Goal: Task Accomplishment & Management: Manage account settings

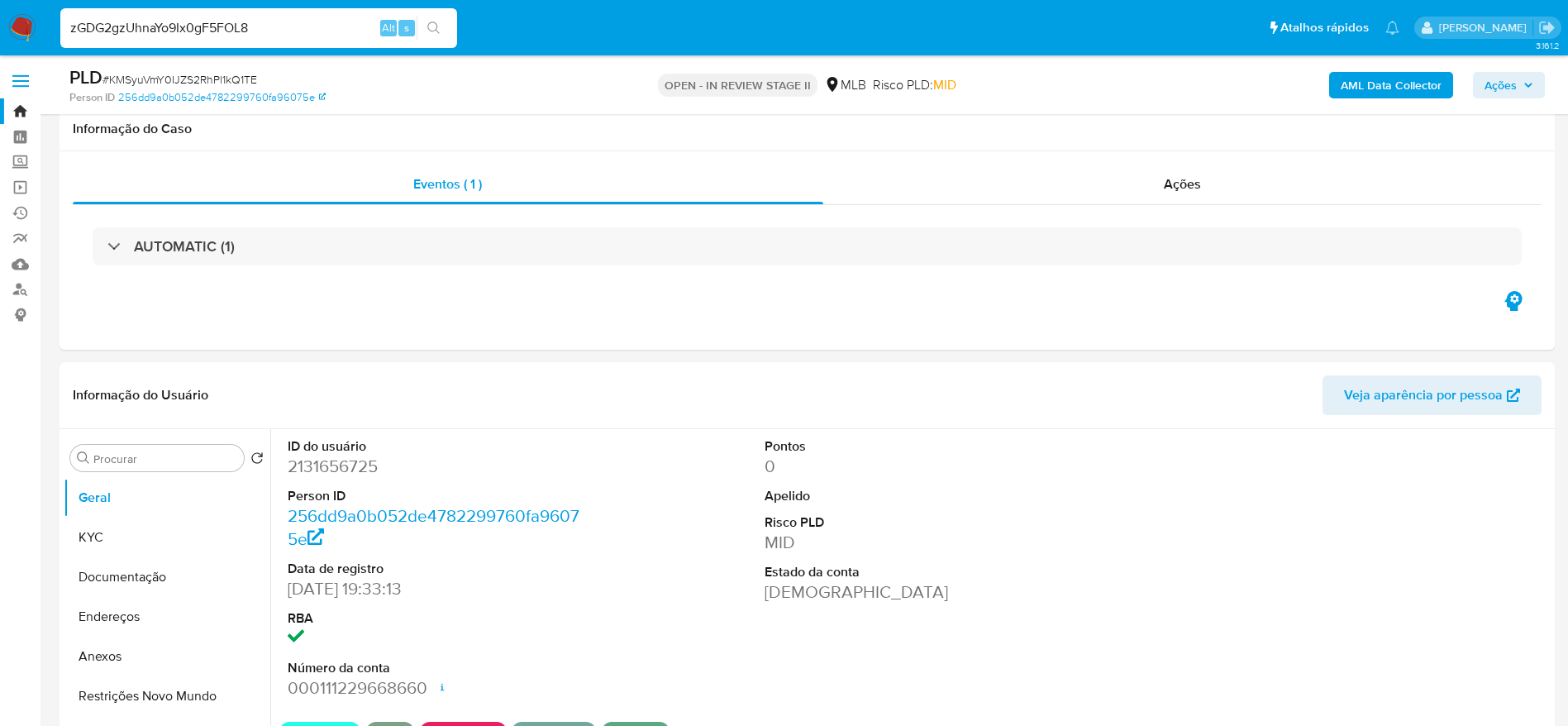
select select "10"
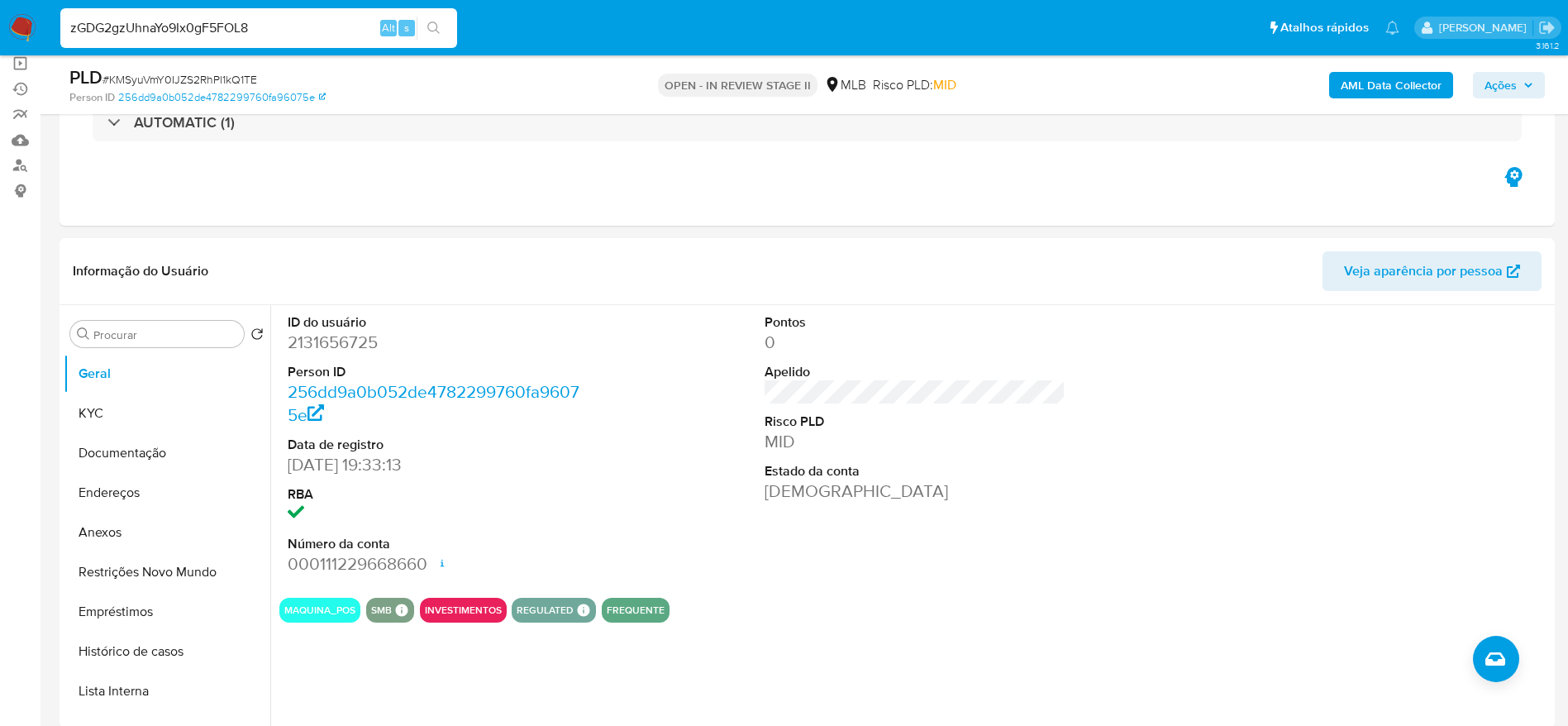
type input "zGDG2gzUhnaYo9Ix0gF5FOL8"
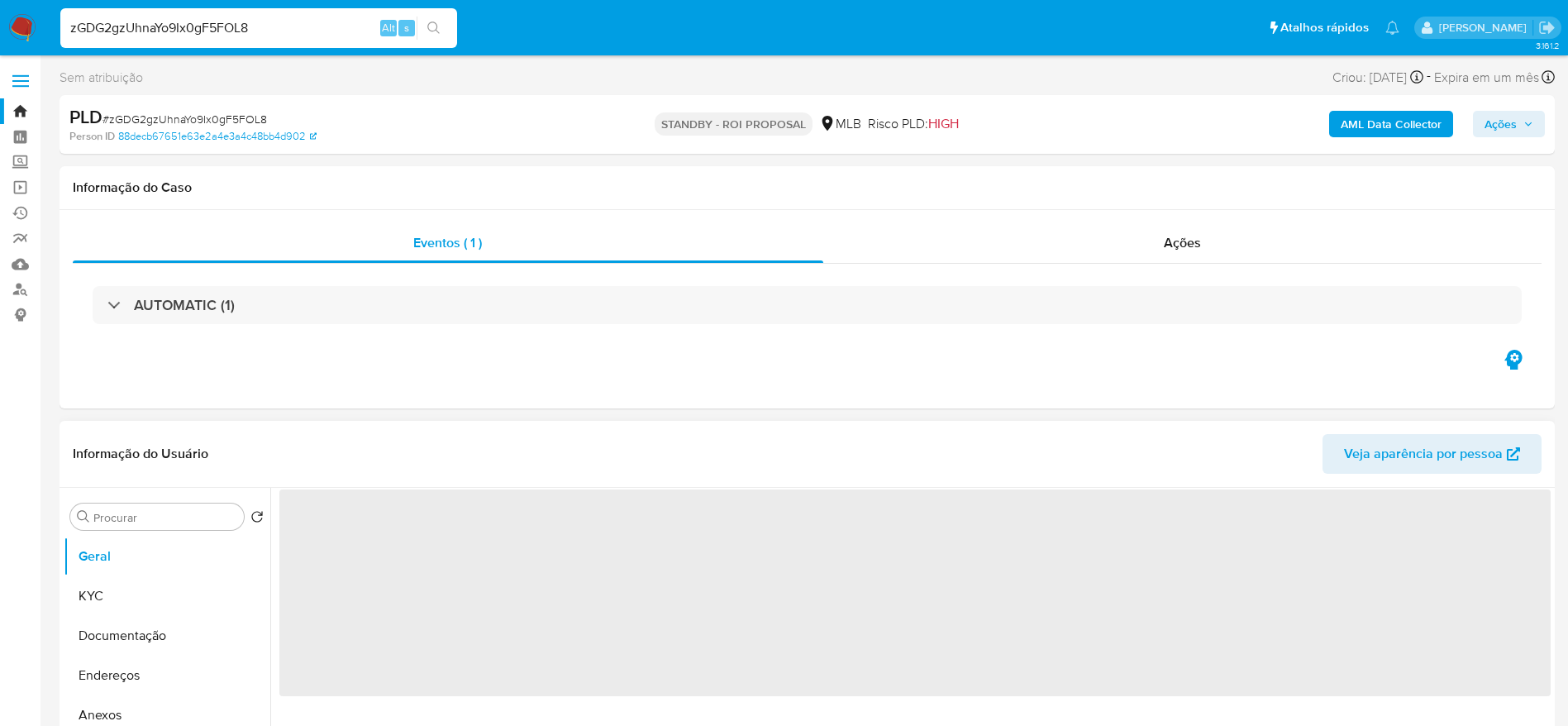
select select "10"
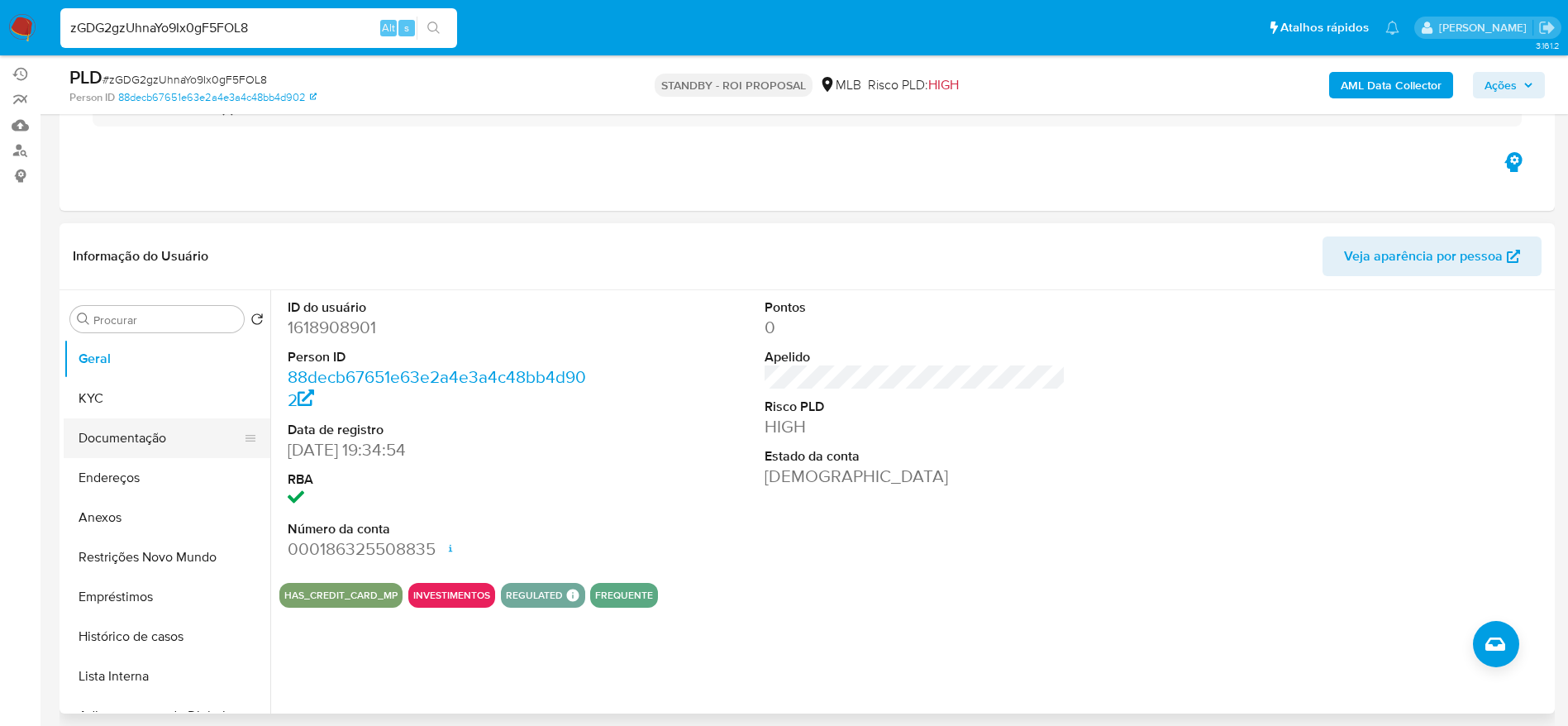
scroll to position [248, 0]
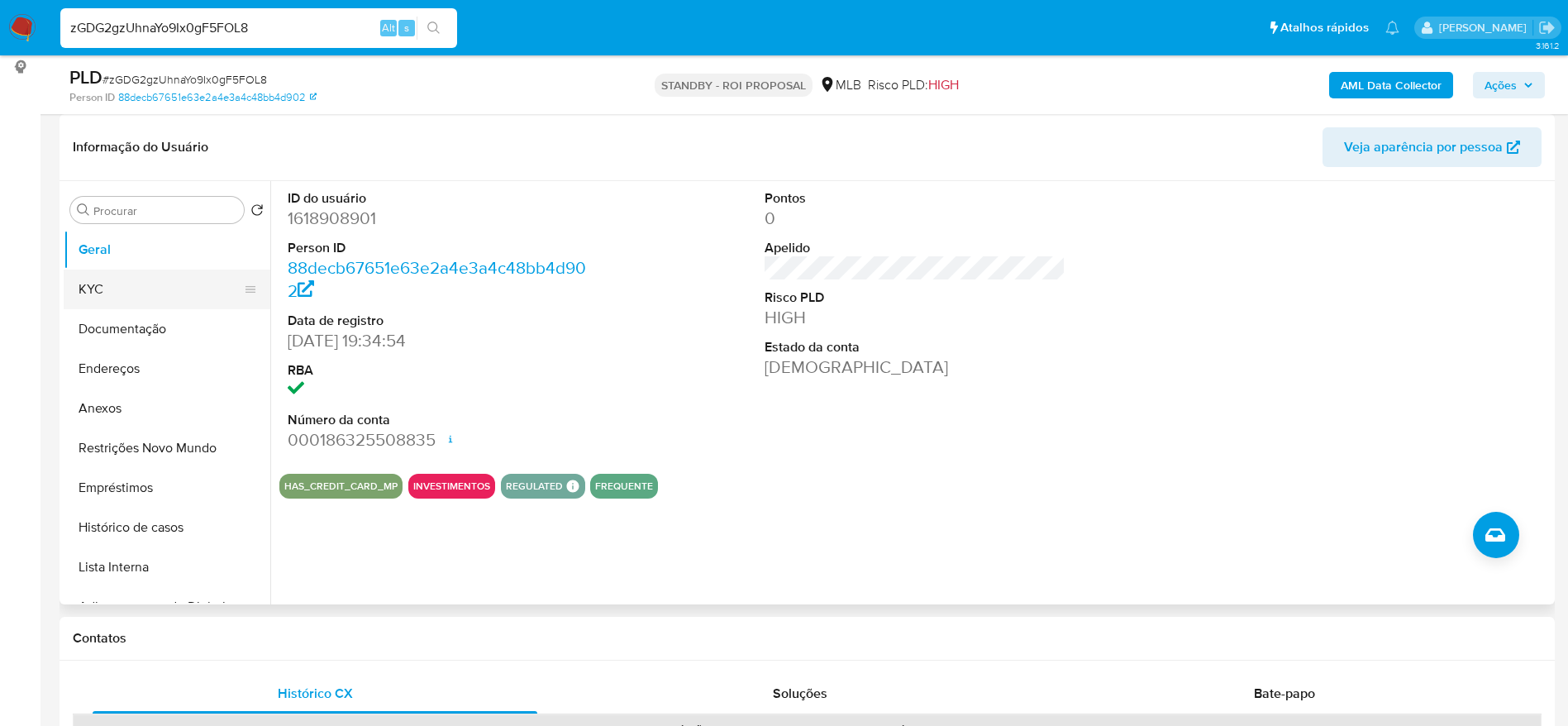
click at [139, 291] on button "KYC" at bounding box center [160, 289] width 193 height 40
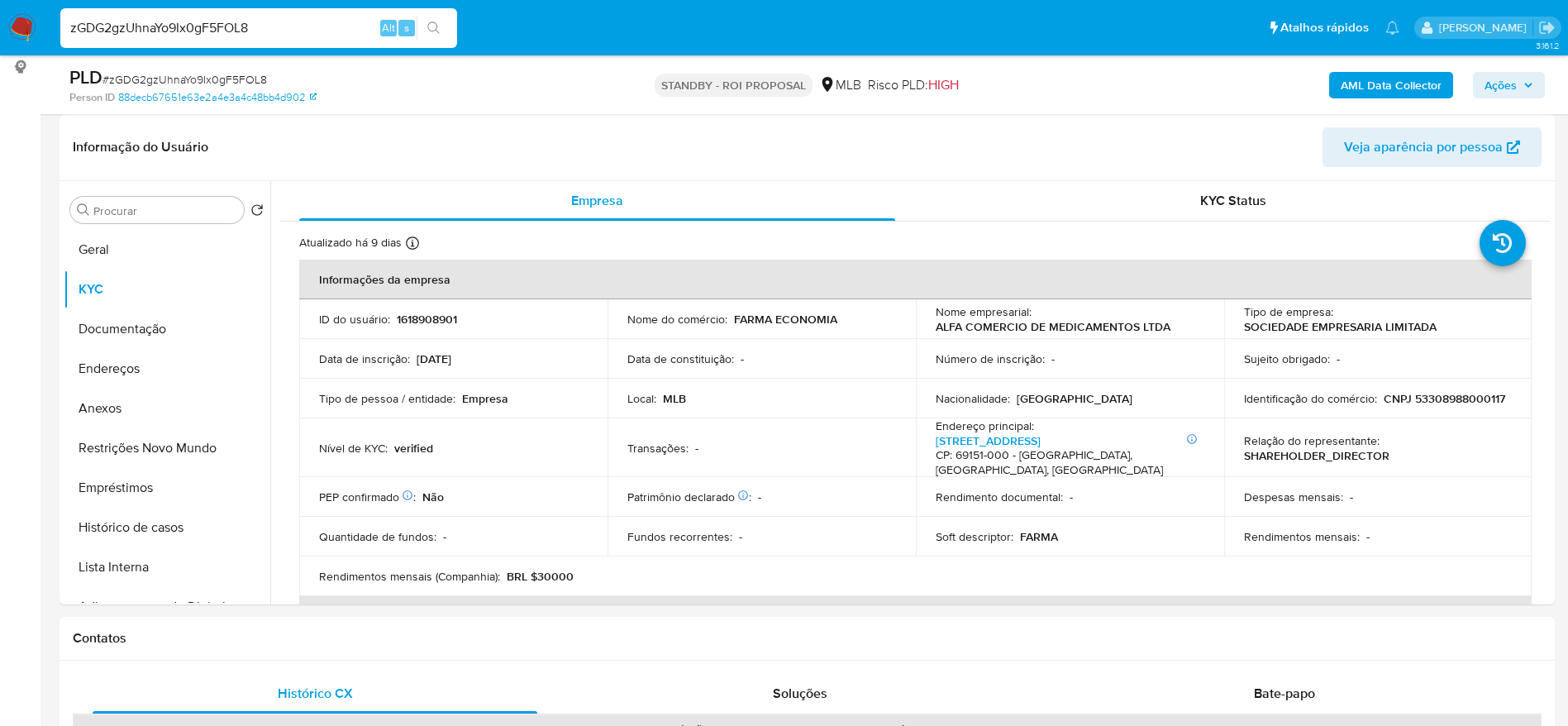
click at [1492, 74] on span "Ações" at bounding box center [1501, 84] width 33 height 26
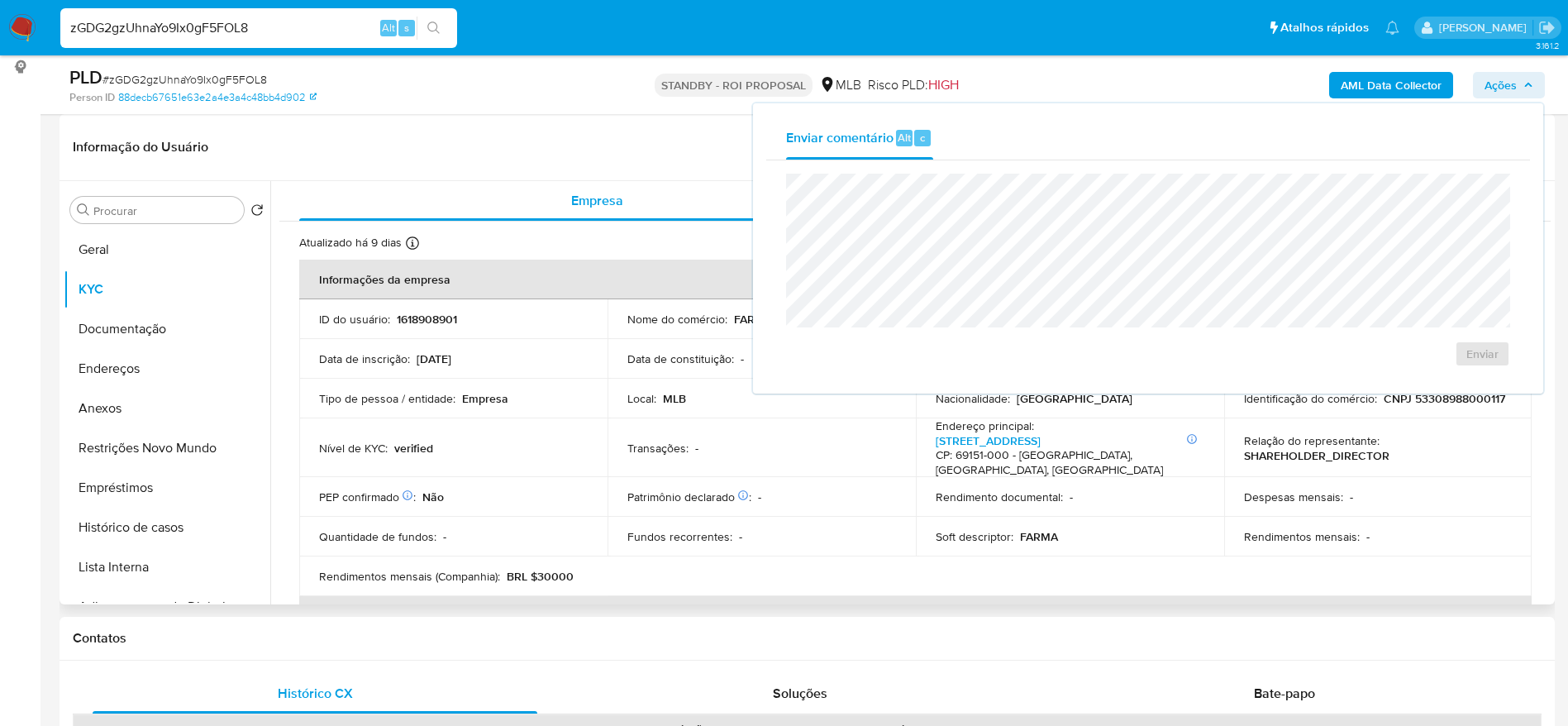
click at [475, 127] on header "Informação do Usuário Veja aparência por pessoa" at bounding box center [807, 147] width 1469 height 40
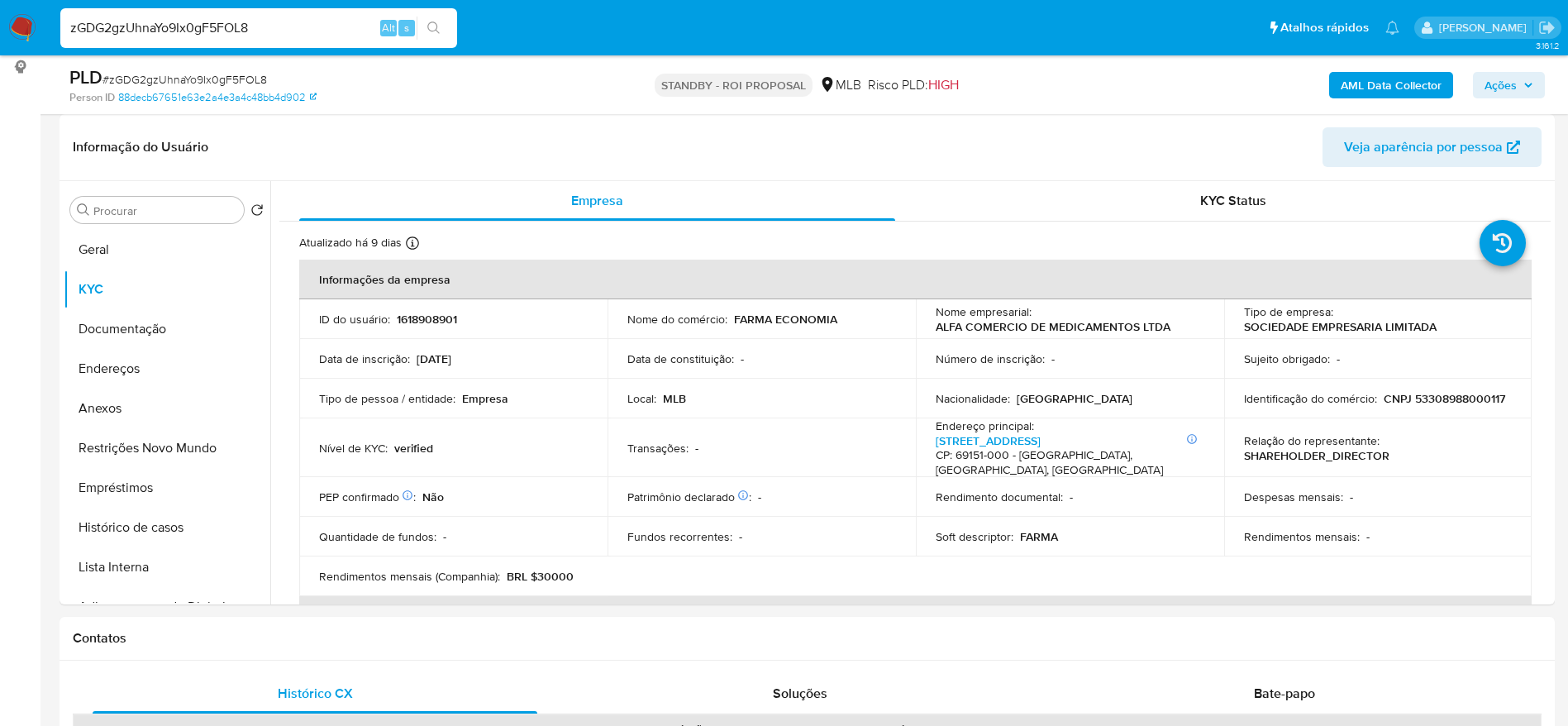
click at [257, 77] on span "# zGDG2gzUhnaYo9Ix0gF5FOL8" at bounding box center [184, 79] width 164 height 16
copy span "zGDG2gzUhnaYo9Ix0gF5FOL8"
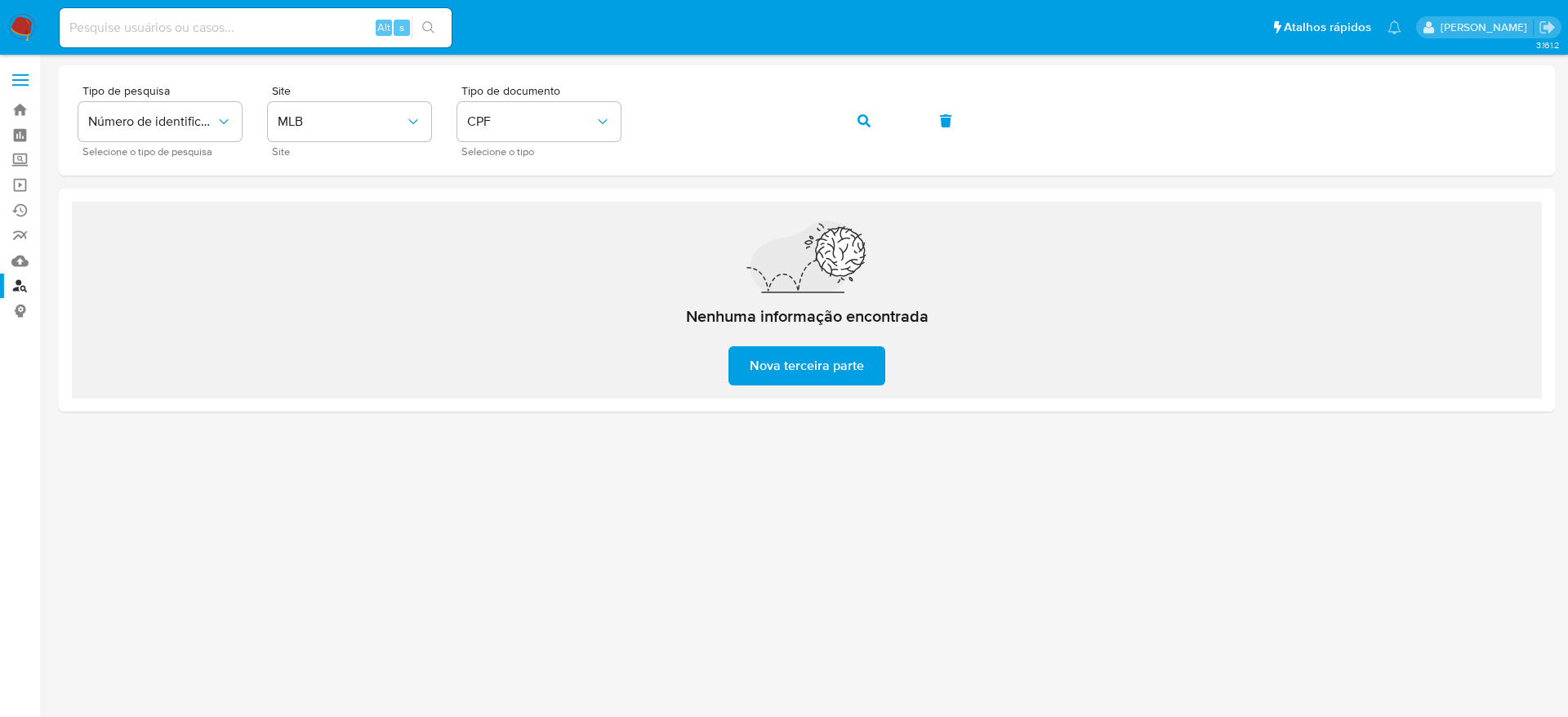
click at [27, 36] on img at bounding box center [22, 27] width 28 height 28
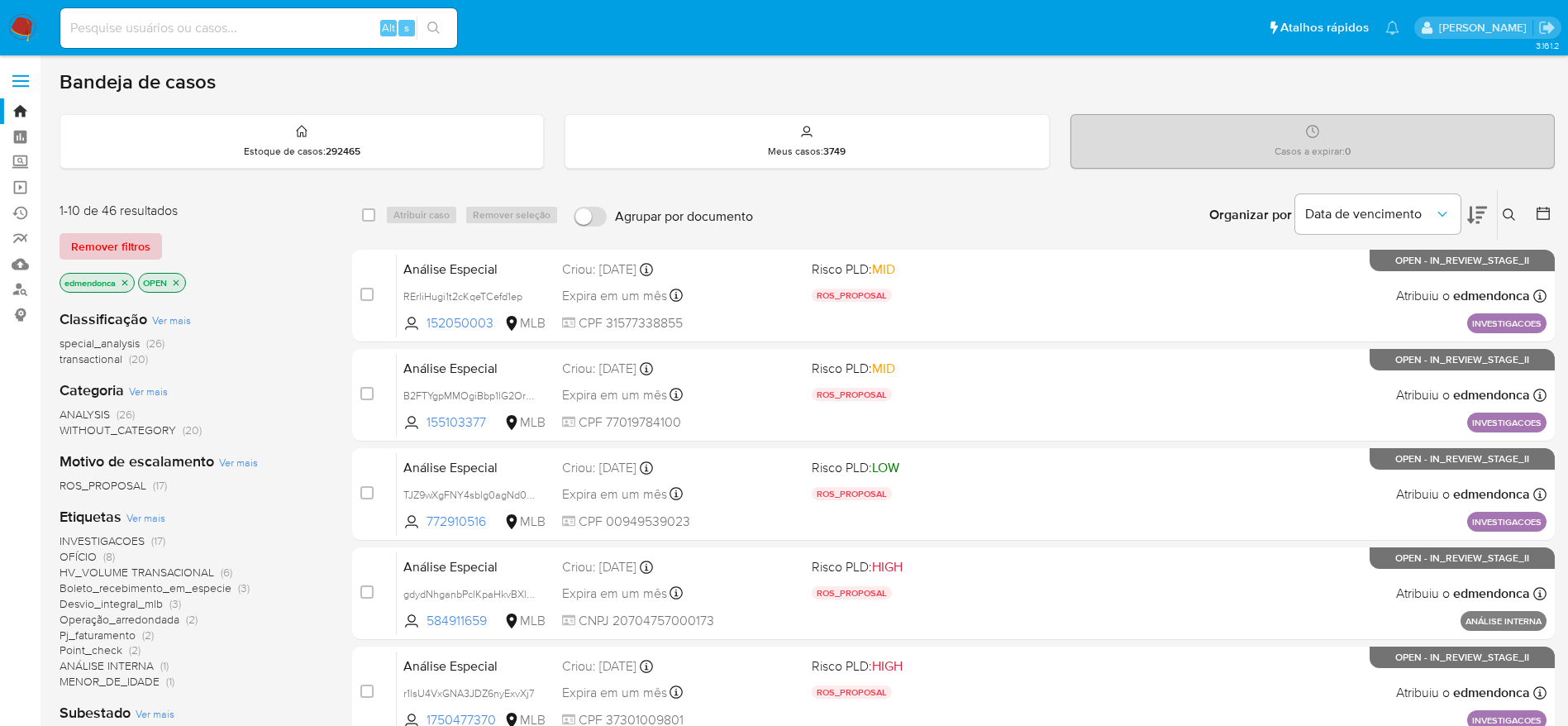
click at [105, 238] on span "Remover filtros" at bounding box center [110, 247] width 79 height 24
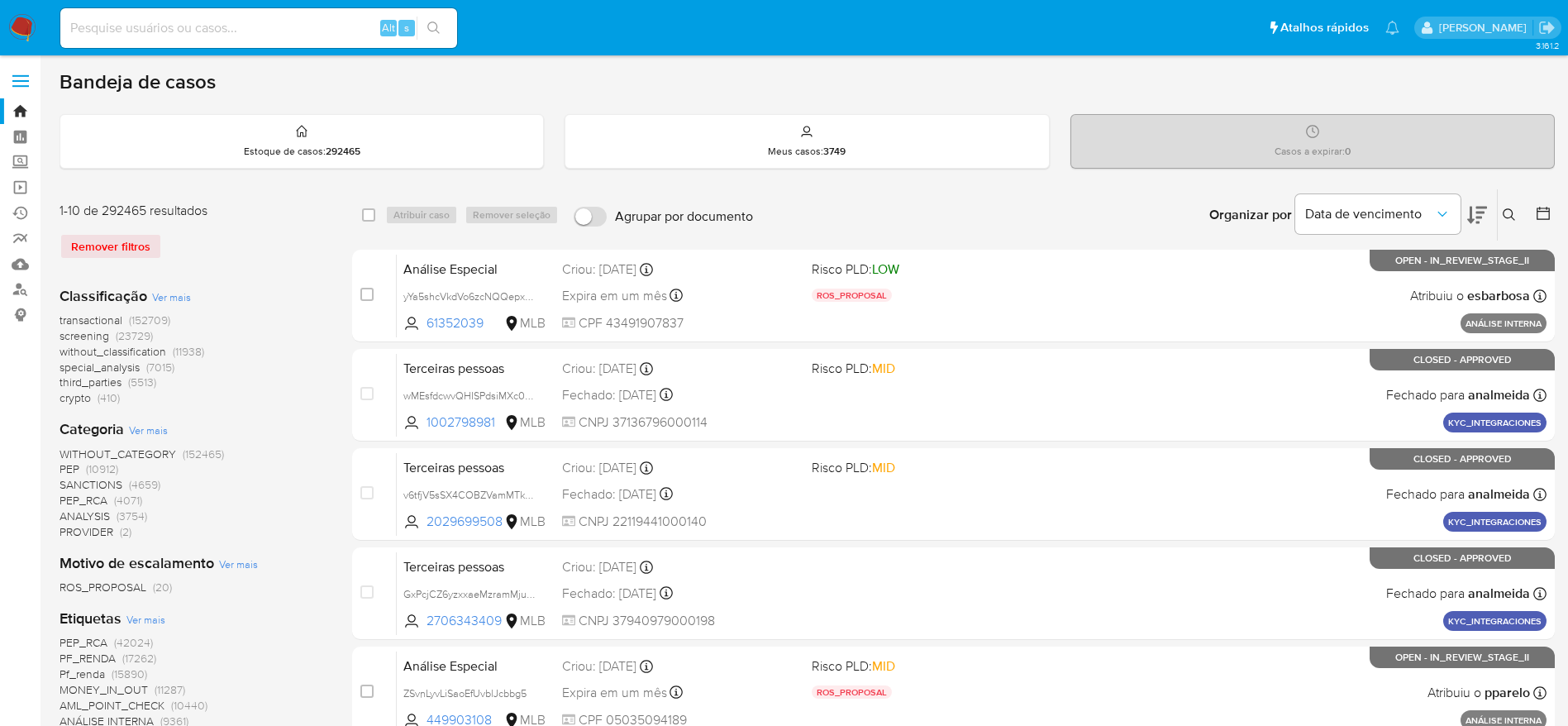
click at [1518, 213] on button at bounding box center [1512, 215] width 27 height 20
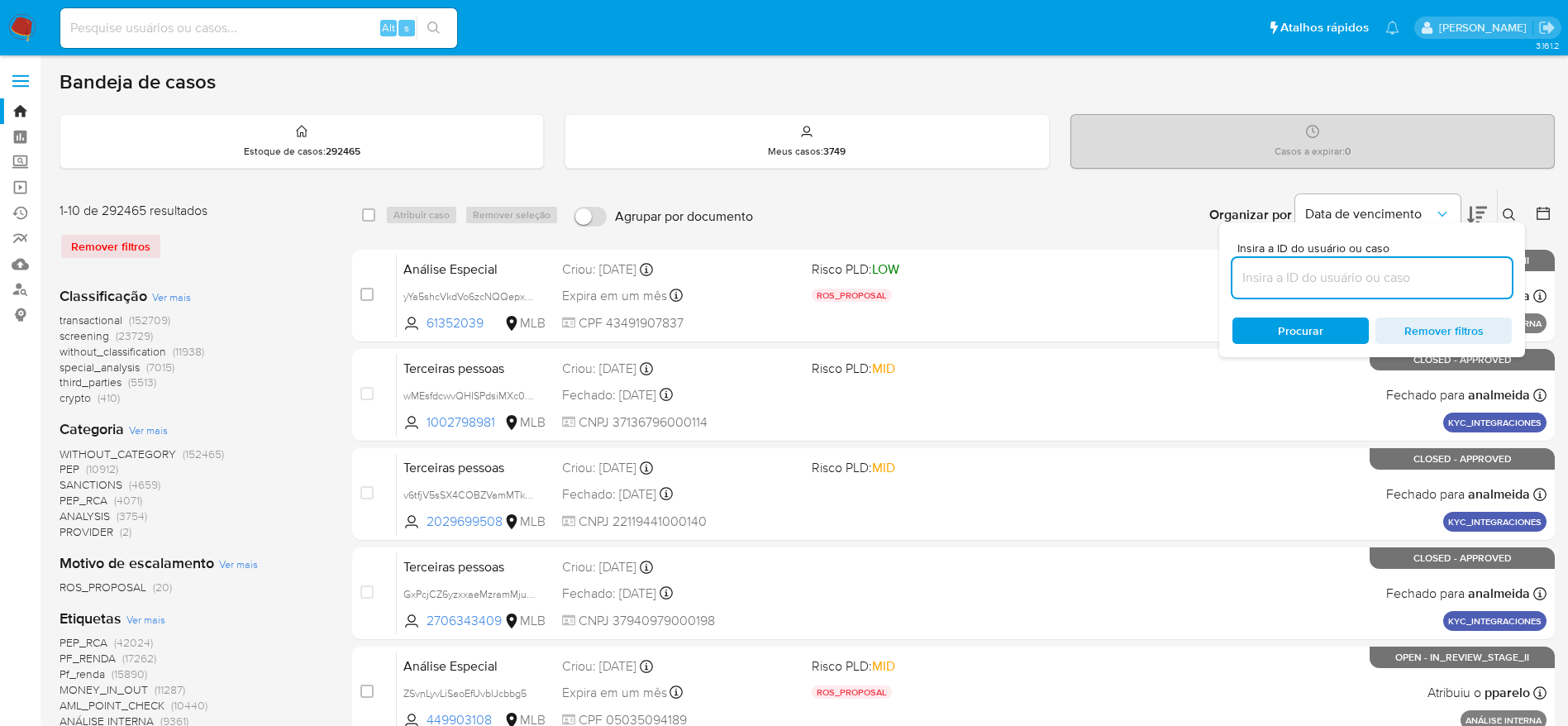
click at [1278, 279] on input at bounding box center [1372, 278] width 279 height 22
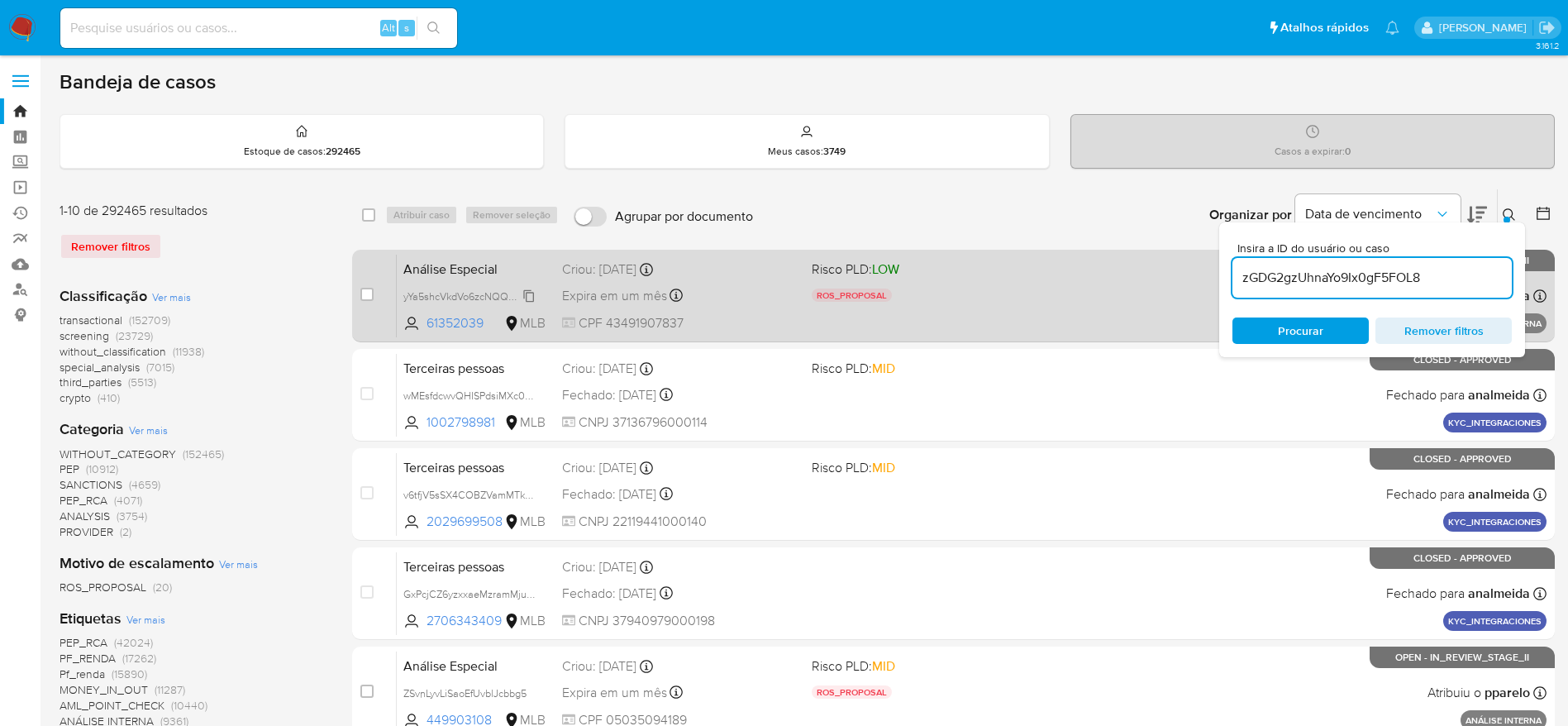
type input "zGDG2gzUhnaYo9Ix0gF5FOL8"
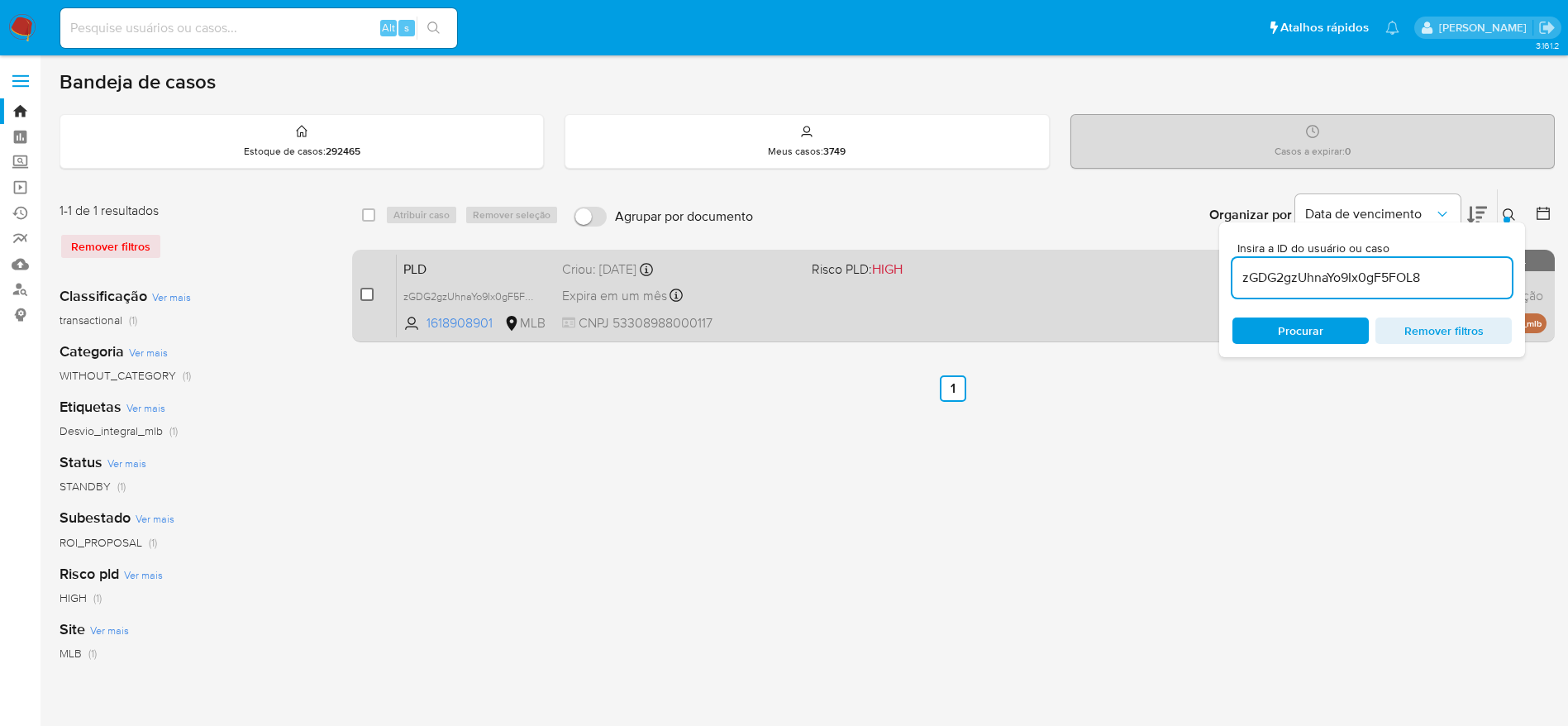
click at [360, 298] on input "checkbox" at bounding box center [367, 294] width 14 height 14
checkbox input "true"
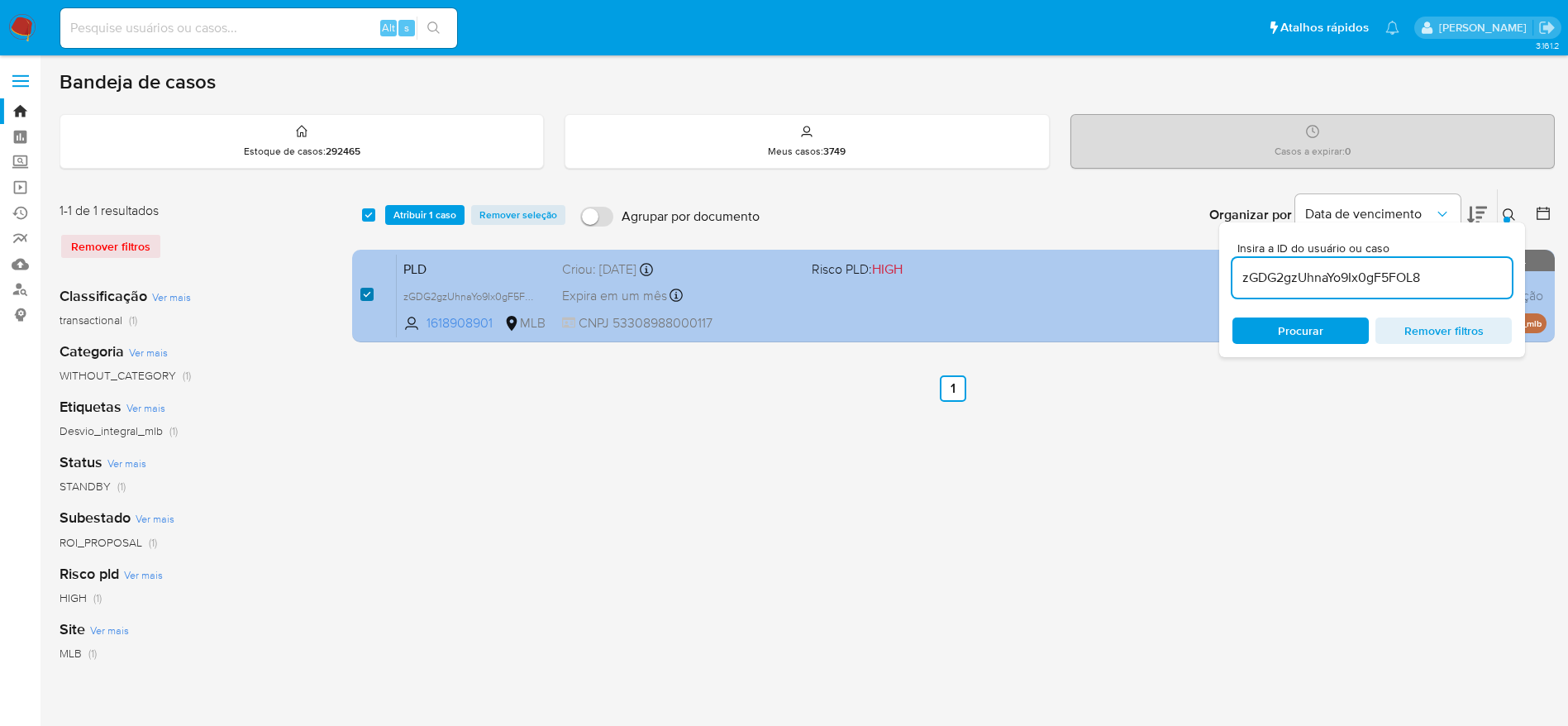
checkbox input "true"
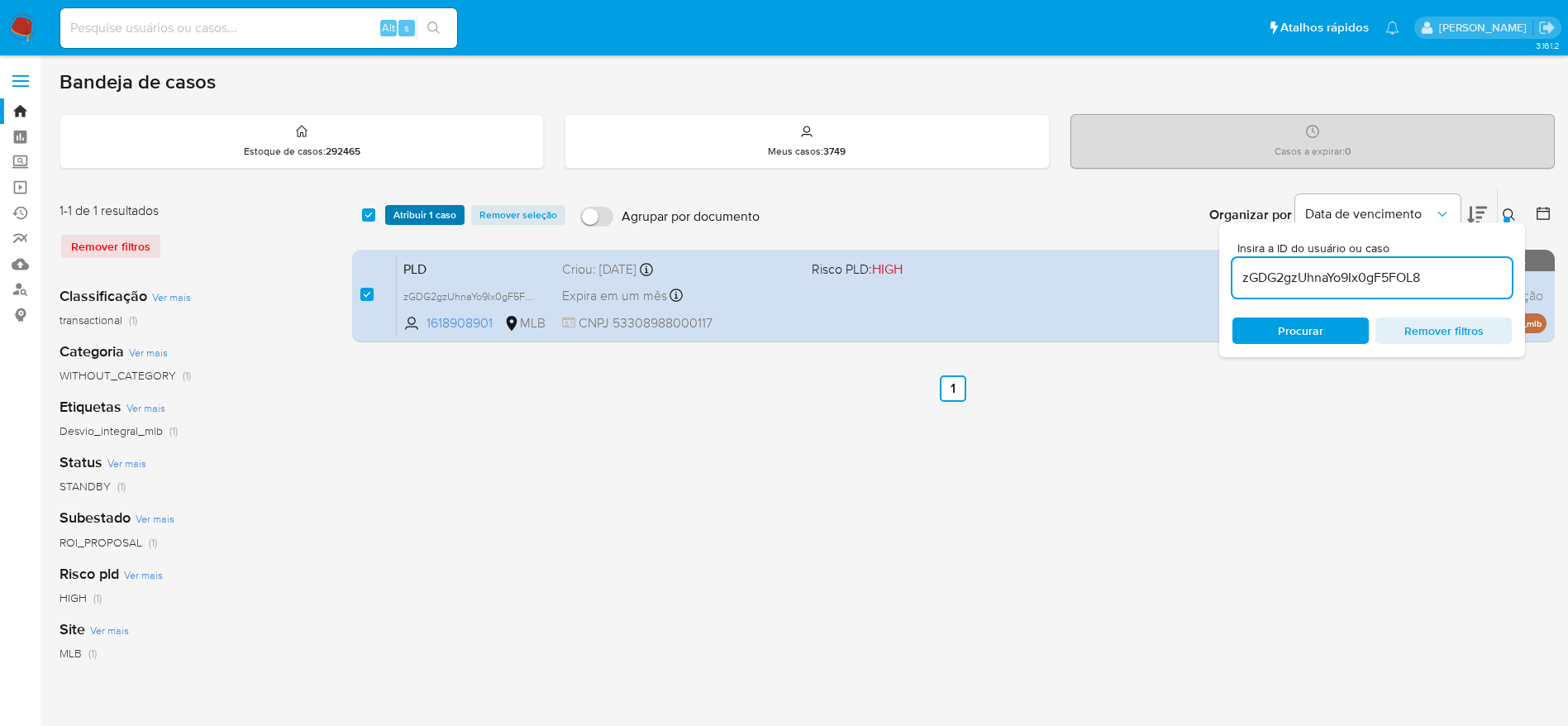
click at [399, 216] on span "Atribuir 1 caso" at bounding box center [425, 215] width 63 height 16
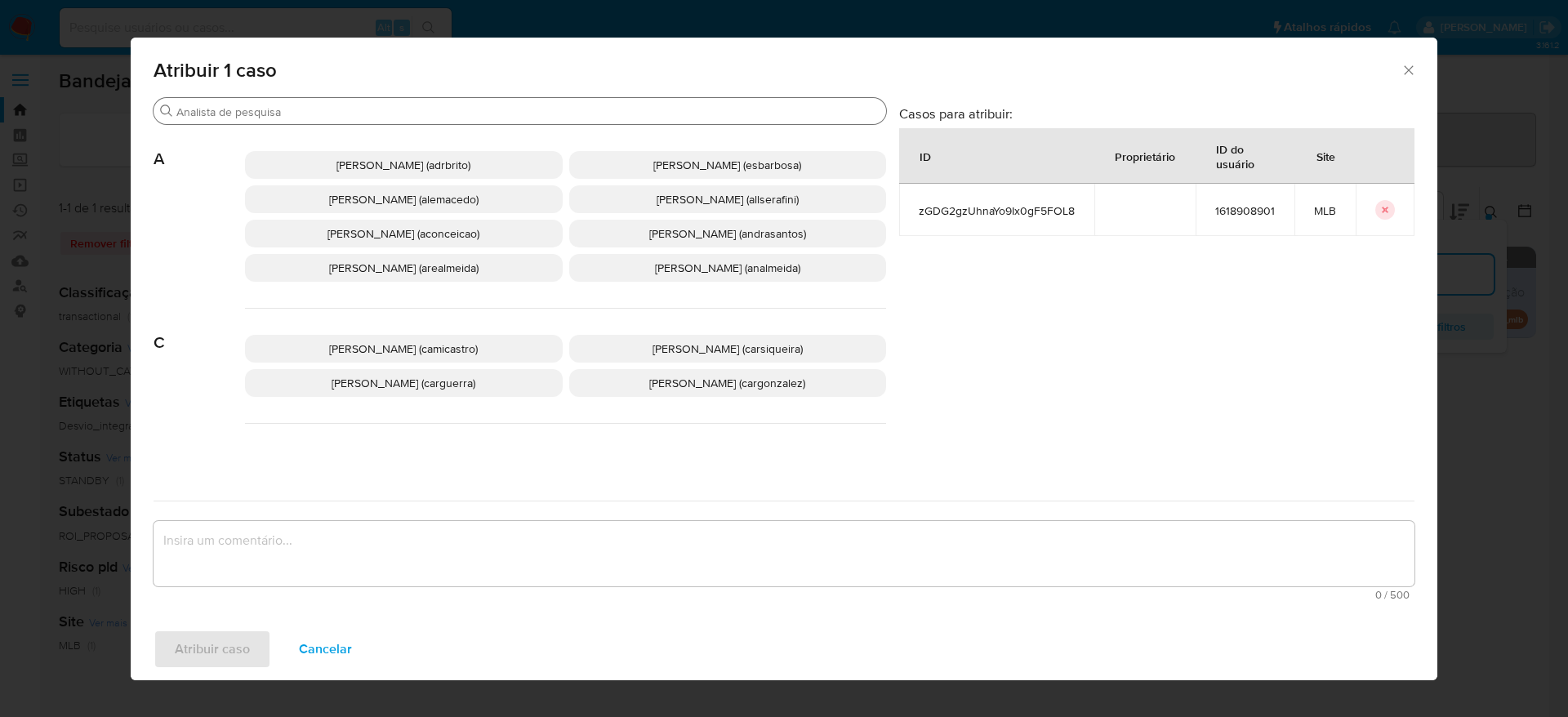
click at [303, 112] on input "Buscar" at bounding box center [528, 112] width 703 height 14
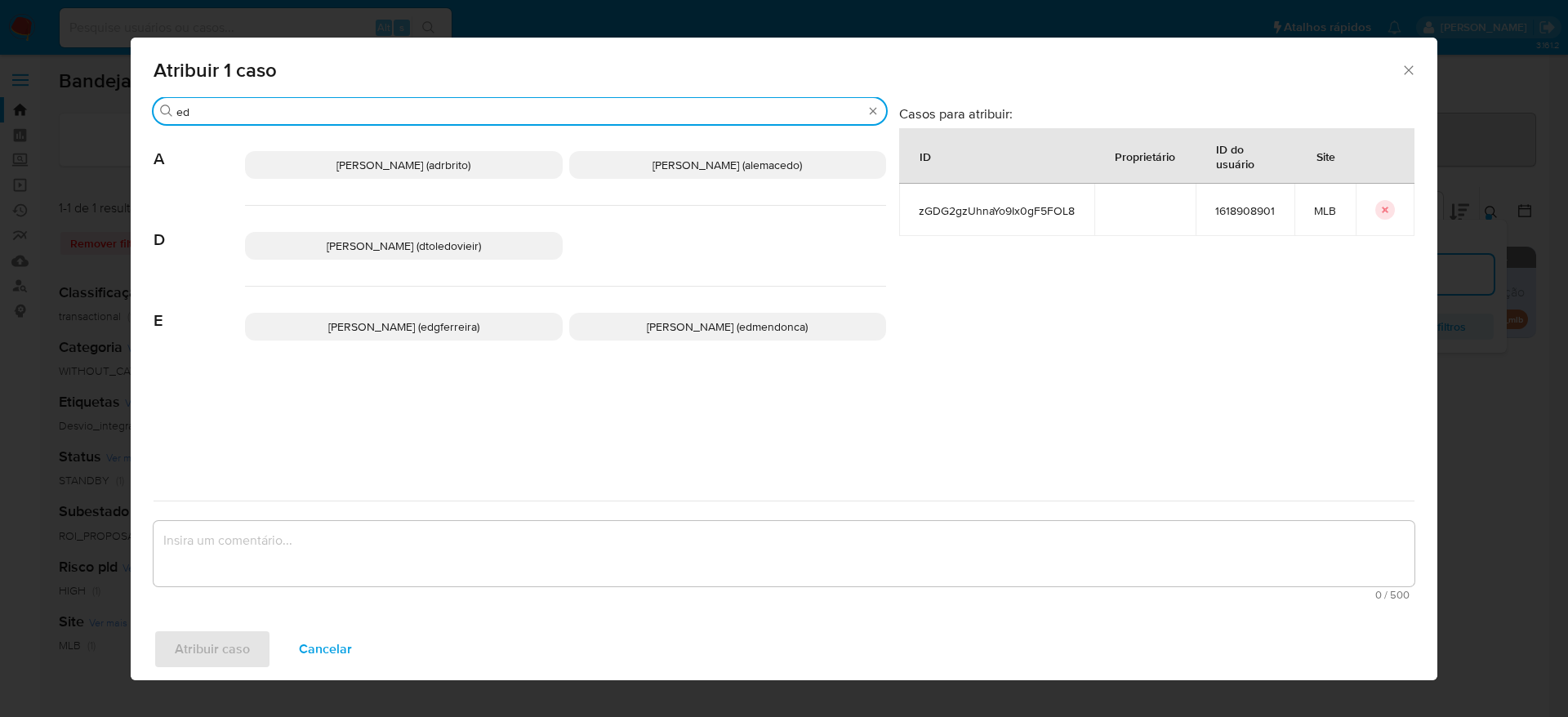
type input "ed"
click at [669, 330] on span "Eduardo Mendonca Dutra (edmendonca)" at bounding box center [727, 326] width 160 height 16
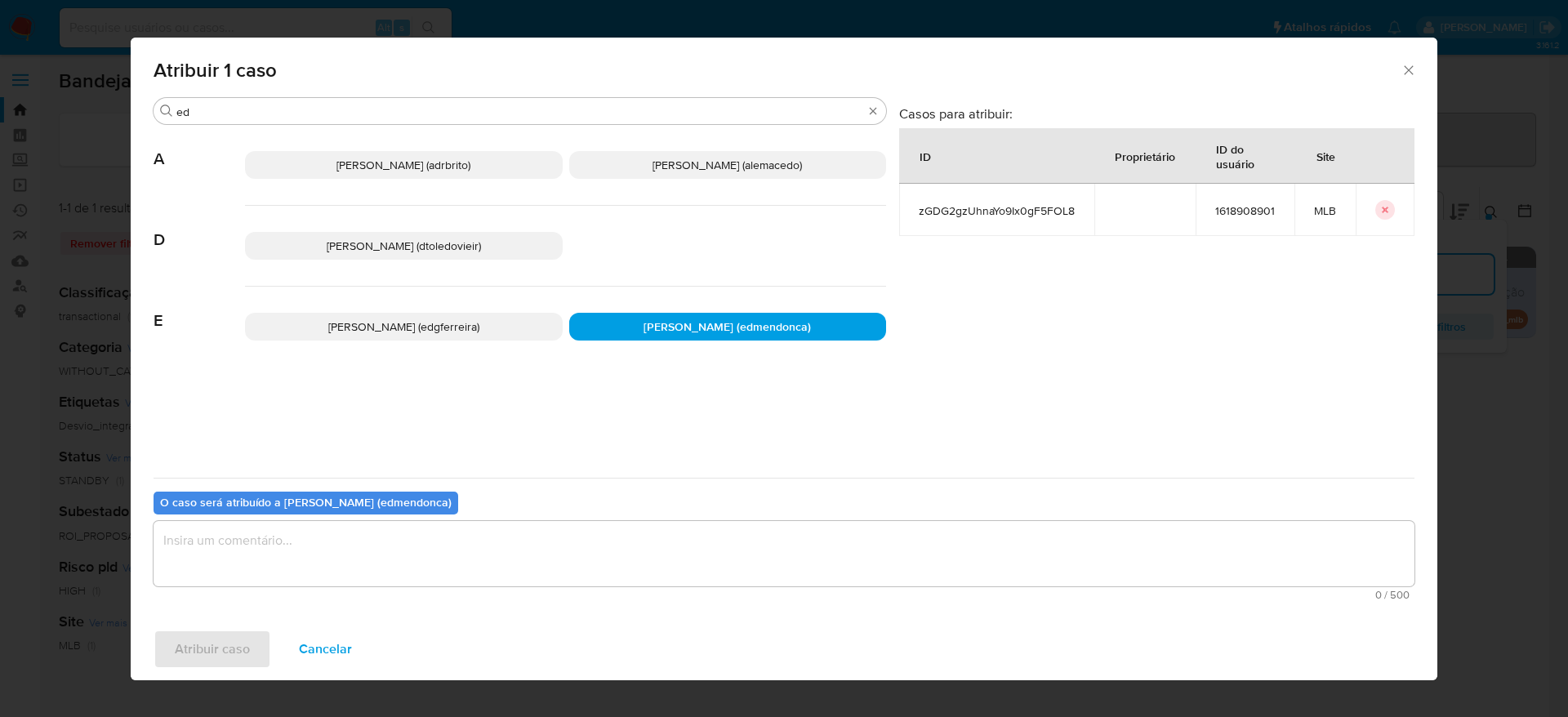
click at [586, 541] on textarea "assign-modal" at bounding box center [784, 553] width 1261 height 65
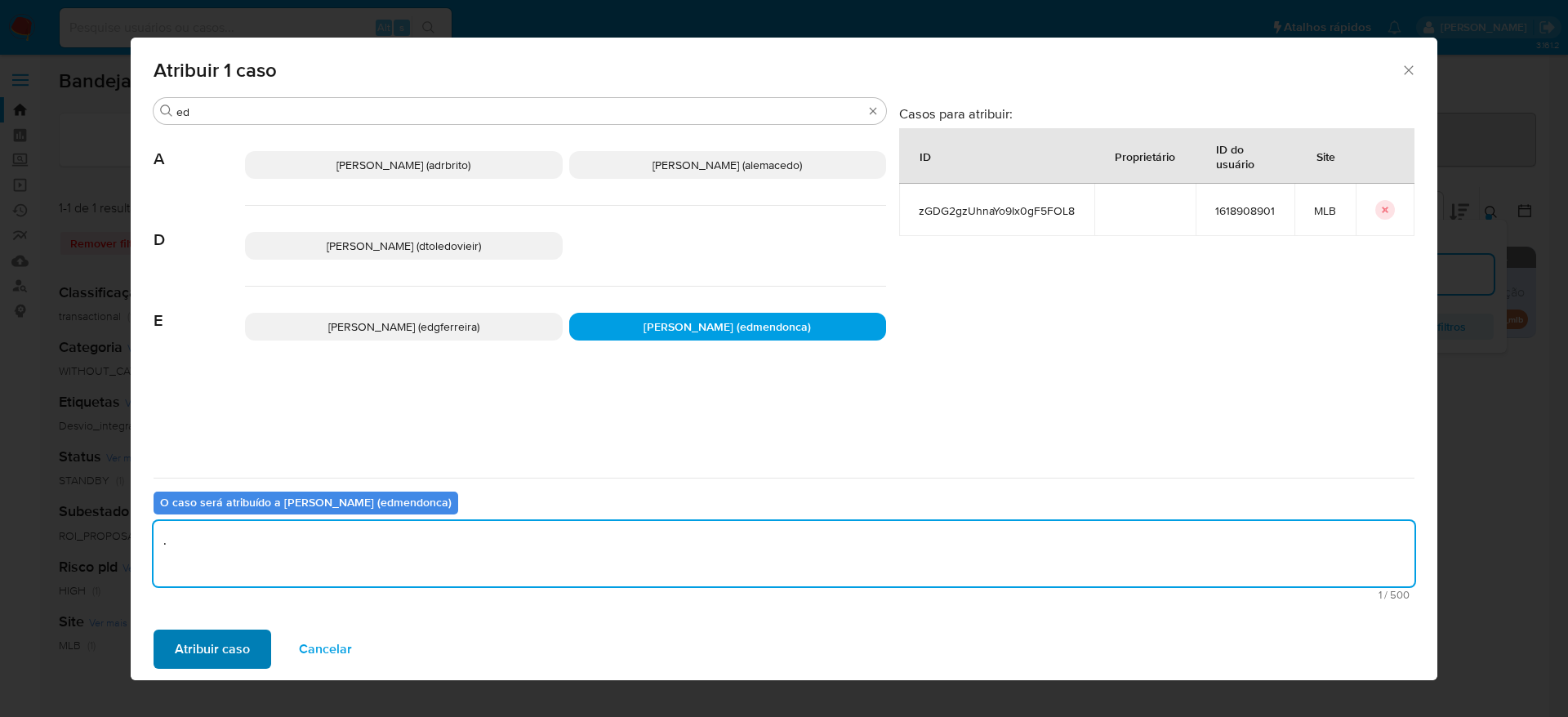
type textarea "."
click at [223, 644] on span "Atribuir caso" at bounding box center [212, 649] width 75 height 36
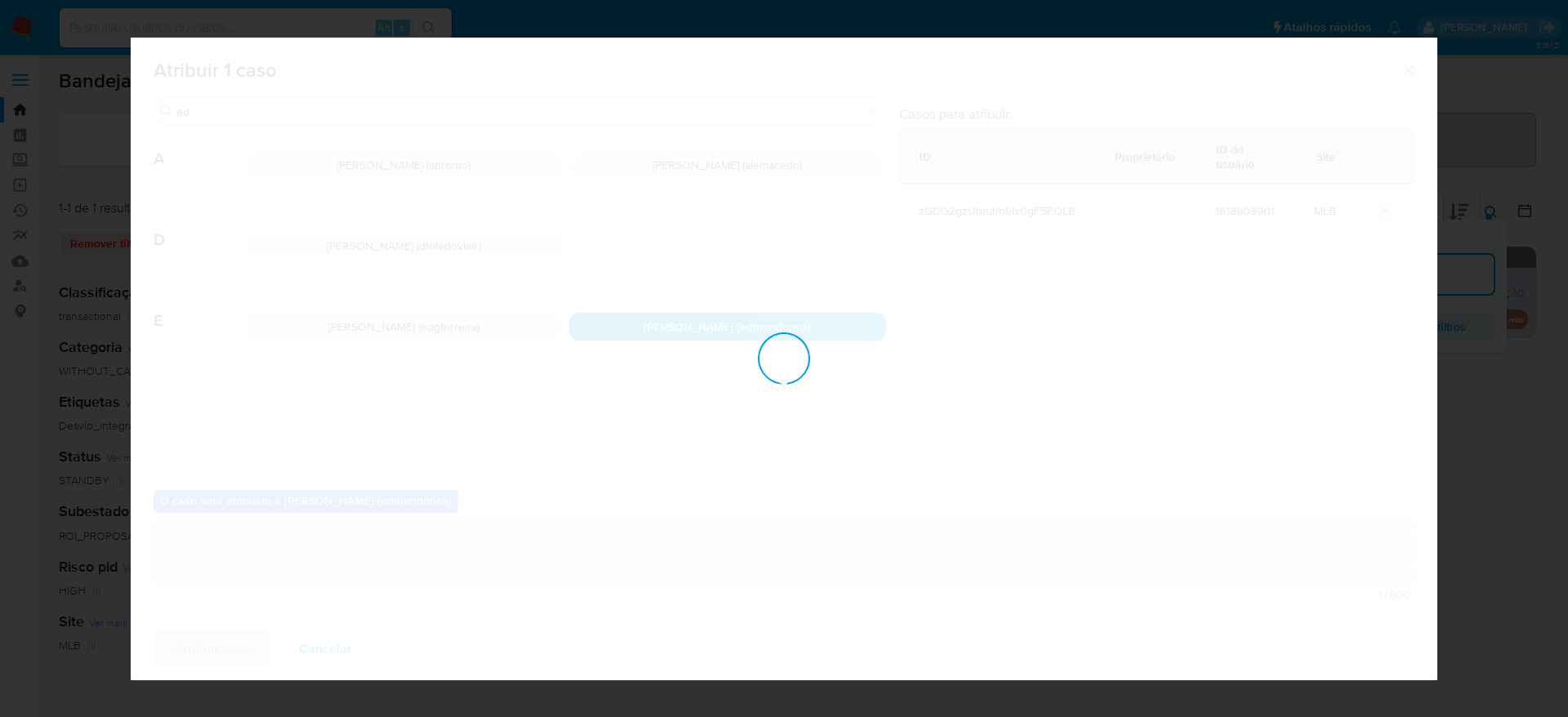
checkbox input "false"
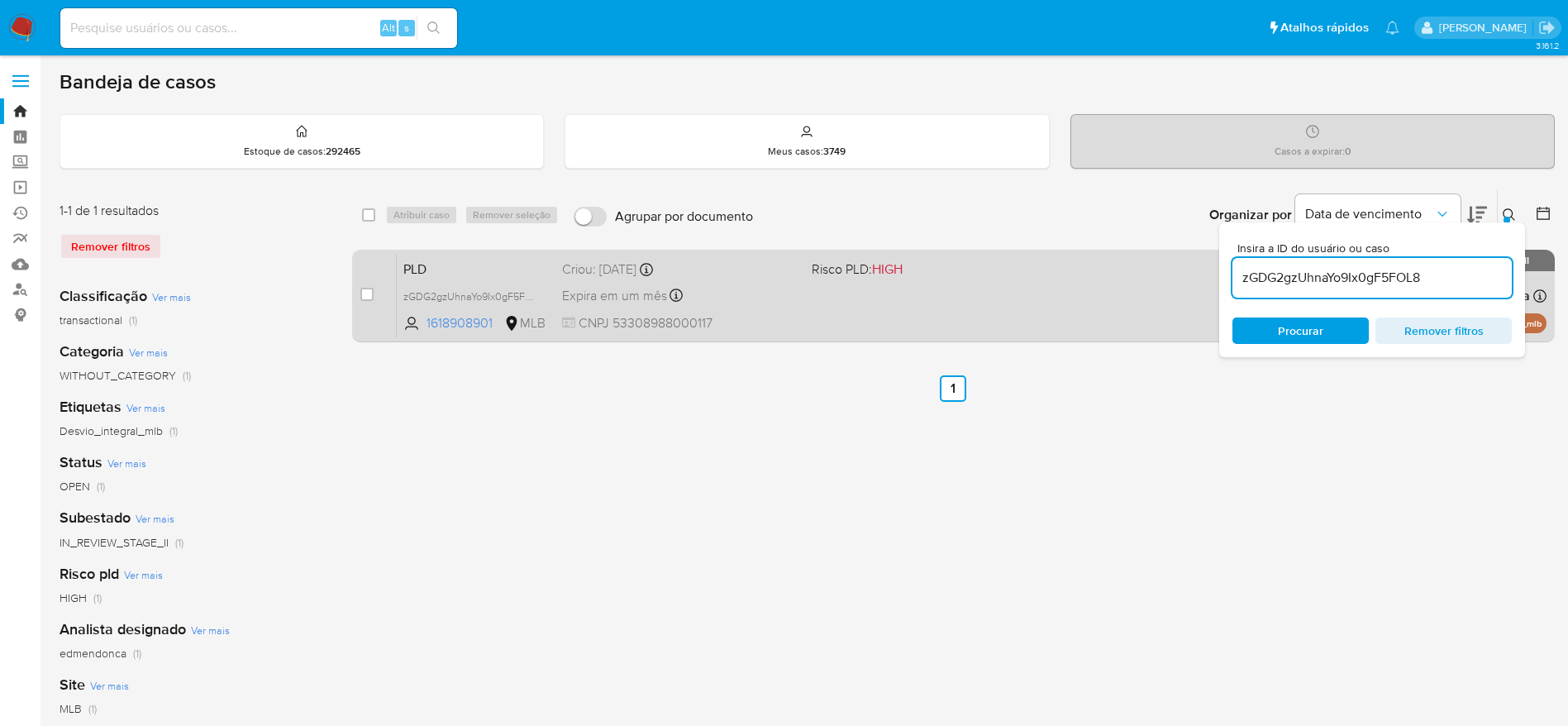
click at [360, 299] on span at bounding box center [367, 294] width 14 height 14
click at [373, 292] on input "checkbox" at bounding box center [367, 294] width 14 height 14
checkbox input "true"
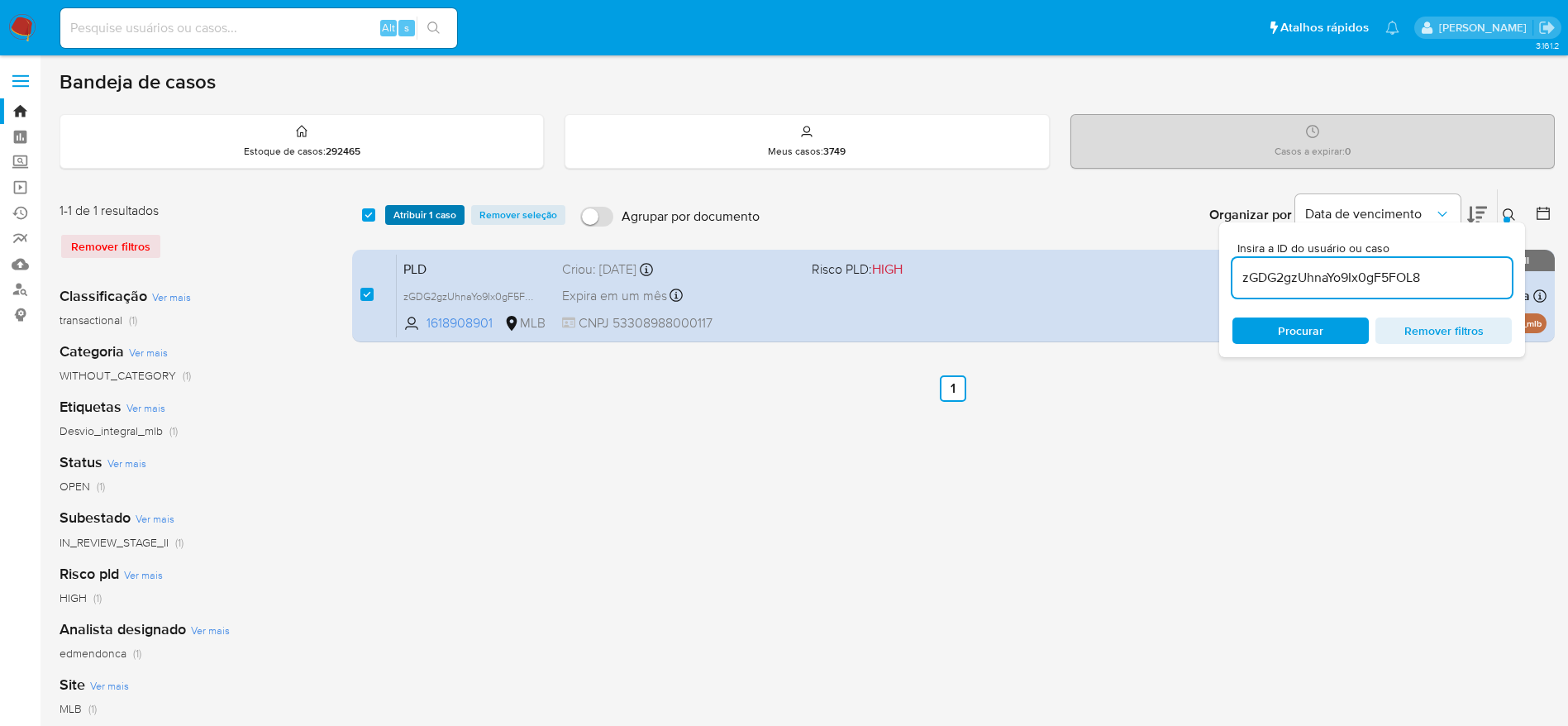
click at [426, 211] on span "Atribuir 1 caso" at bounding box center [425, 215] width 63 height 16
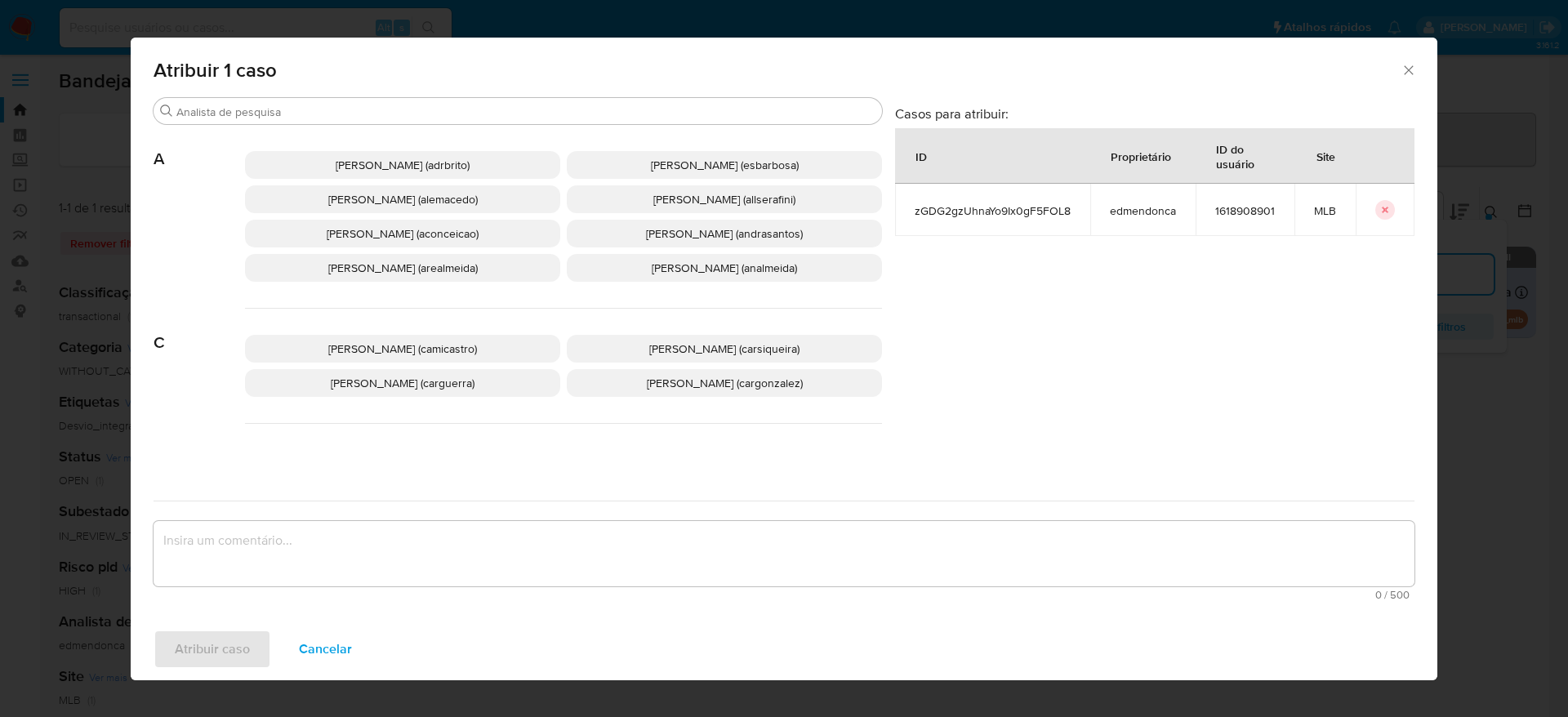
click at [372, 168] on span "Adriano Azeredo Brito (adrbrito)" at bounding box center [402, 165] width 134 height 16
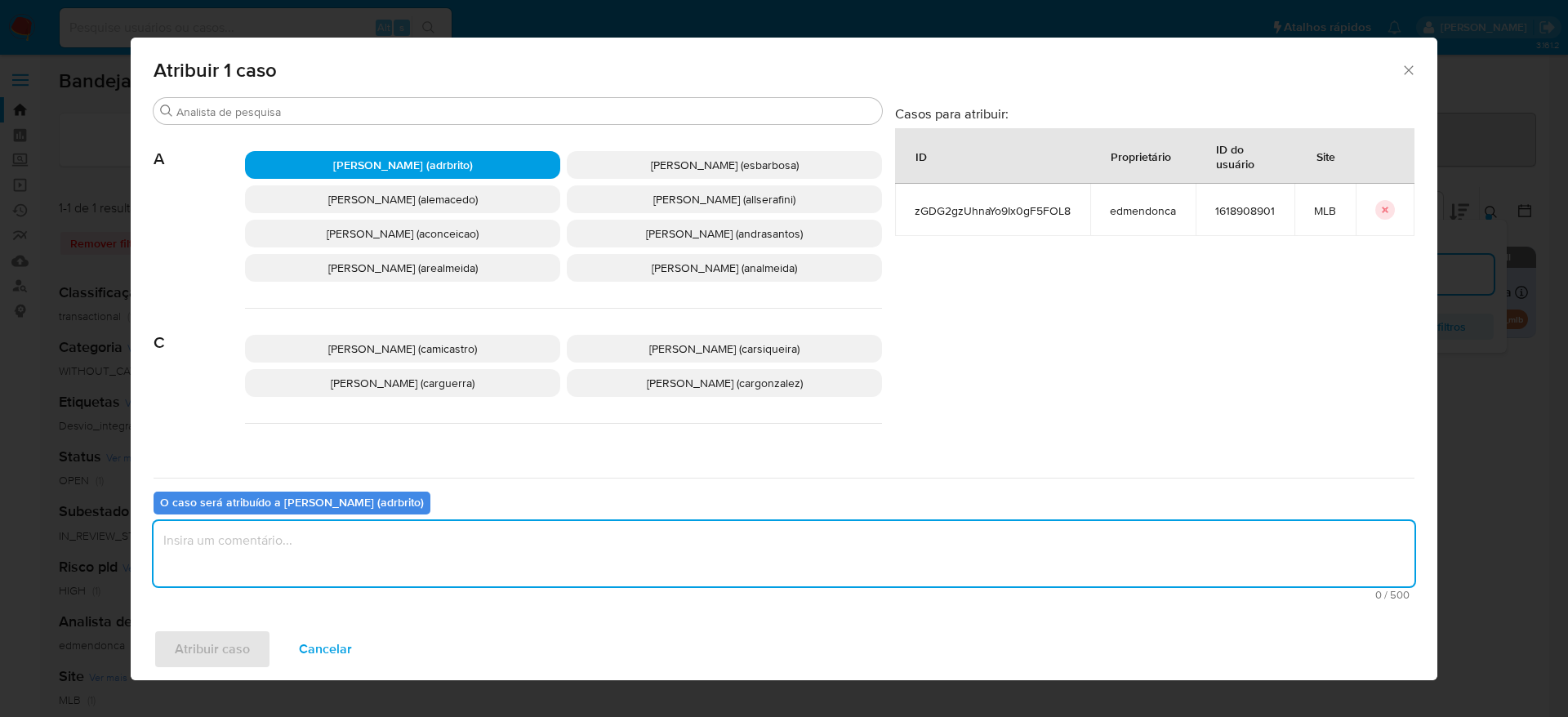
click at [327, 541] on textarea "assign-modal" at bounding box center [784, 553] width 1261 height 65
type textarea "."
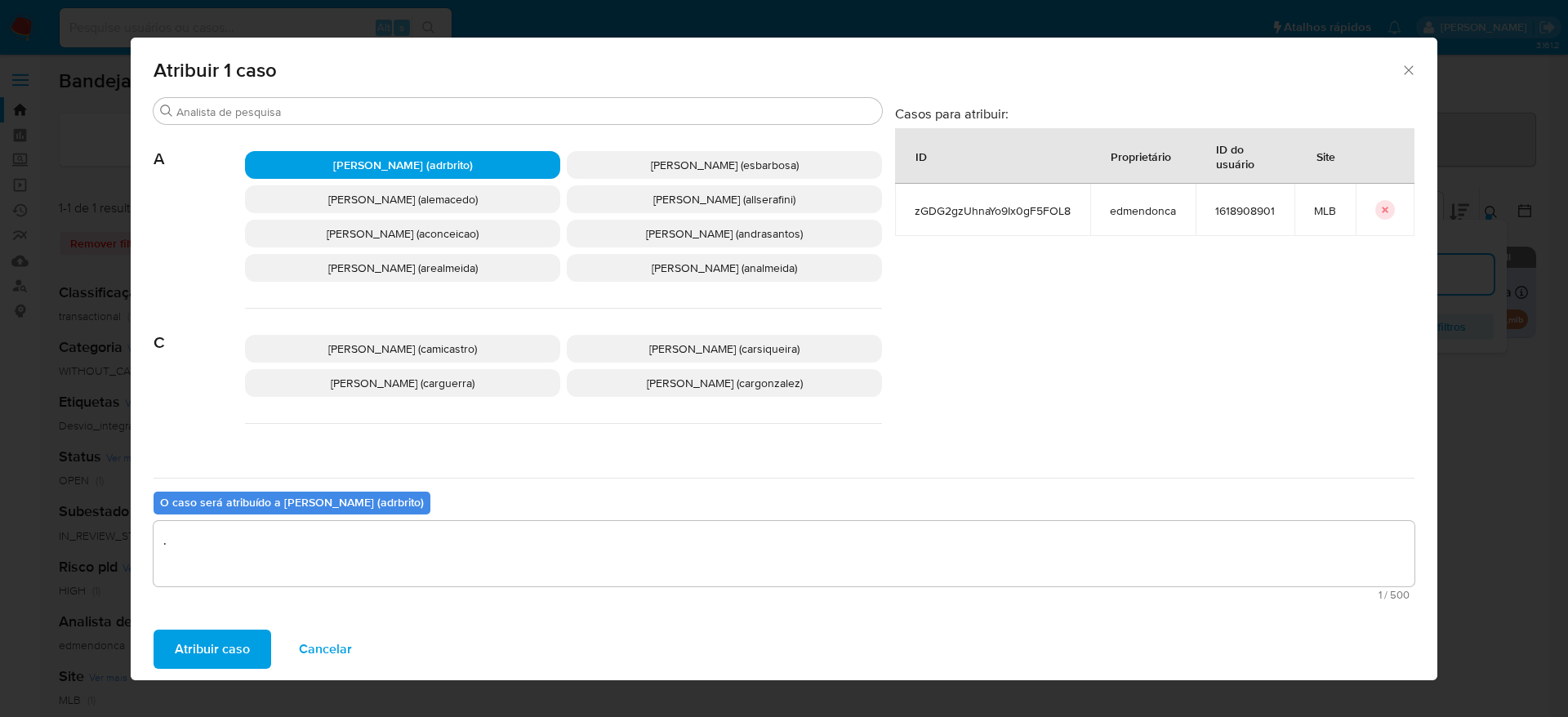
click at [206, 644] on span "Atribuir caso" at bounding box center [212, 649] width 75 height 36
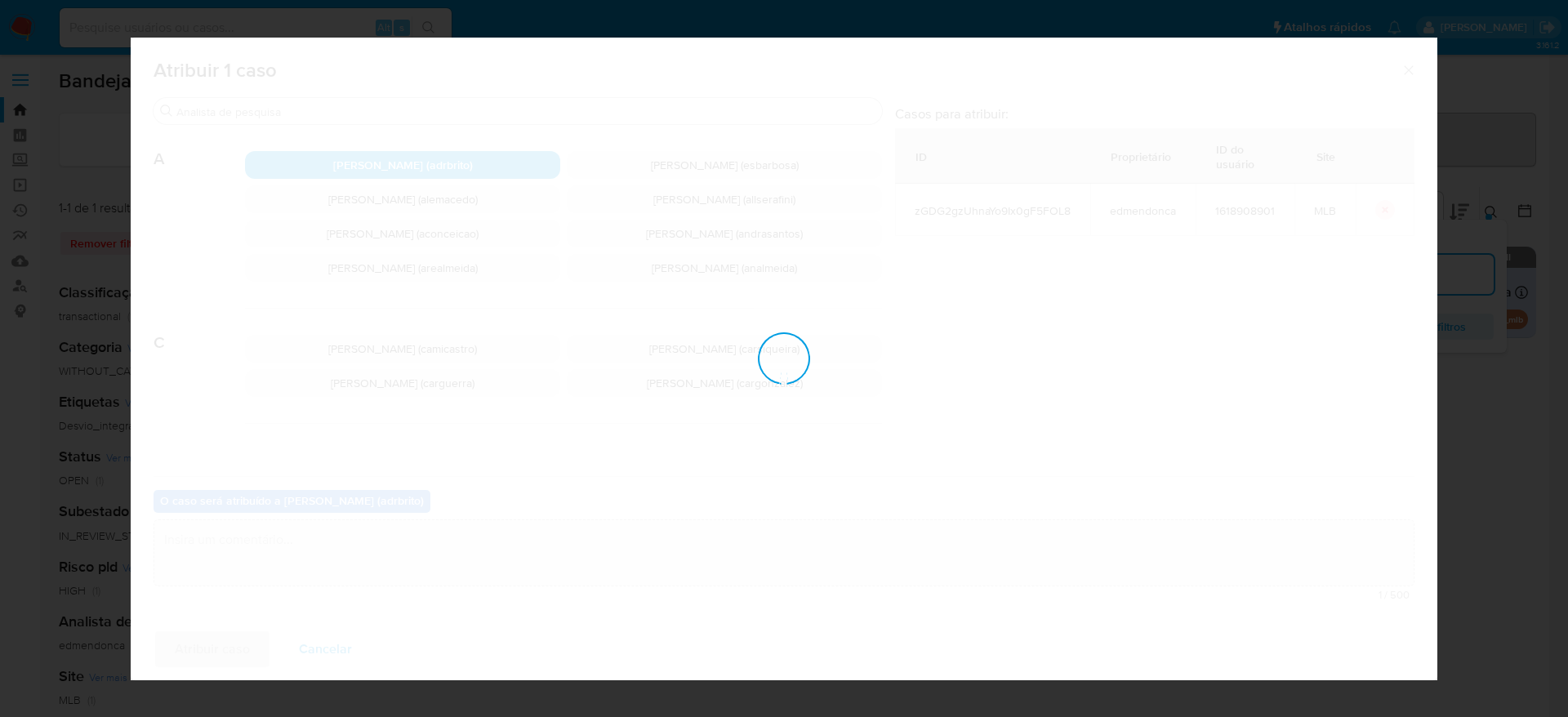
checkbox input "false"
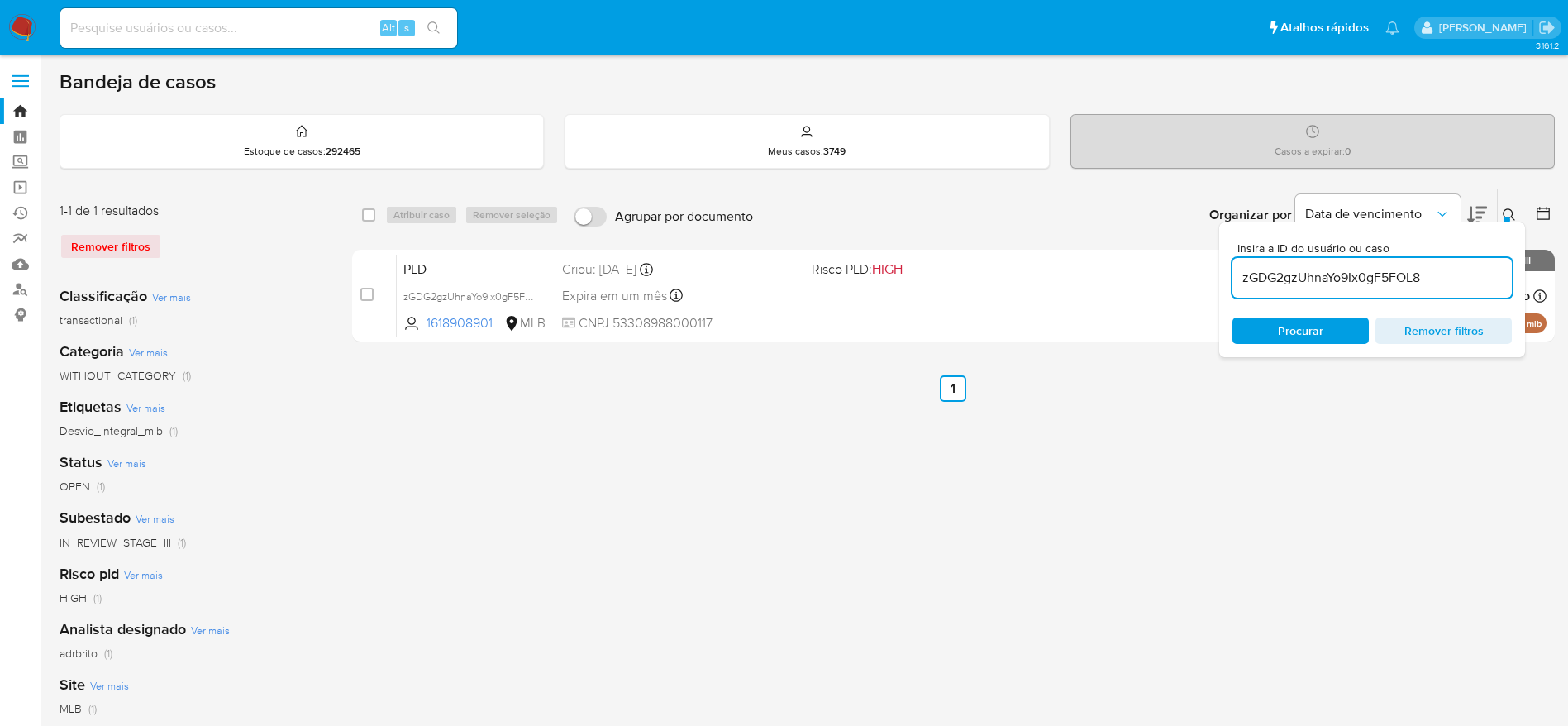
click at [1170, 426] on div "select-all-cases-checkbox Atribuir caso Remover seleção Agrupar por documento O…" at bounding box center [954, 552] width 1203 height 726
click at [1004, 450] on div "select-all-cases-checkbox Atribuir caso Remover seleção Agrupar por documento O…" at bounding box center [954, 552] width 1203 height 726
click at [1299, 265] on div "zGDG2gzUhnaYo9Ix0gF5FOL8" at bounding box center [1372, 278] width 279 height 40
click at [1298, 267] on input "zGDG2gzUhnaYo9Ix0gF5FOL8" at bounding box center [1372, 278] width 279 height 22
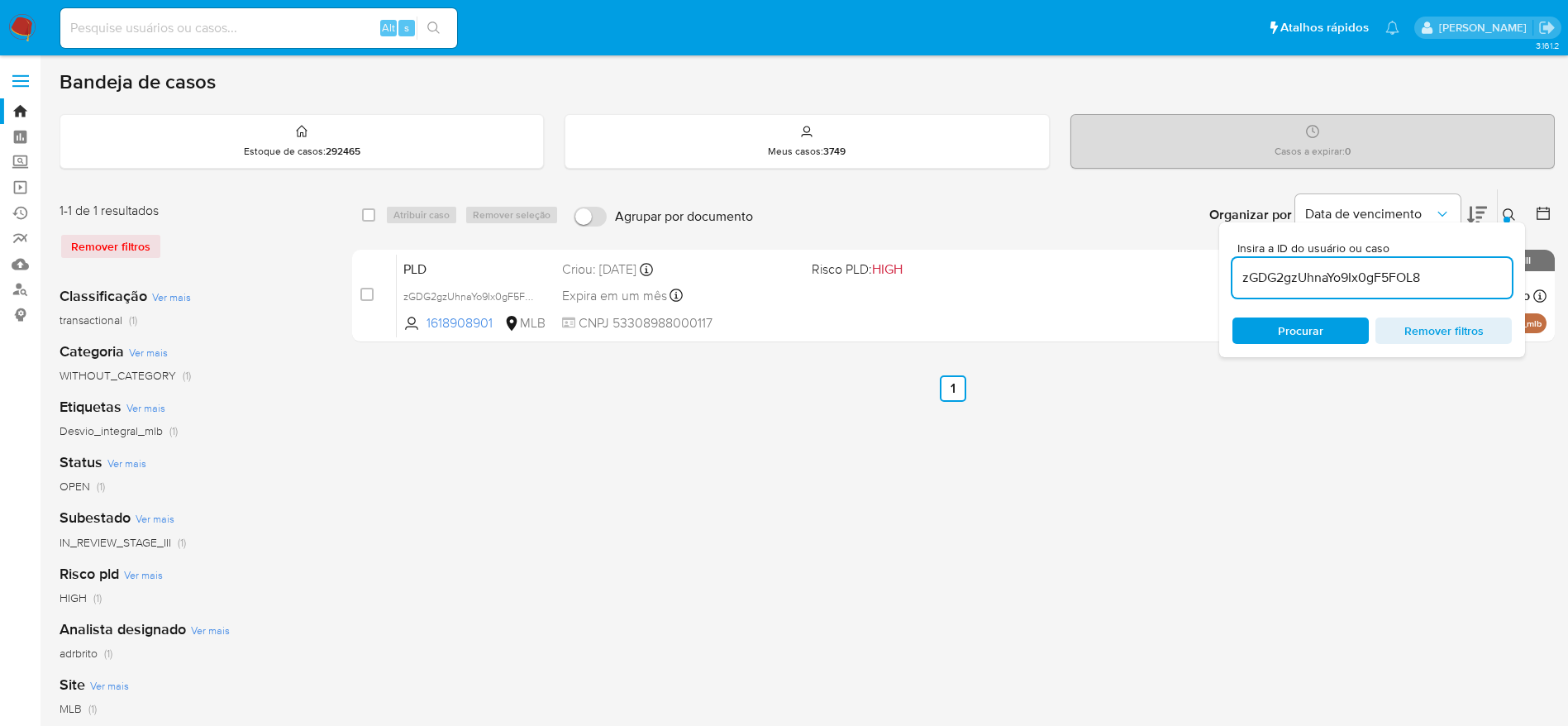
paste input "POFjhqeSPSiaDLU07bVnotoD"
type input "POFjhqeSPSiaDLU07bVnotoD"
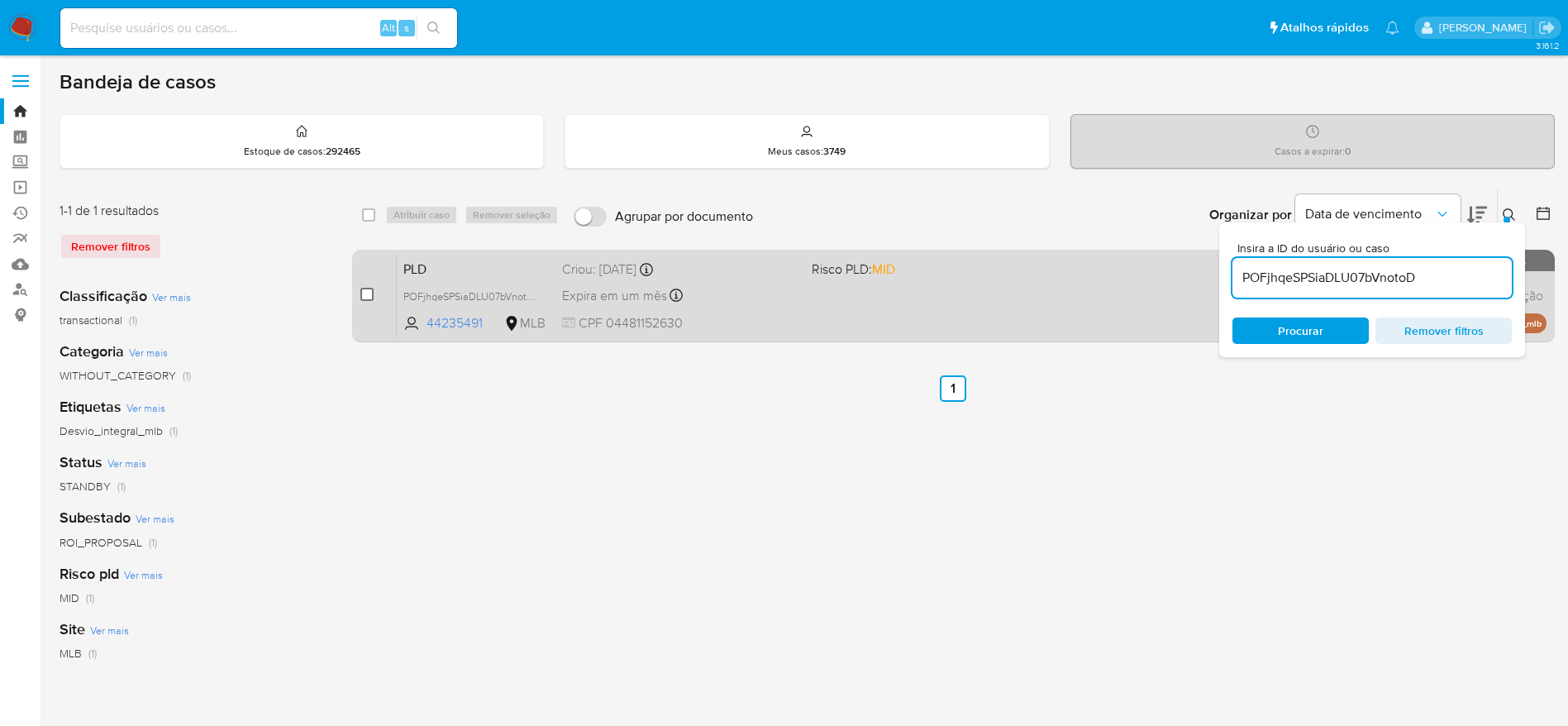
click at [365, 295] on input "checkbox" at bounding box center [367, 294] width 14 height 14
checkbox input "true"
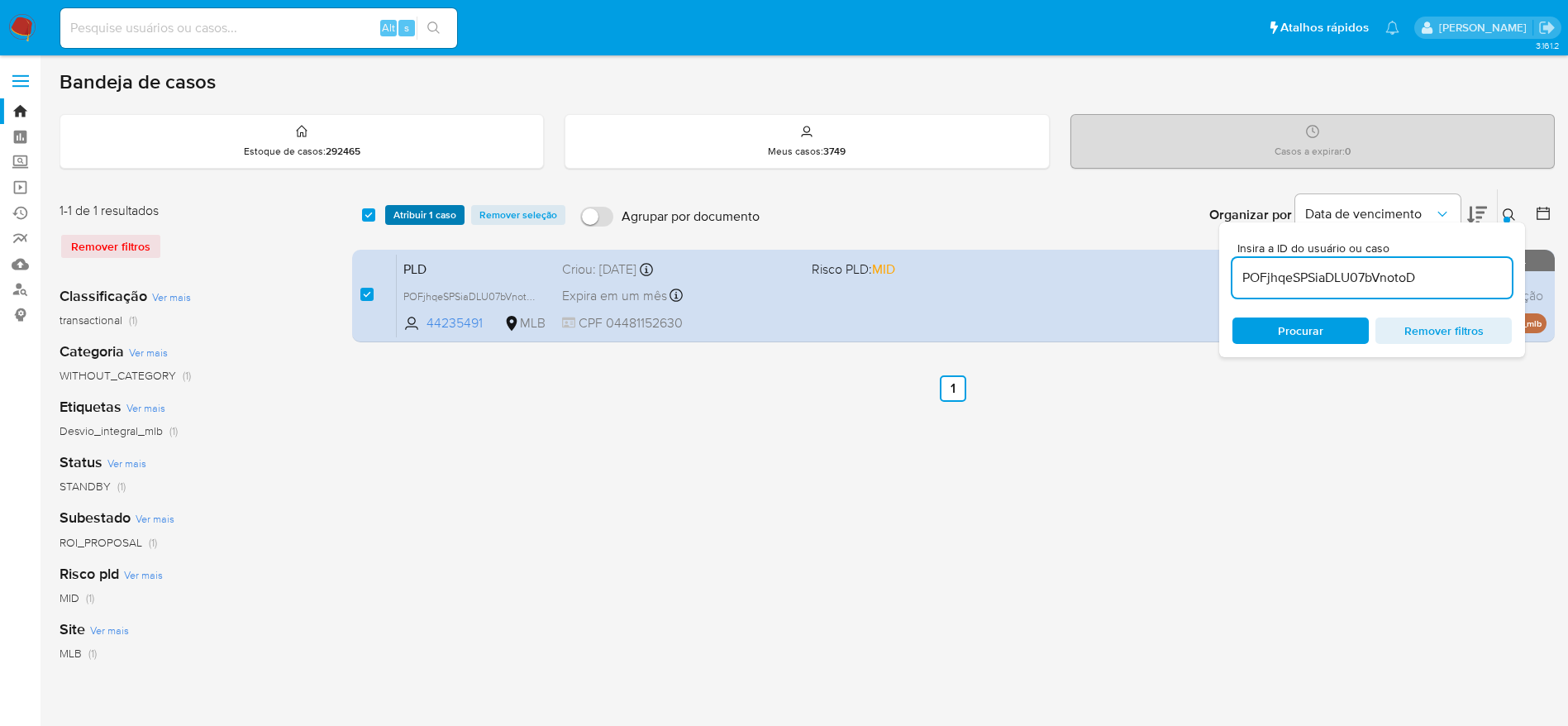
click at [417, 217] on span "Atribuir 1 caso" at bounding box center [425, 215] width 63 height 16
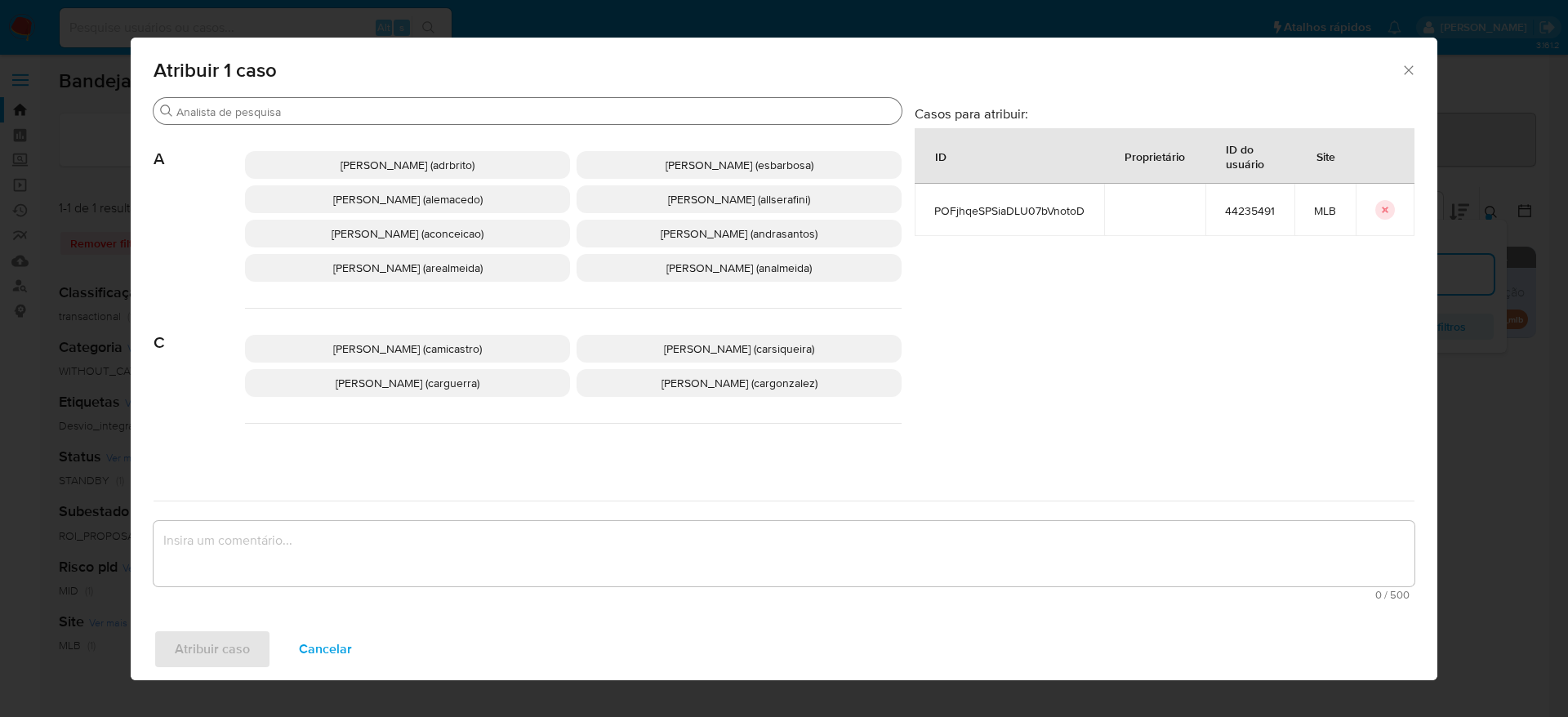
click at [368, 114] on input "Buscar" at bounding box center [536, 112] width 719 height 14
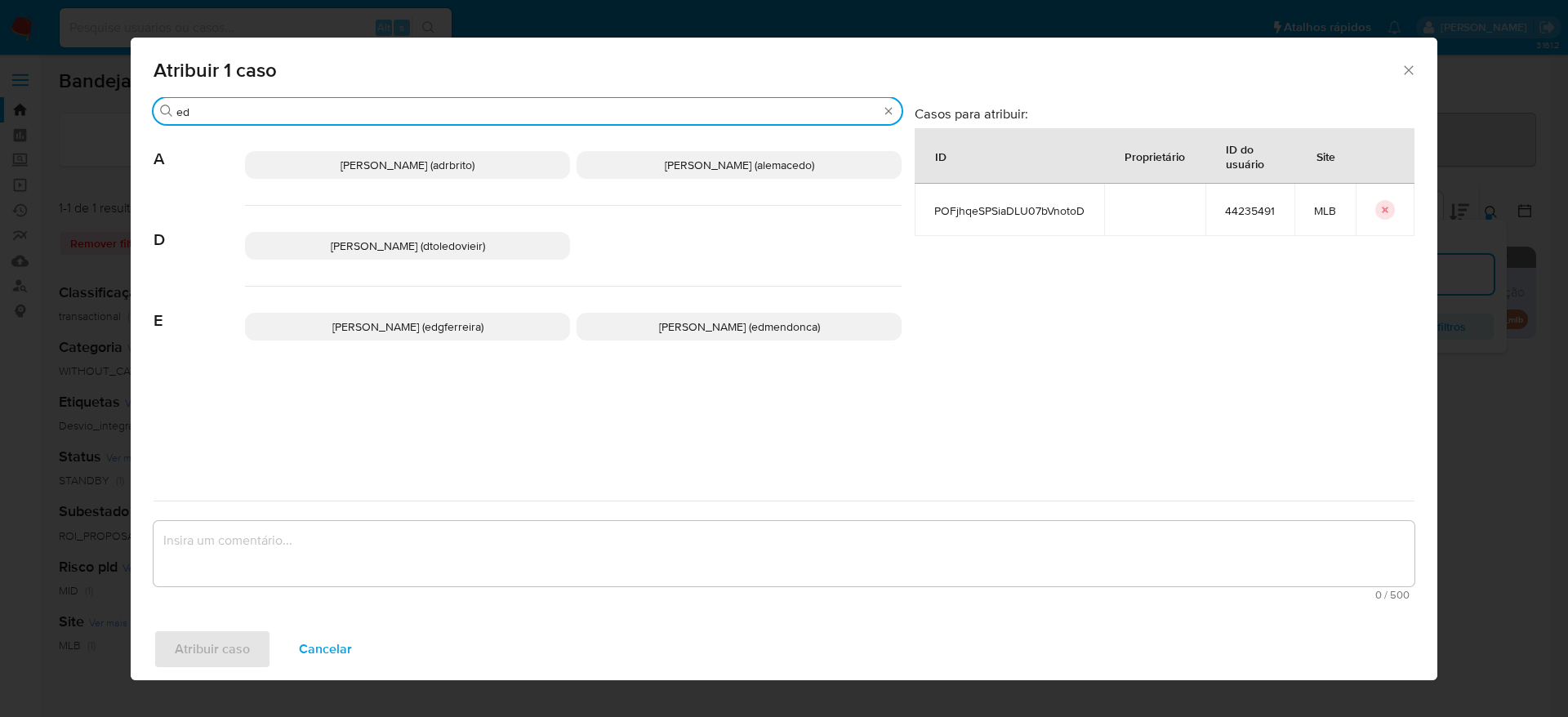
type input "ed"
click at [745, 324] on span "Eduardo Mendonca Dutra (edmendonca)" at bounding box center [739, 326] width 160 height 16
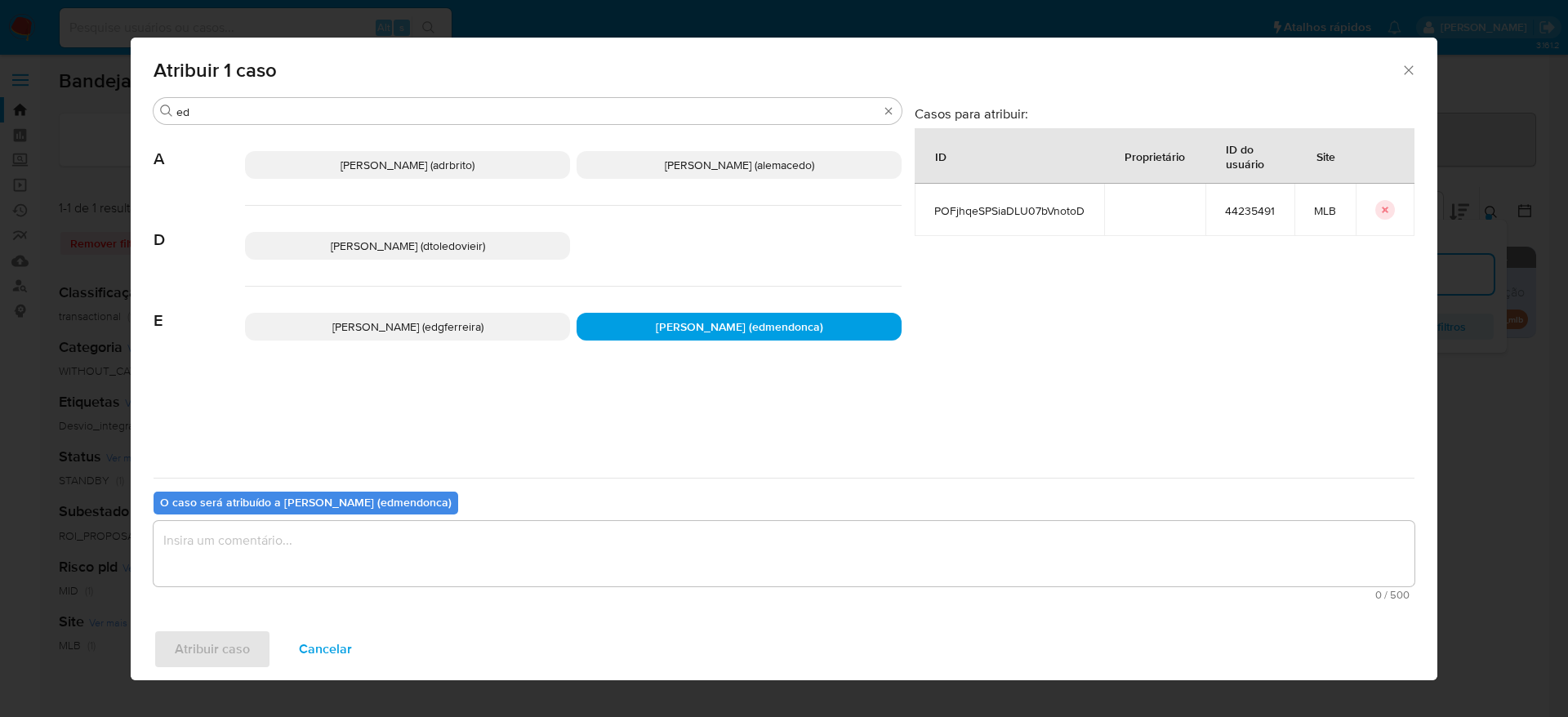
click at [550, 568] on textarea "assign-modal" at bounding box center [784, 553] width 1261 height 65
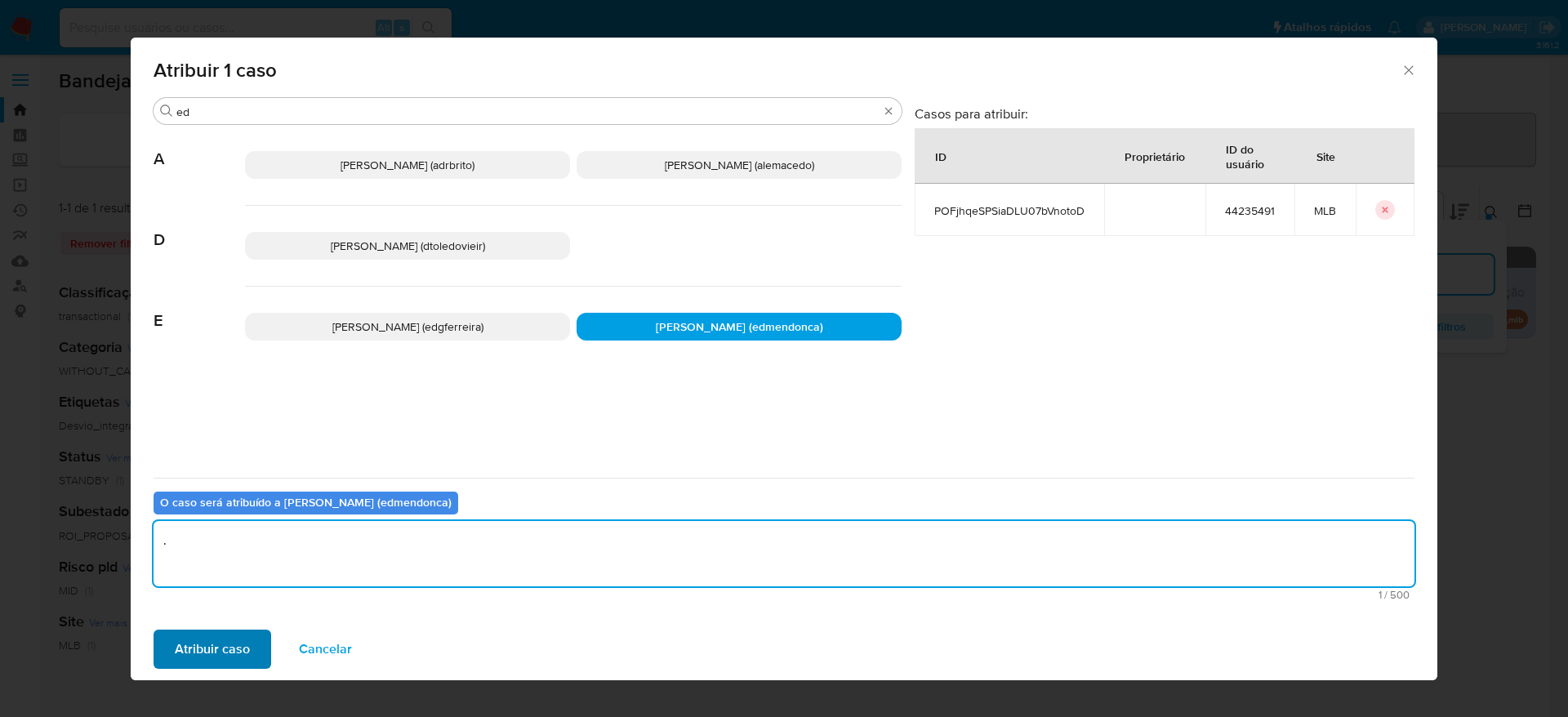
type textarea "."
click at [187, 636] on span "Atribuir caso" at bounding box center [212, 649] width 75 height 36
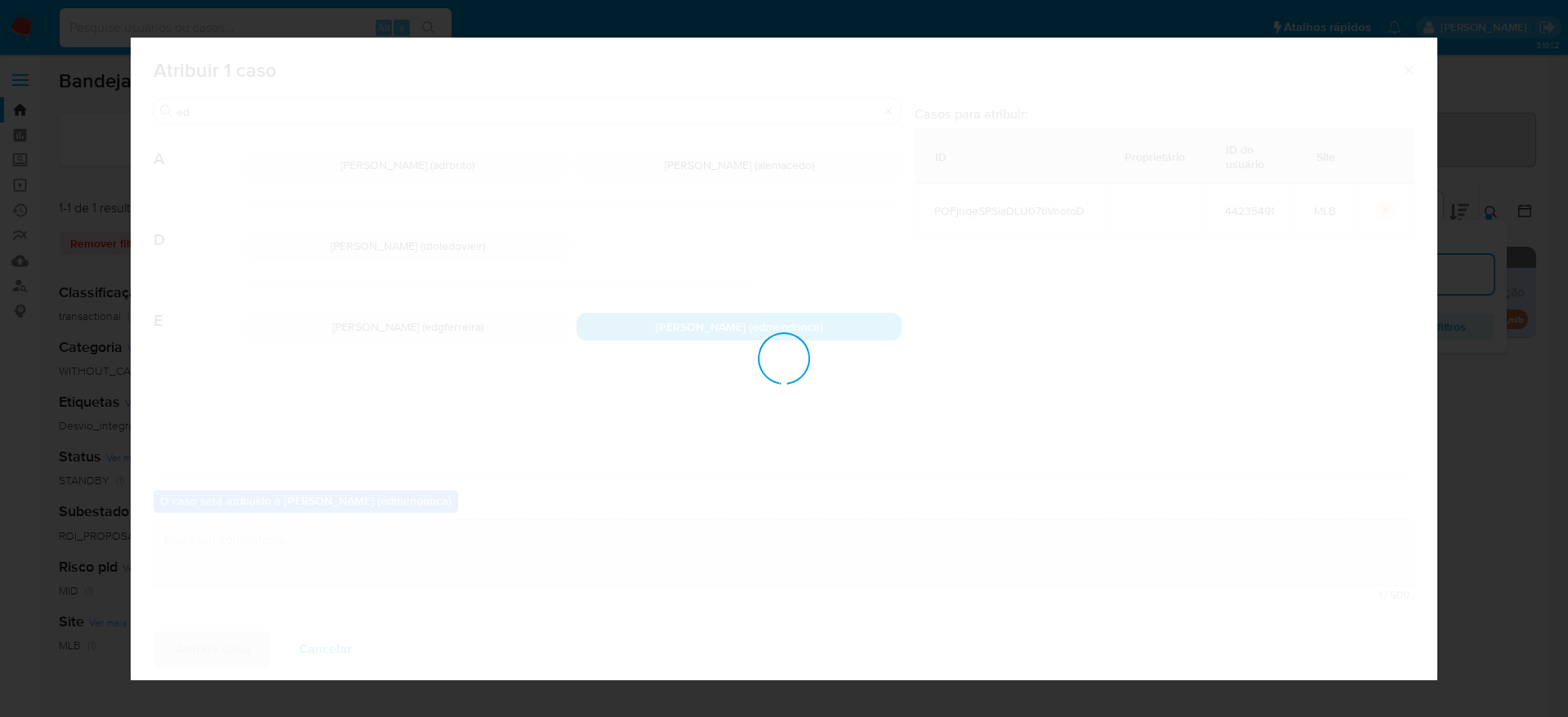
checkbox input "false"
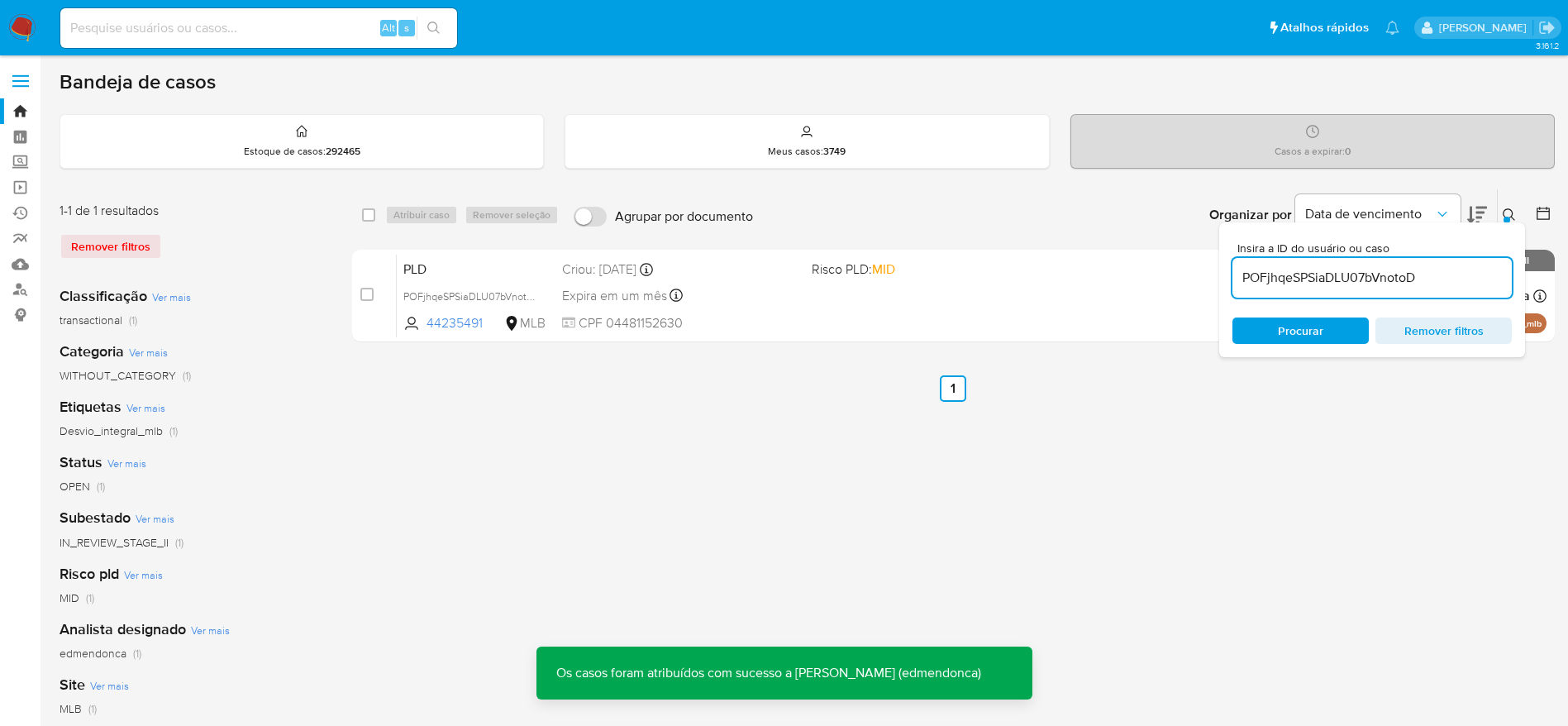
click at [788, 496] on div "select-all-cases-checkbox Atribuir caso Remover seleção Agrupar por documento O…" at bounding box center [954, 552] width 1203 height 726
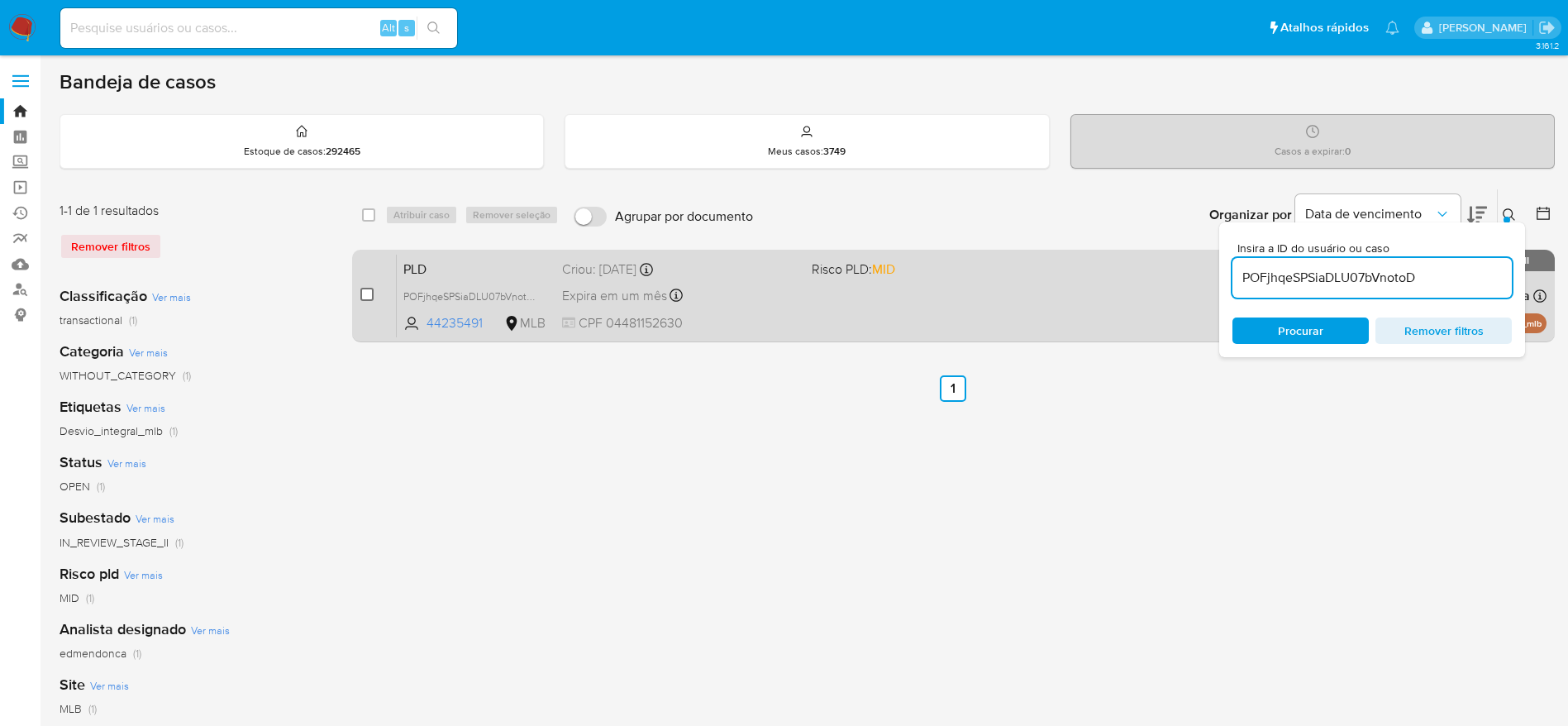
click at [368, 297] on input "checkbox" at bounding box center [367, 294] width 14 height 14
checkbox input "true"
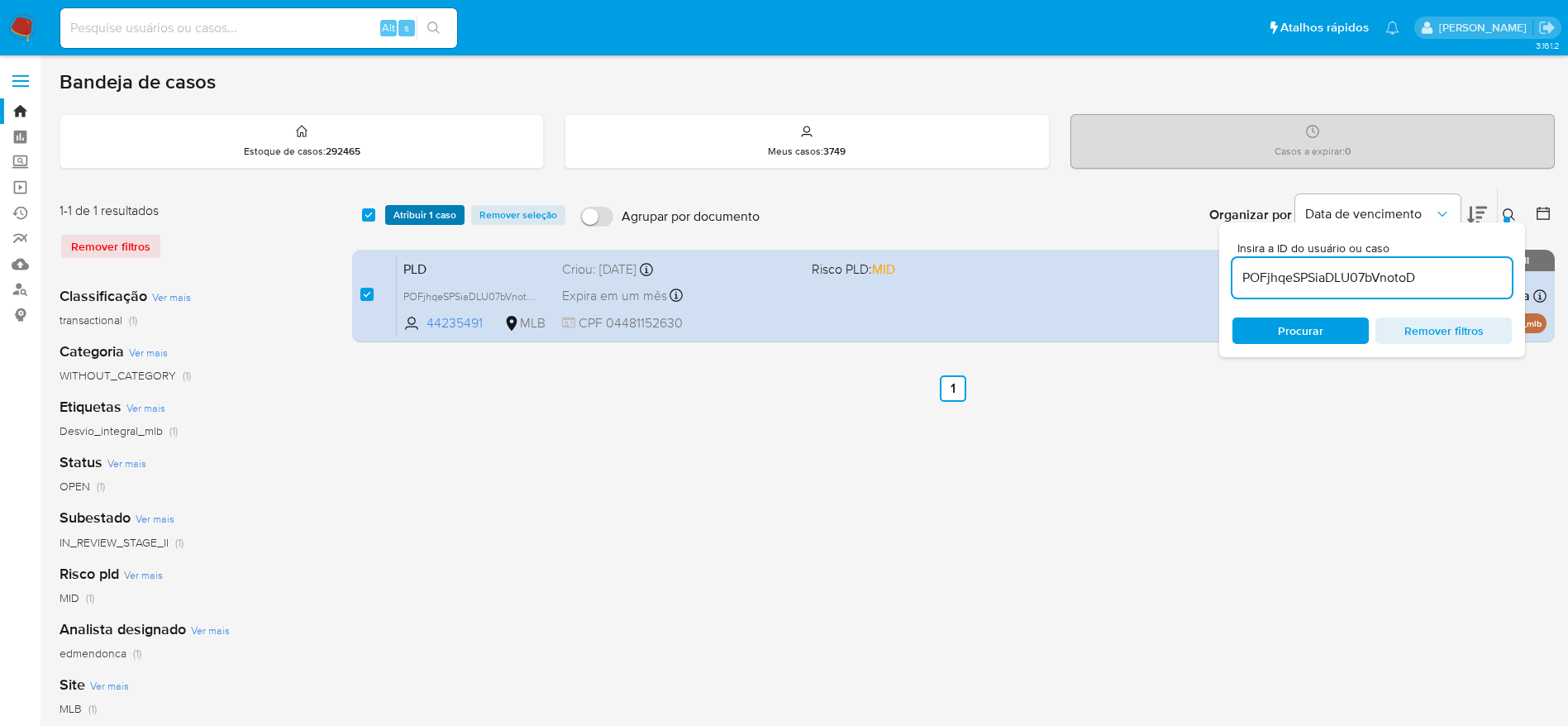
click at [442, 219] on span "Atribuir 1 caso" at bounding box center [425, 215] width 63 height 16
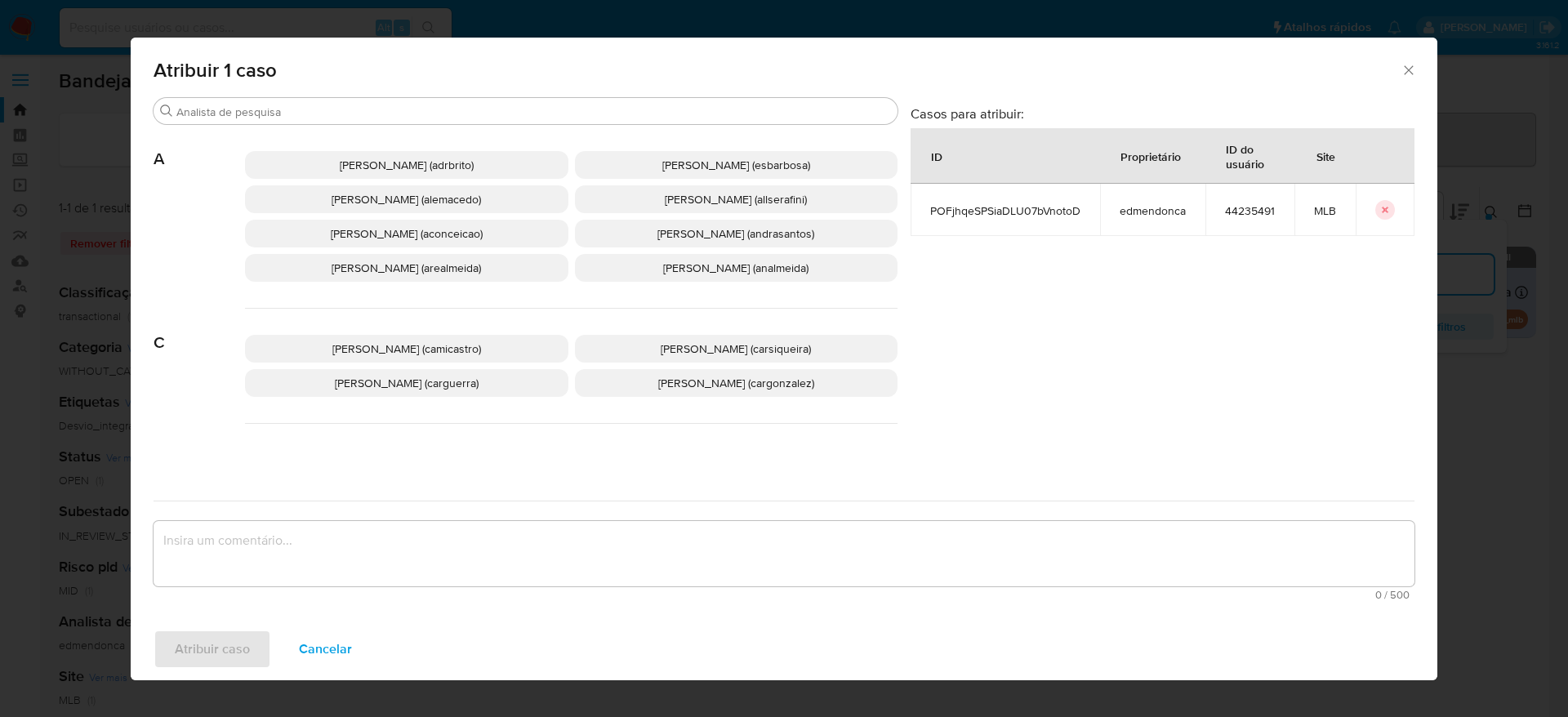
click at [389, 159] on span "Adriano Azeredo Brito (adrbrito)" at bounding box center [406, 165] width 134 height 16
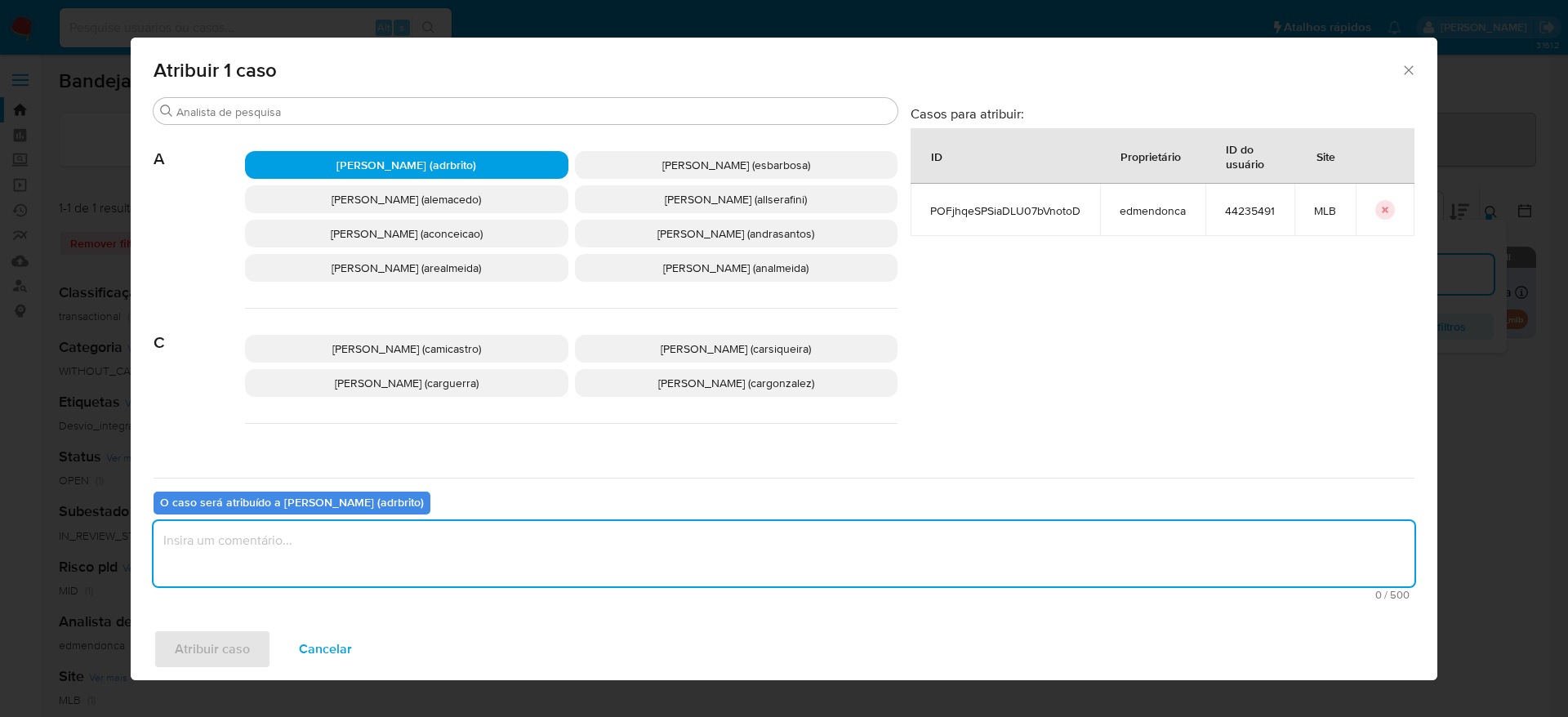
click at [442, 533] on textarea "assign-modal" at bounding box center [784, 553] width 1261 height 65
type textarea "."
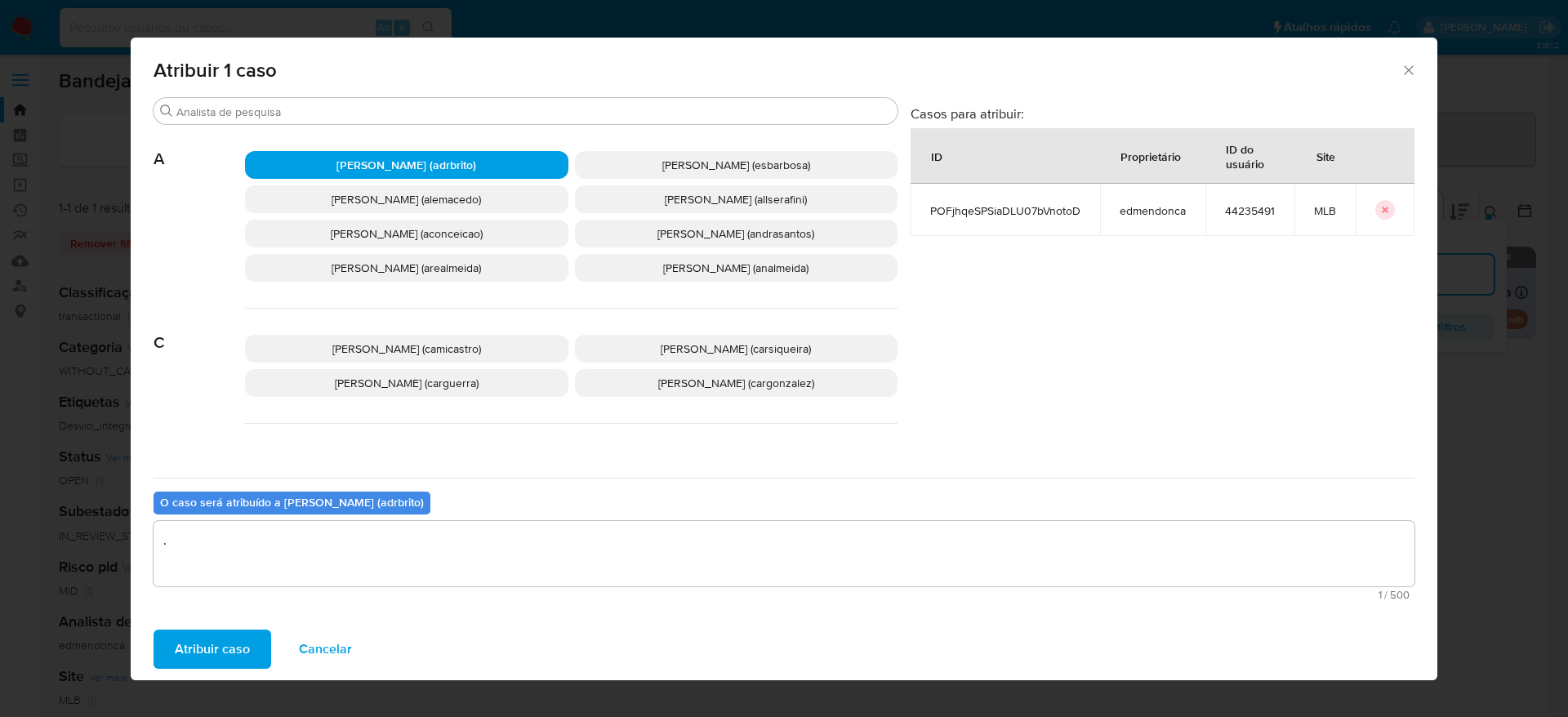
click at [207, 649] on span "Atribuir caso" at bounding box center [212, 649] width 75 height 36
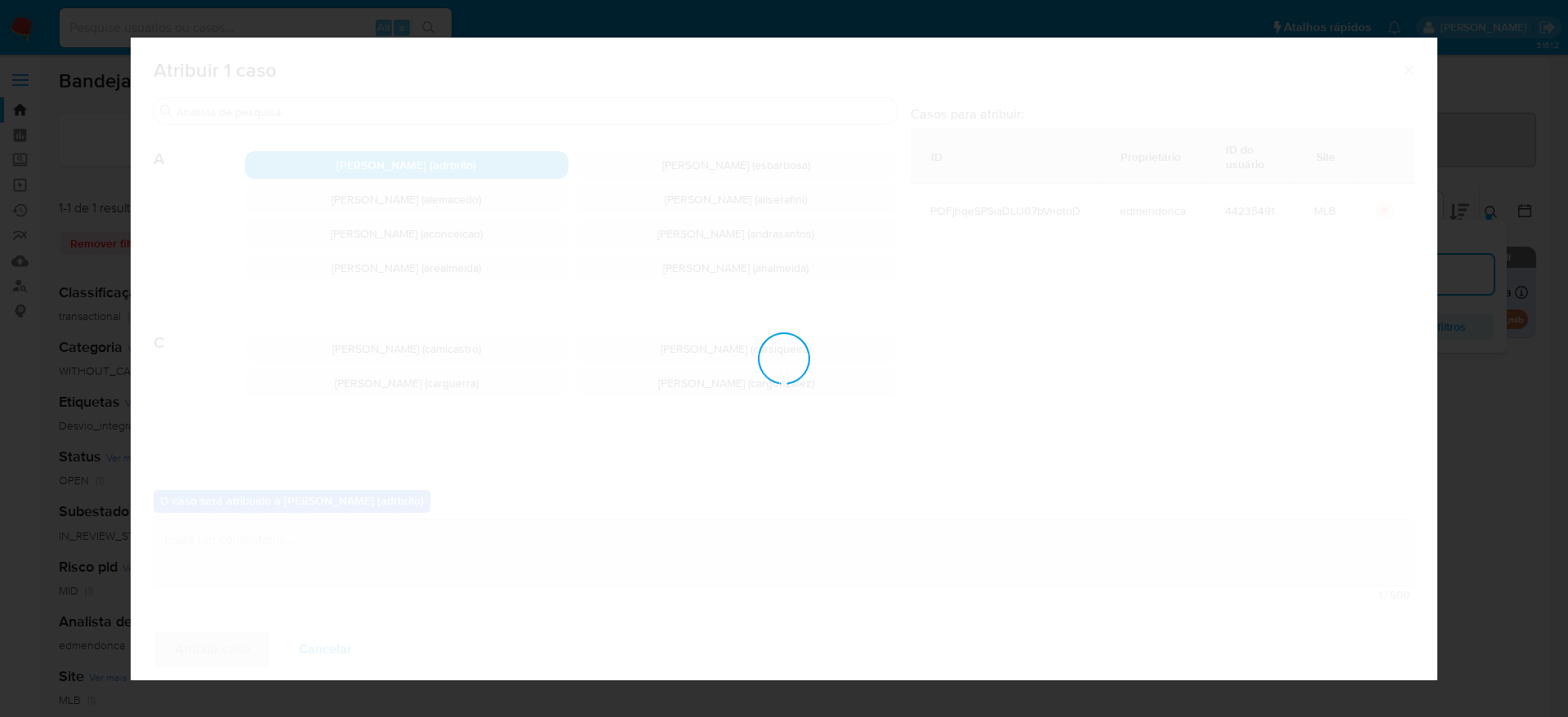
checkbox input "false"
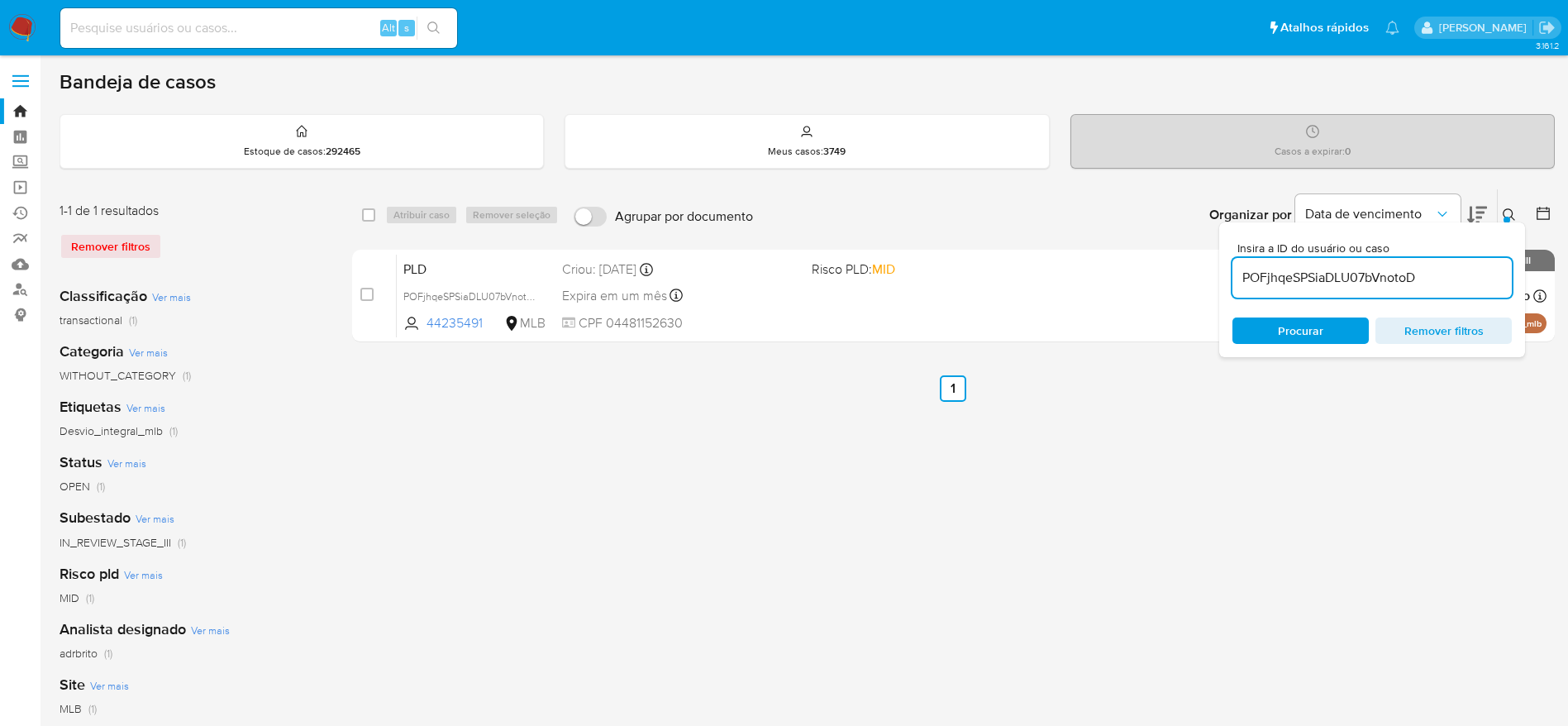
click at [862, 482] on div "select-all-cases-checkbox Atribuir caso Remover seleção Agrupar por documento O…" at bounding box center [954, 552] width 1203 height 726
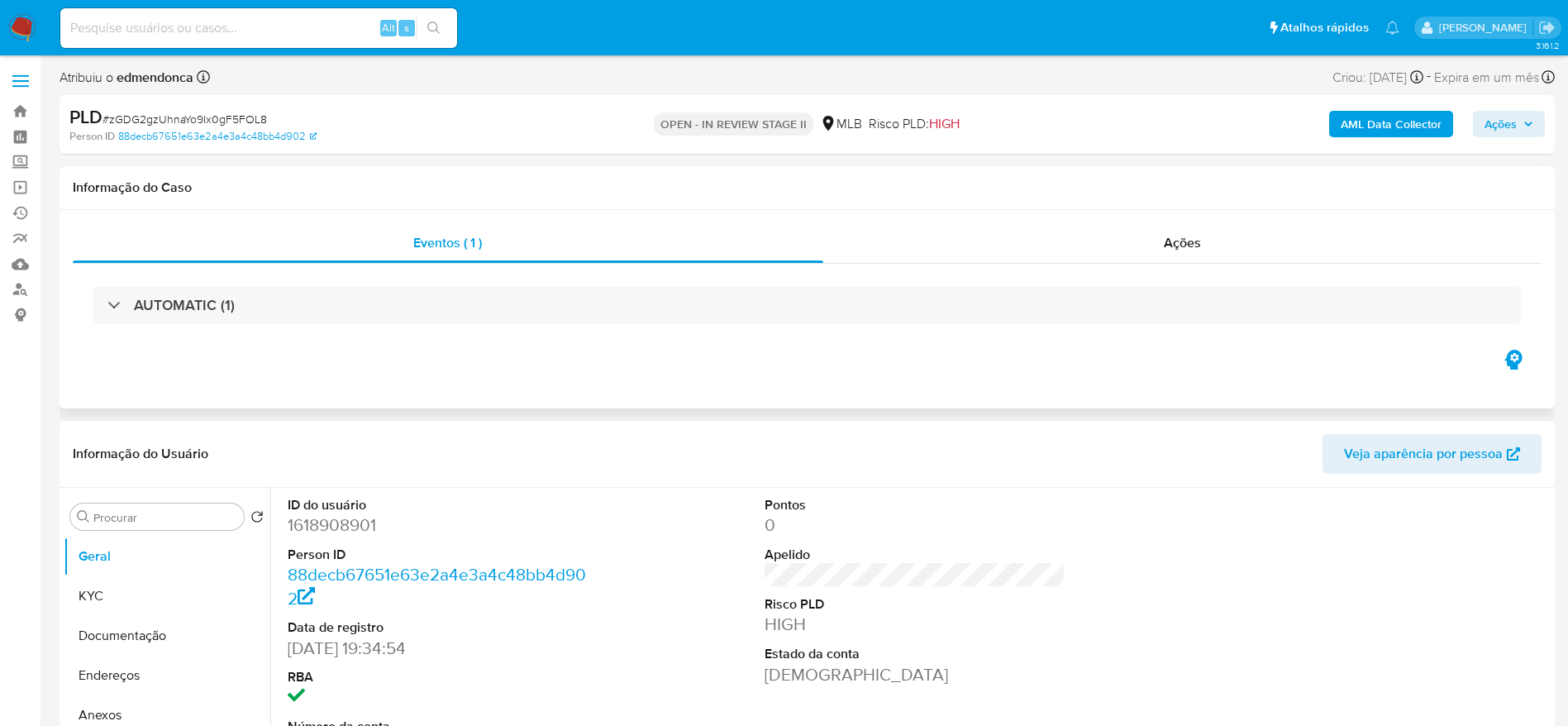
select select "10"
click at [673, 172] on div "Informação do Caso" at bounding box center [808, 188] width 1495 height 44
click at [1189, 242] on span "Ações" at bounding box center [1182, 242] width 37 height 19
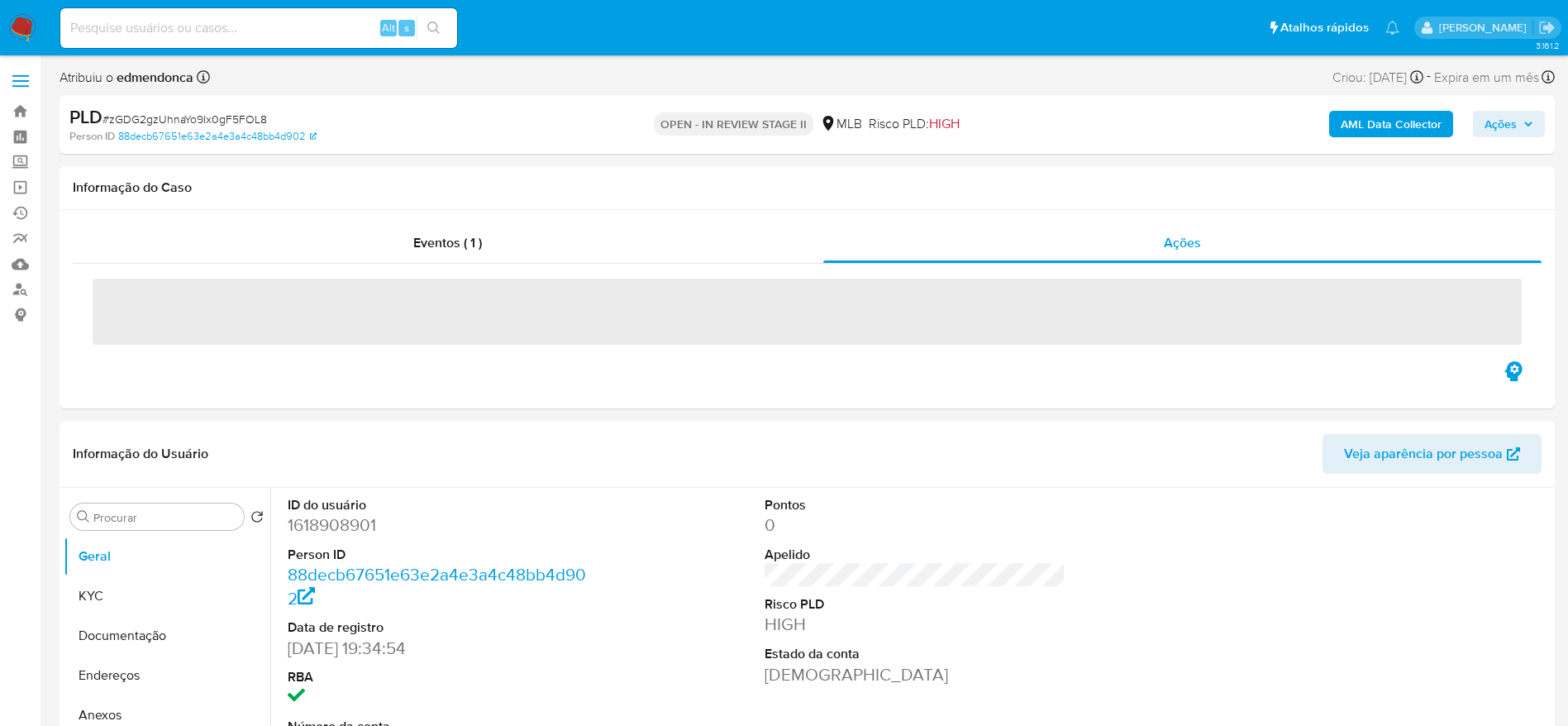
click at [1523, 121] on span "Ações" at bounding box center [1509, 124] width 49 height 24
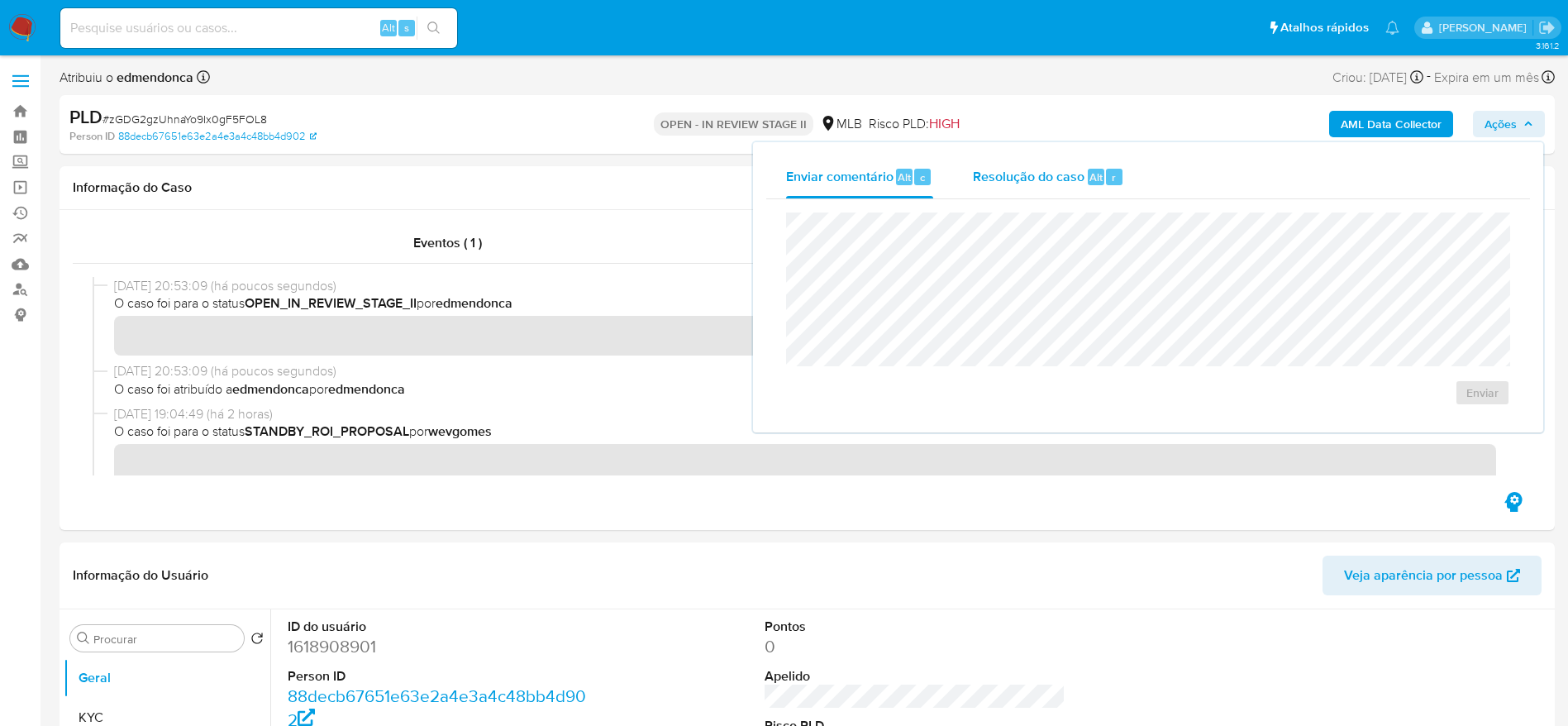
click at [1016, 172] on span "Resolução do caso" at bounding box center [1028, 176] width 112 height 19
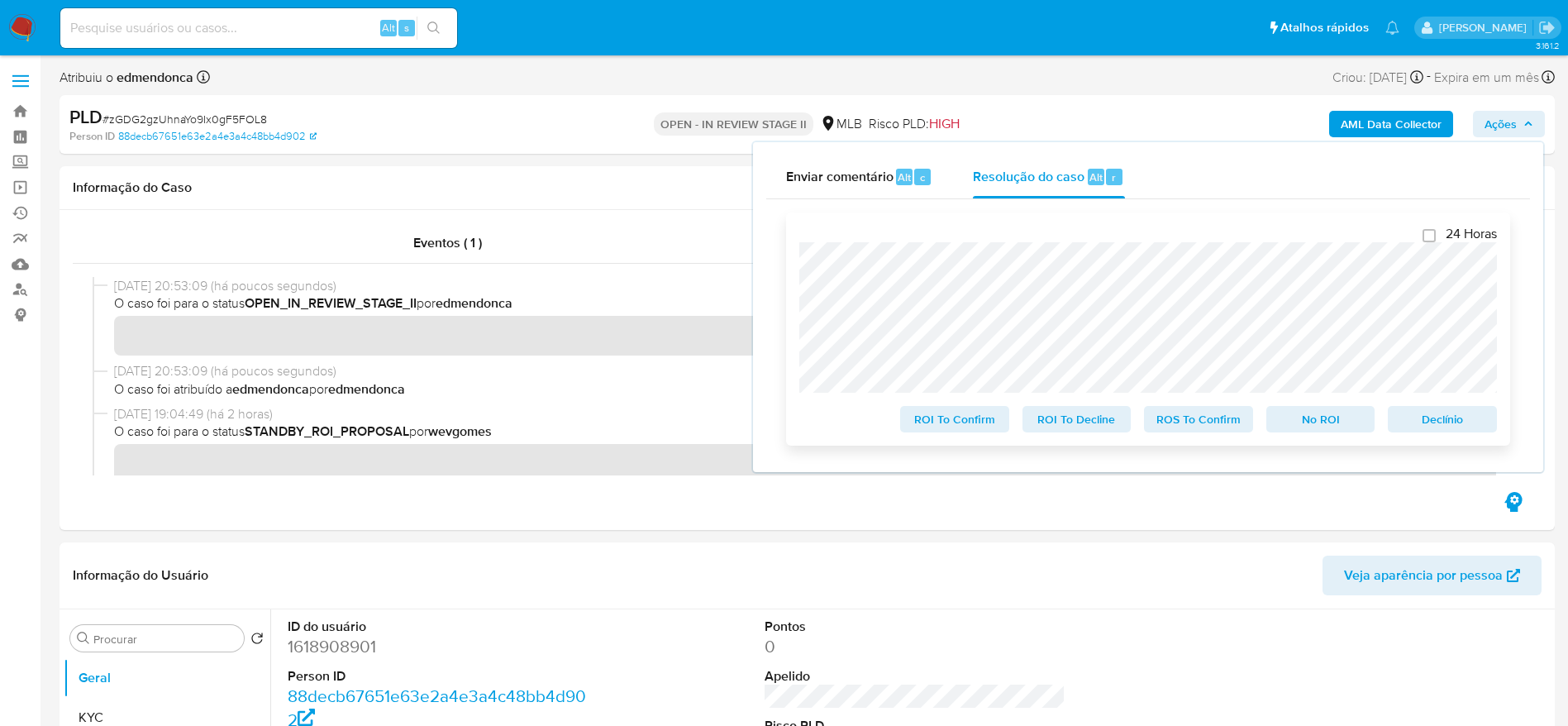
click at [1166, 420] on span "ROS To Confirm" at bounding box center [1199, 419] width 86 height 24
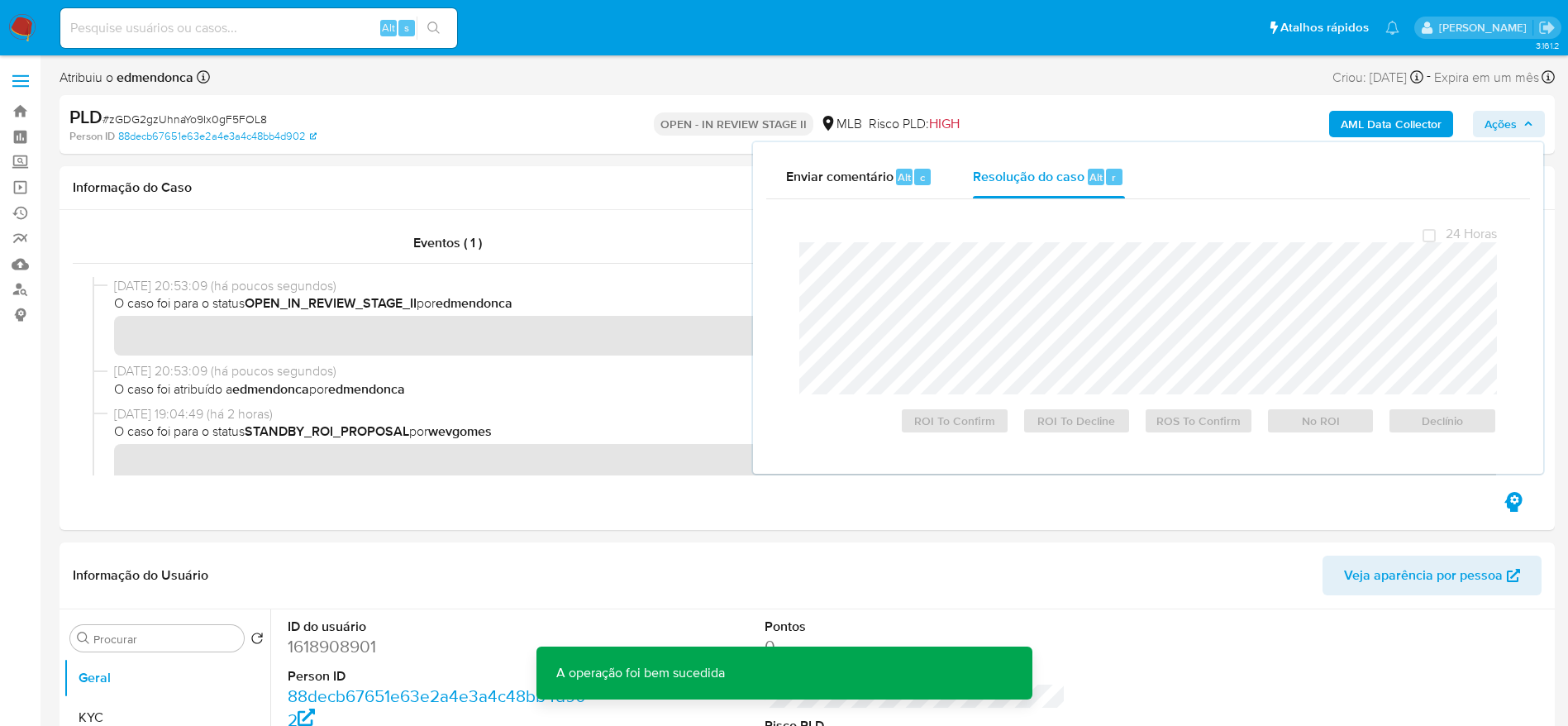
click at [254, 122] on span "# zGDG2gzUhnaYo9Ix0gF5FOL8" at bounding box center [184, 119] width 164 height 16
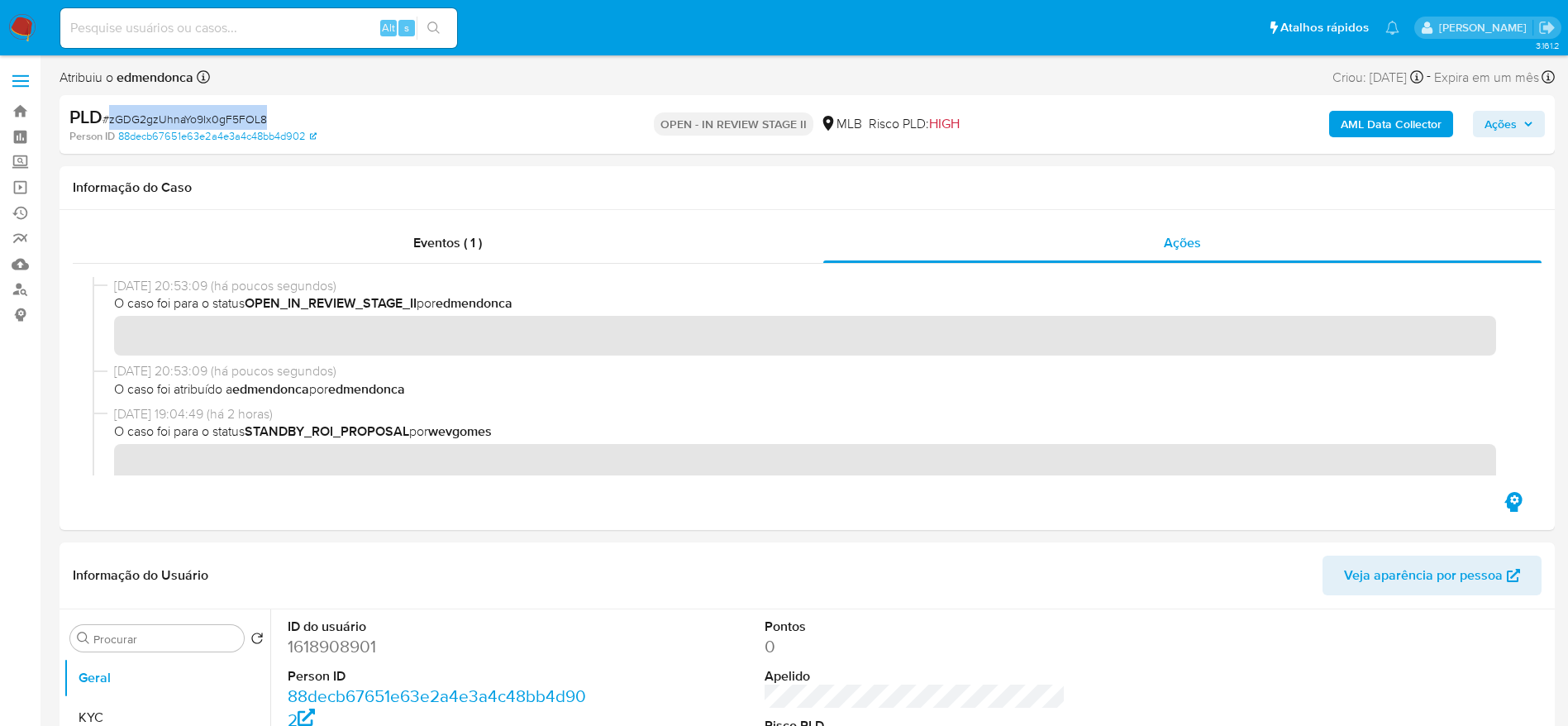
copy span "zGDG2gzUhnaYo9Ix0gF5FOL8"
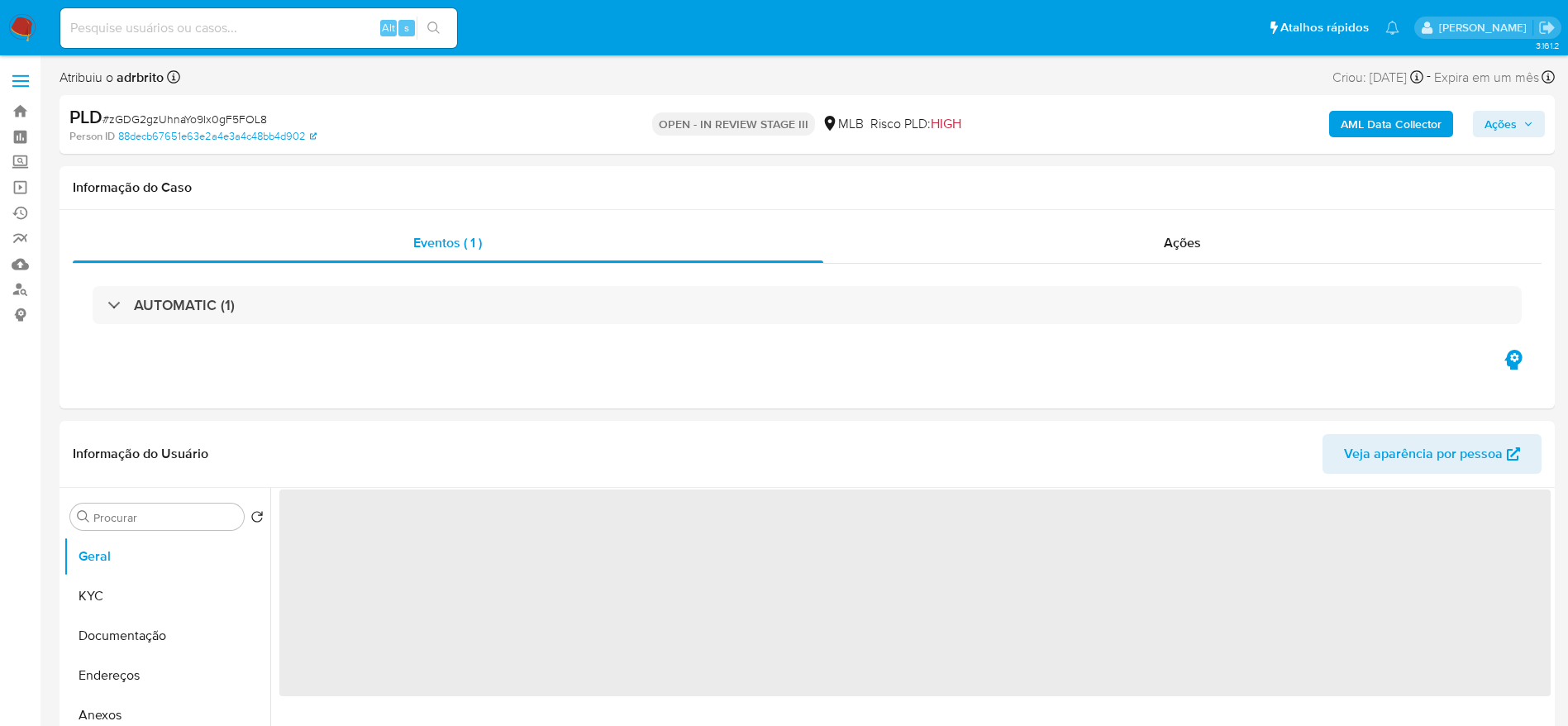
select select "10"
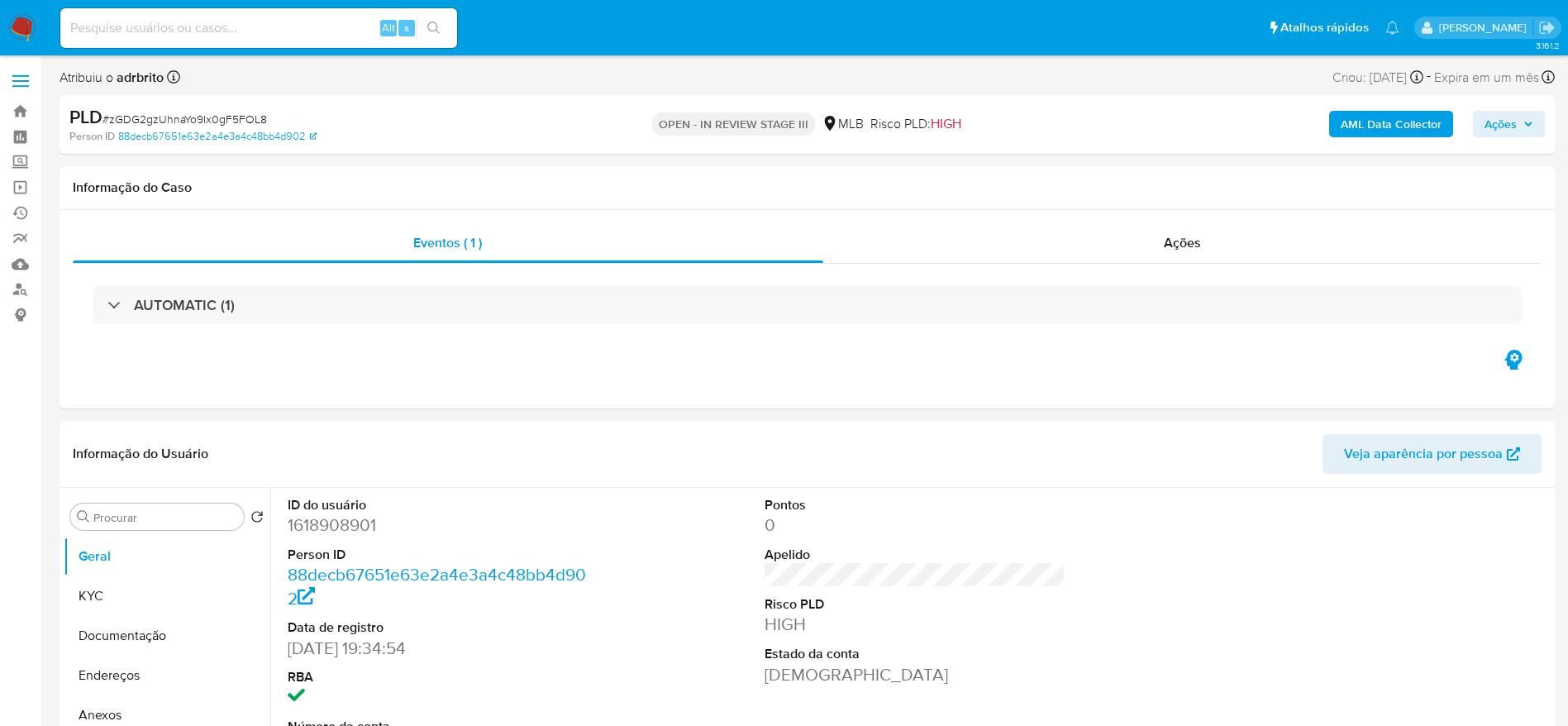
click at [268, 33] on input at bounding box center [259, 28] width 397 height 22
paste input "POFjhqeSPSiaDLU07bVnotoD"
type input "POFjhqeSPSiaDLU07bVnotoD"
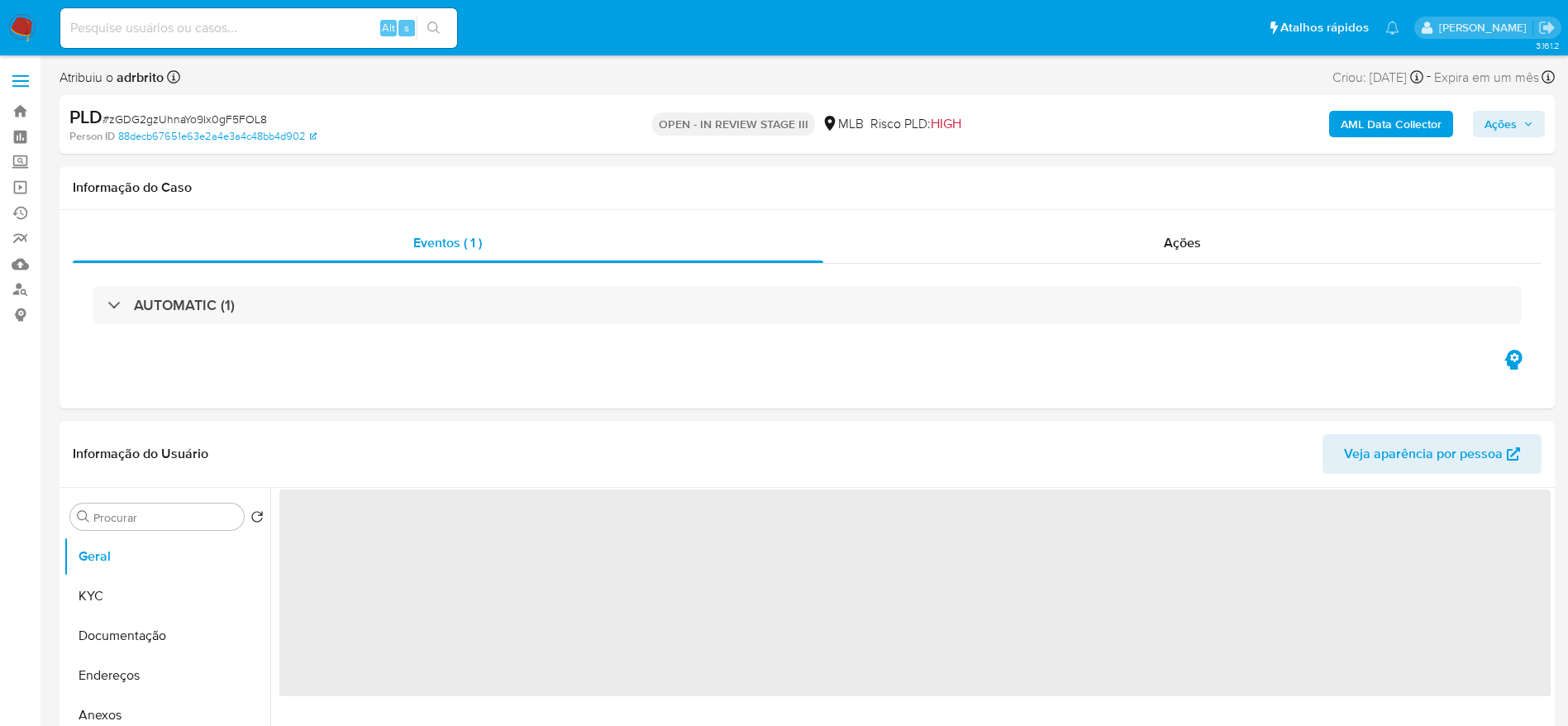
select select "10"
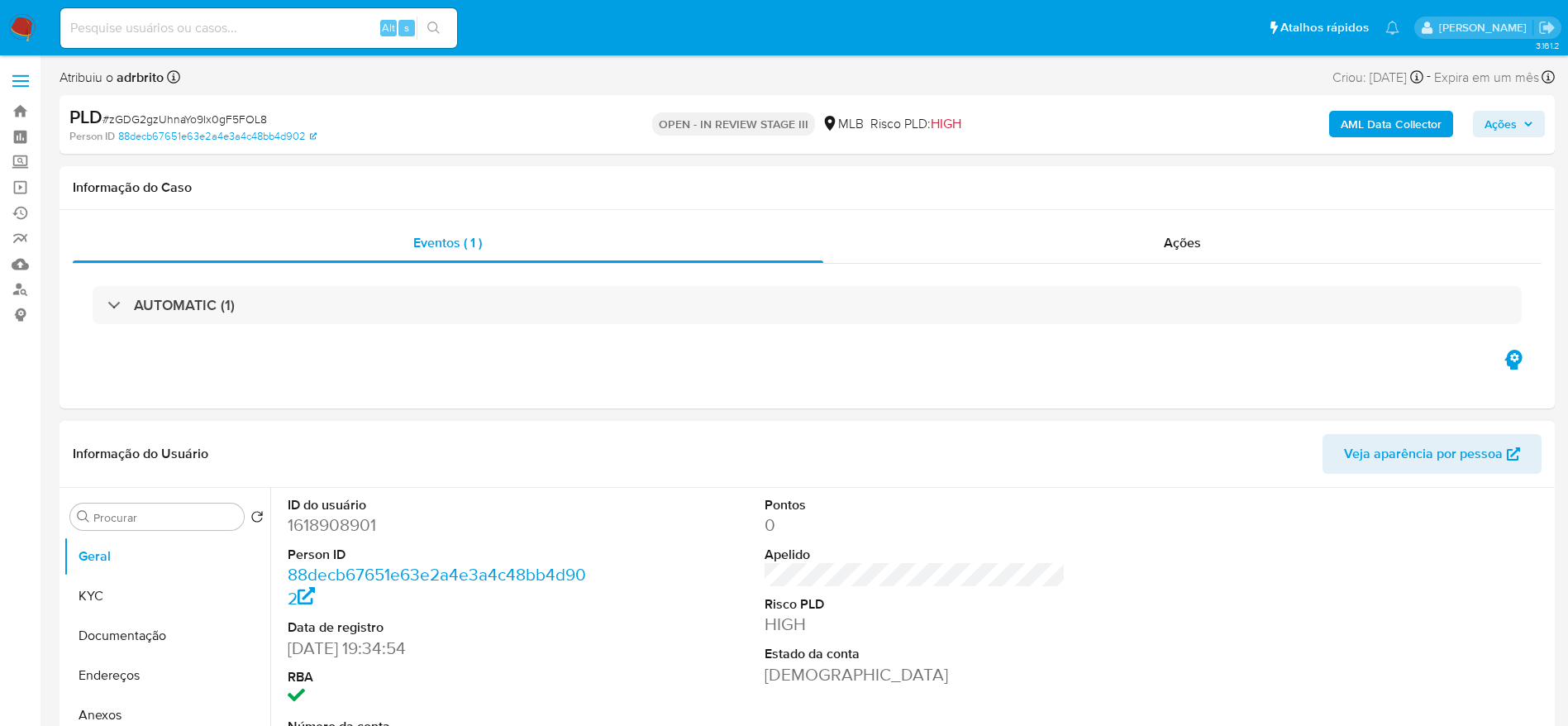
click at [554, 443] on header "Informação do Usuário Veja aparência por pessoa" at bounding box center [807, 454] width 1469 height 40
click at [131, 23] on input at bounding box center [259, 28] width 397 height 22
paste input "POFjhqeSPSiaDLU07bVnotoD"
type input "POFjhqeSPSiaDLU07bVnotoD"
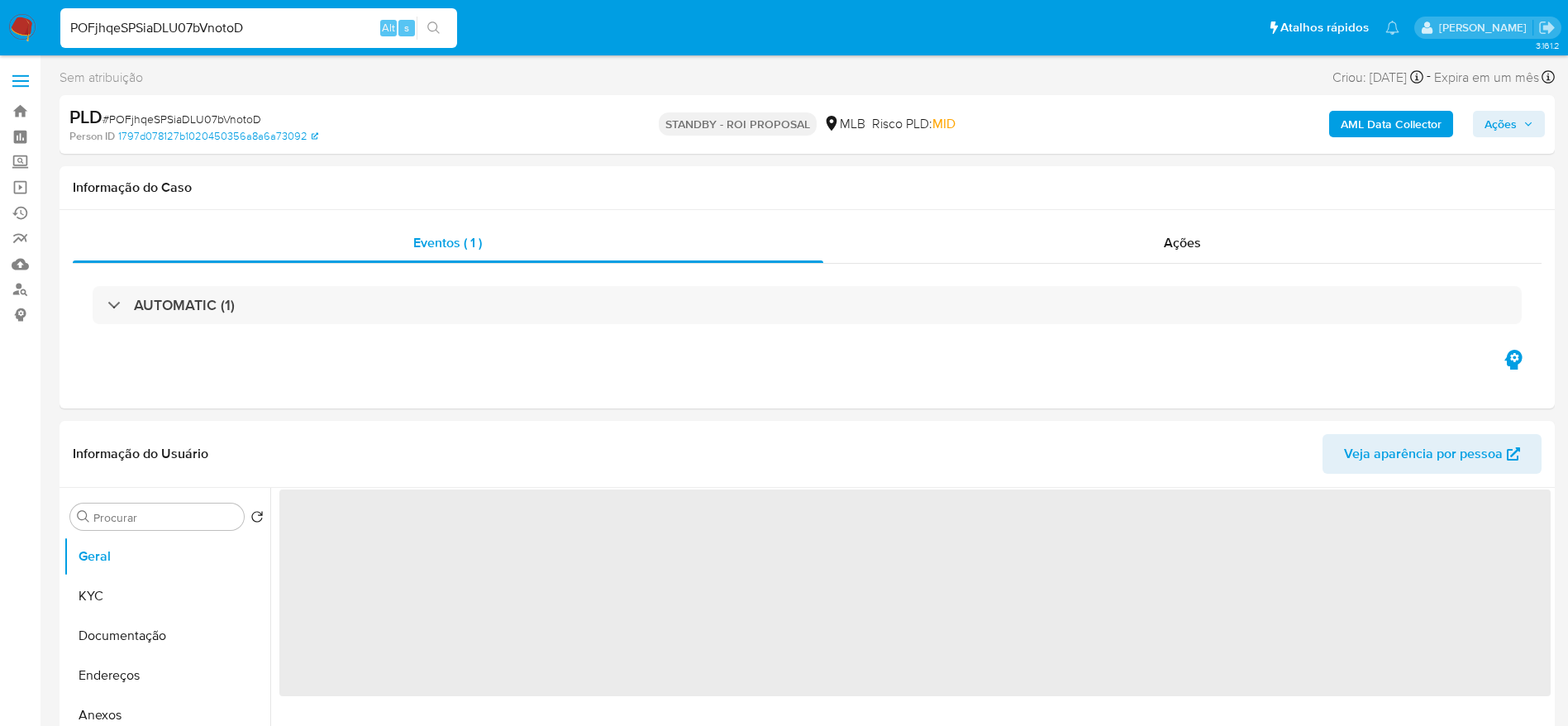
select select "10"
click at [181, 21] on input at bounding box center [259, 28] width 397 height 22
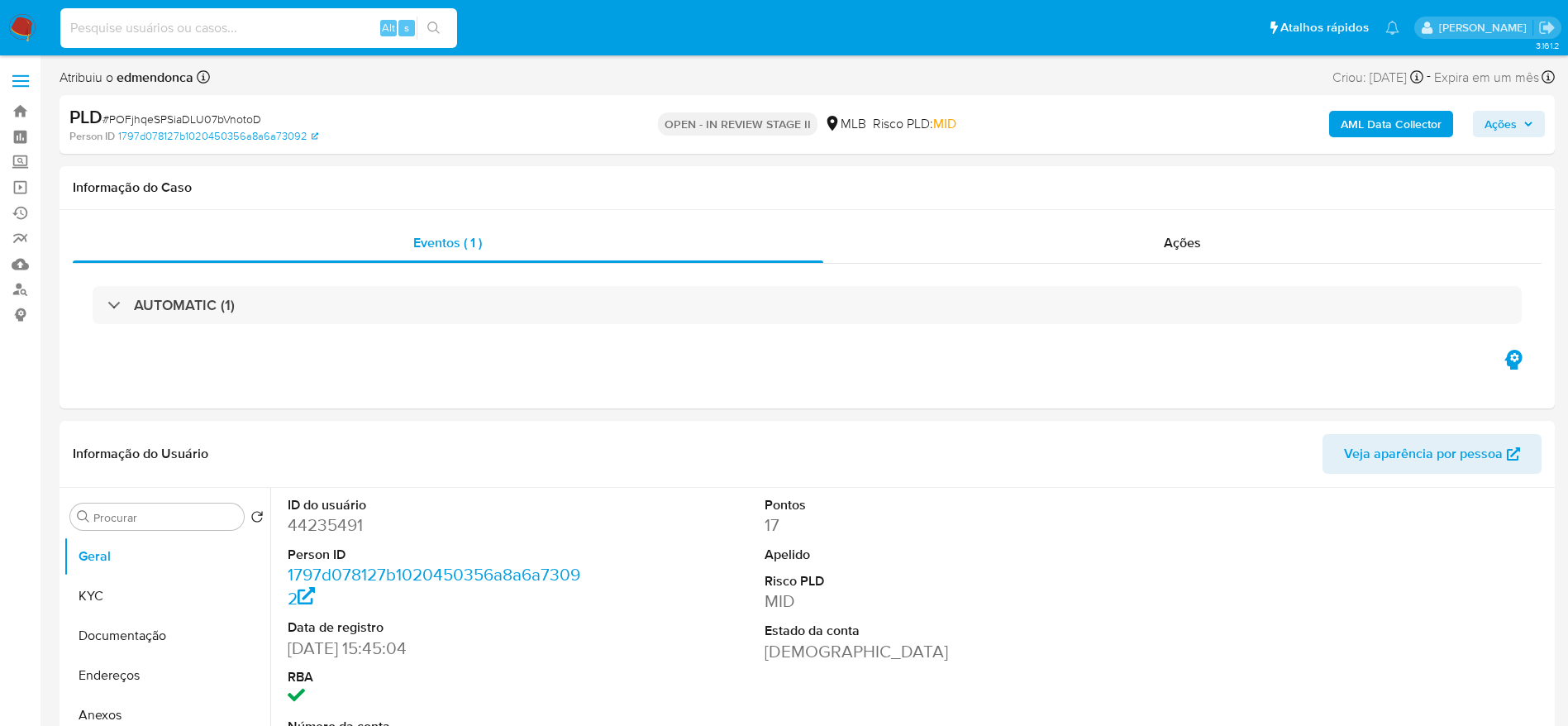
select select "10"
paste input "POFjhqeSPSiaDLU07bVnotoD"
type input "POFjhqeSPSiaDLU07bVnotoD"
click at [1063, 505] on div "Pontos 17 Apelido Risco PLD MID Estado da conta [DEMOGRAPHIC_DATA]" at bounding box center [916, 627] width 318 height 280
click at [1533, 123] on icon "button" at bounding box center [1528, 123] width 10 height 10
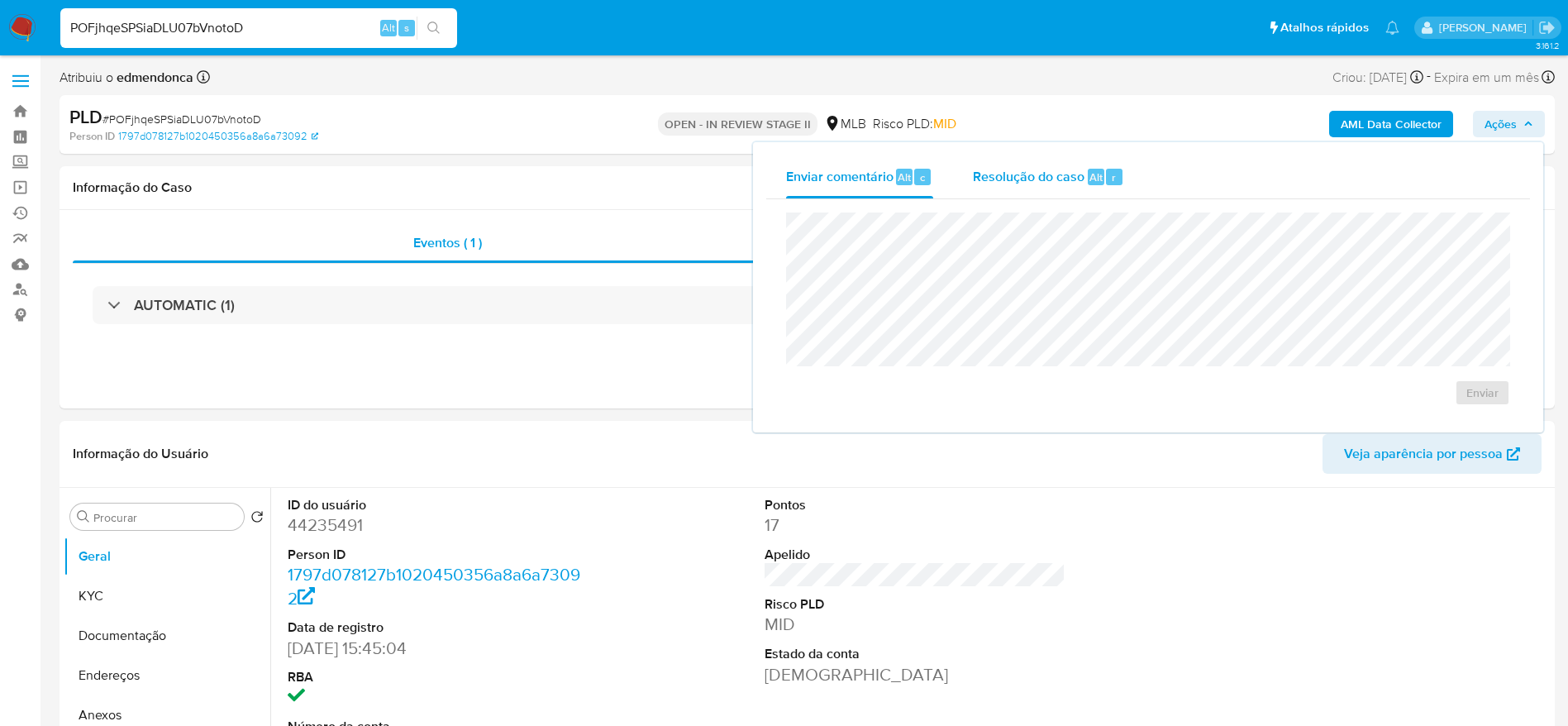
click at [1028, 192] on div "Resolução do caso Alt r" at bounding box center [1048, 176] width 152 height 43
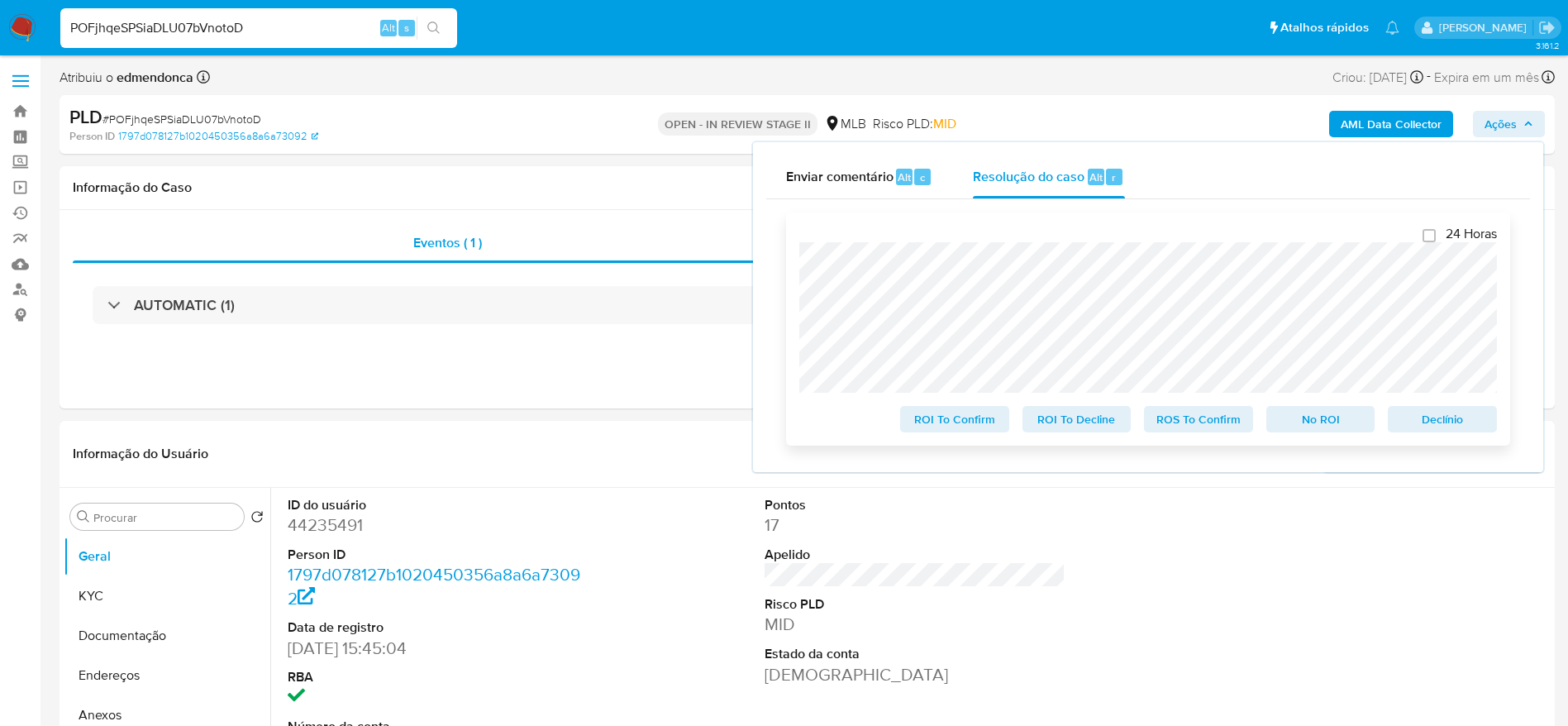
click at [1192, 414] on span "ROS To Confirm" at bounding box center [1199, 419] width 86 height 24
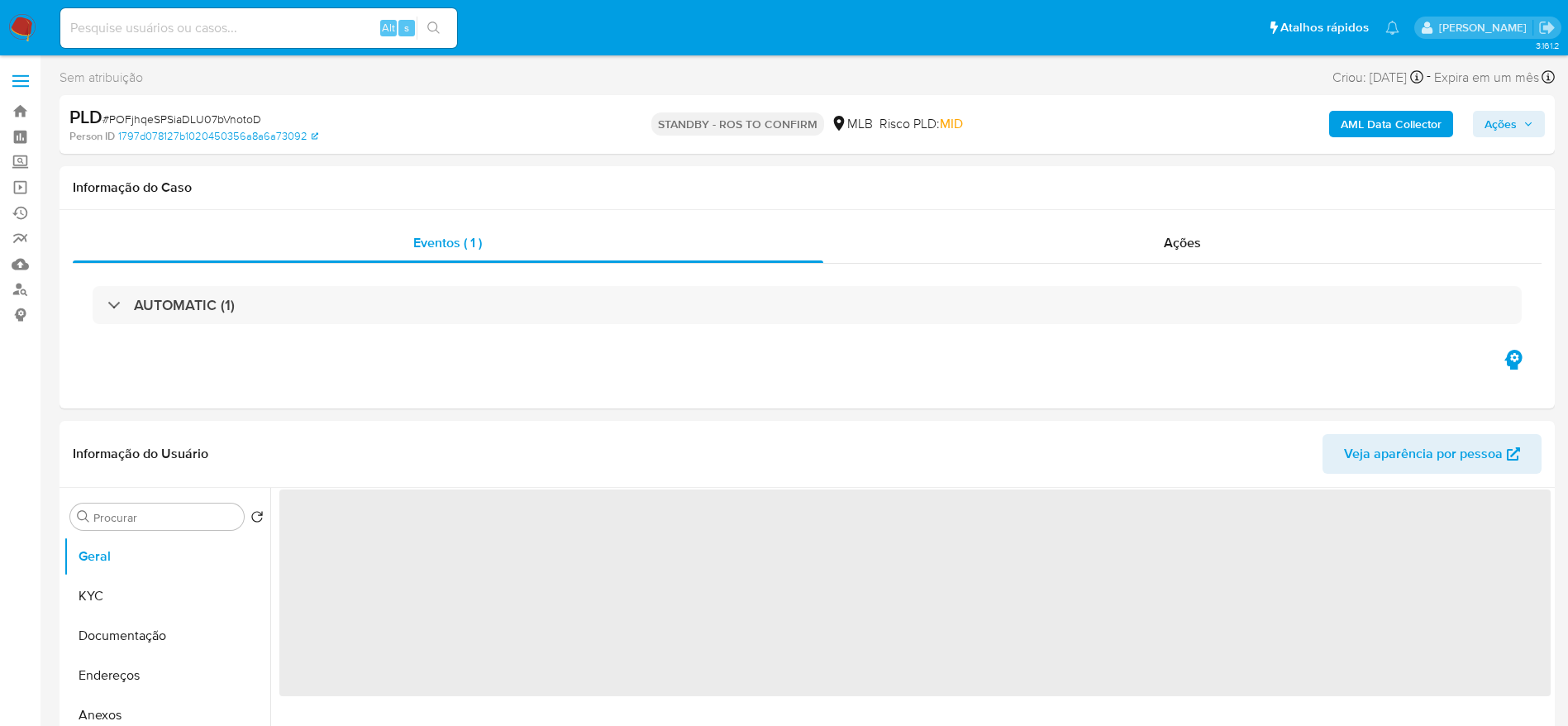
select select "10"
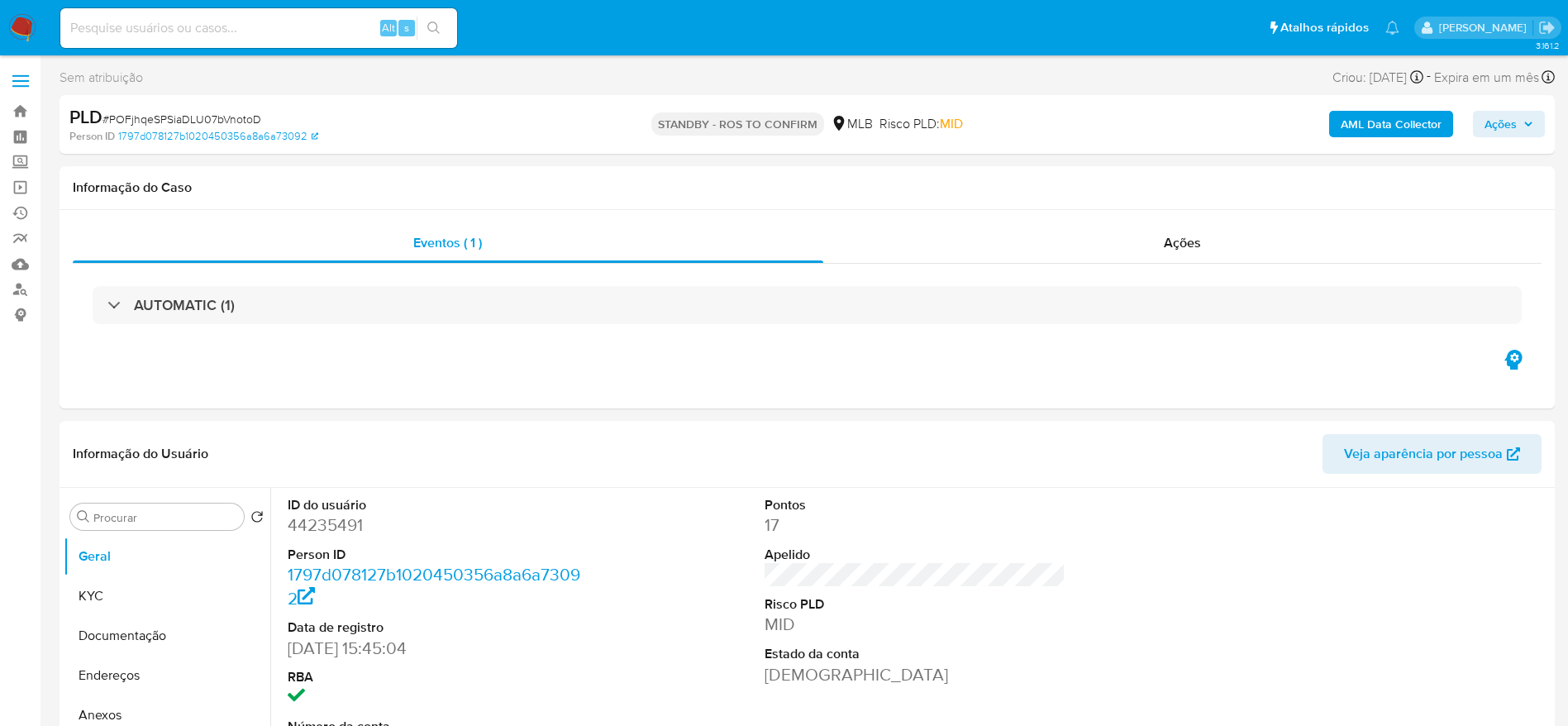
click at [210, 113] on span "# POFjhqeSPSiaDLU07bVnotoD" at bounding box center [181, 119] width 159 height 16
copy span "POFjhqeSPSiaDLU07bVnotoD"
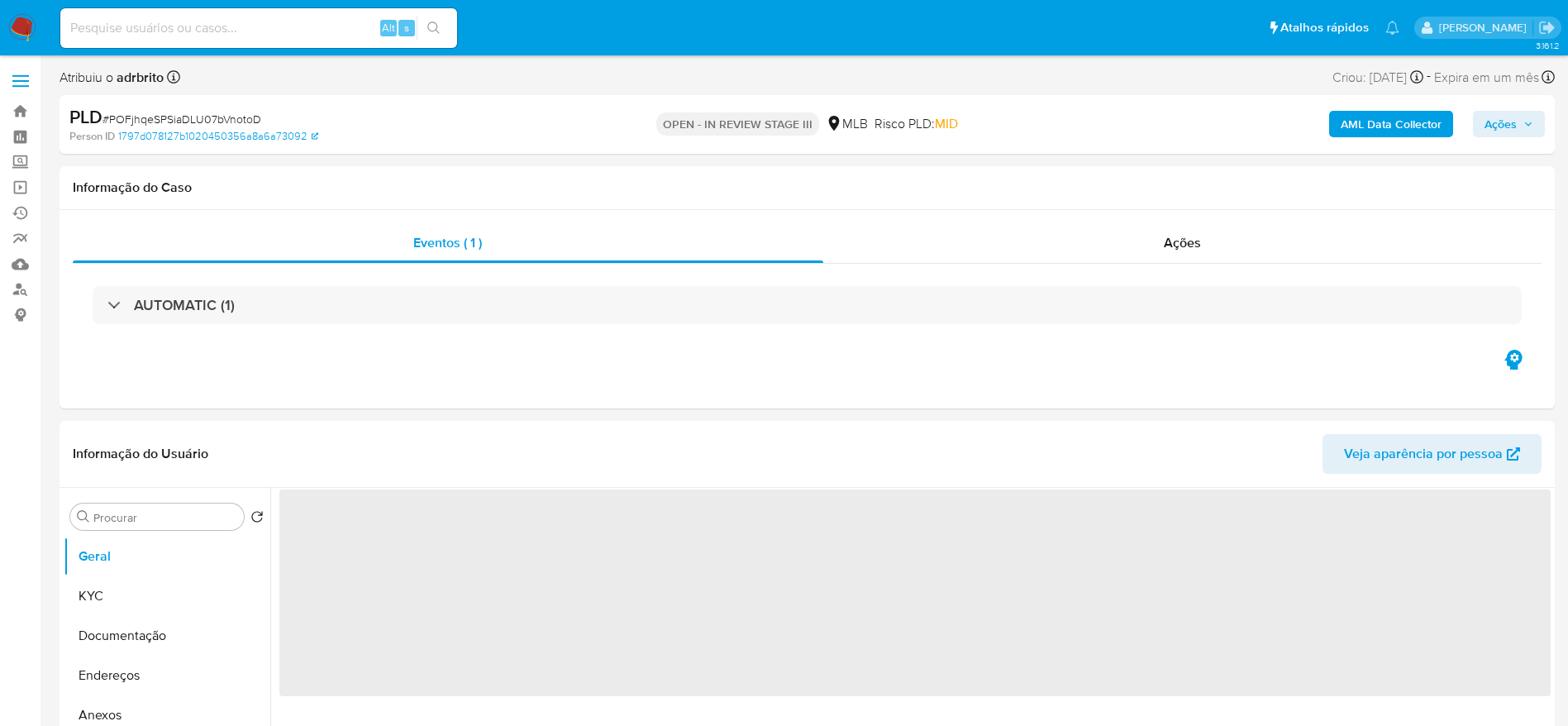
select select "10"
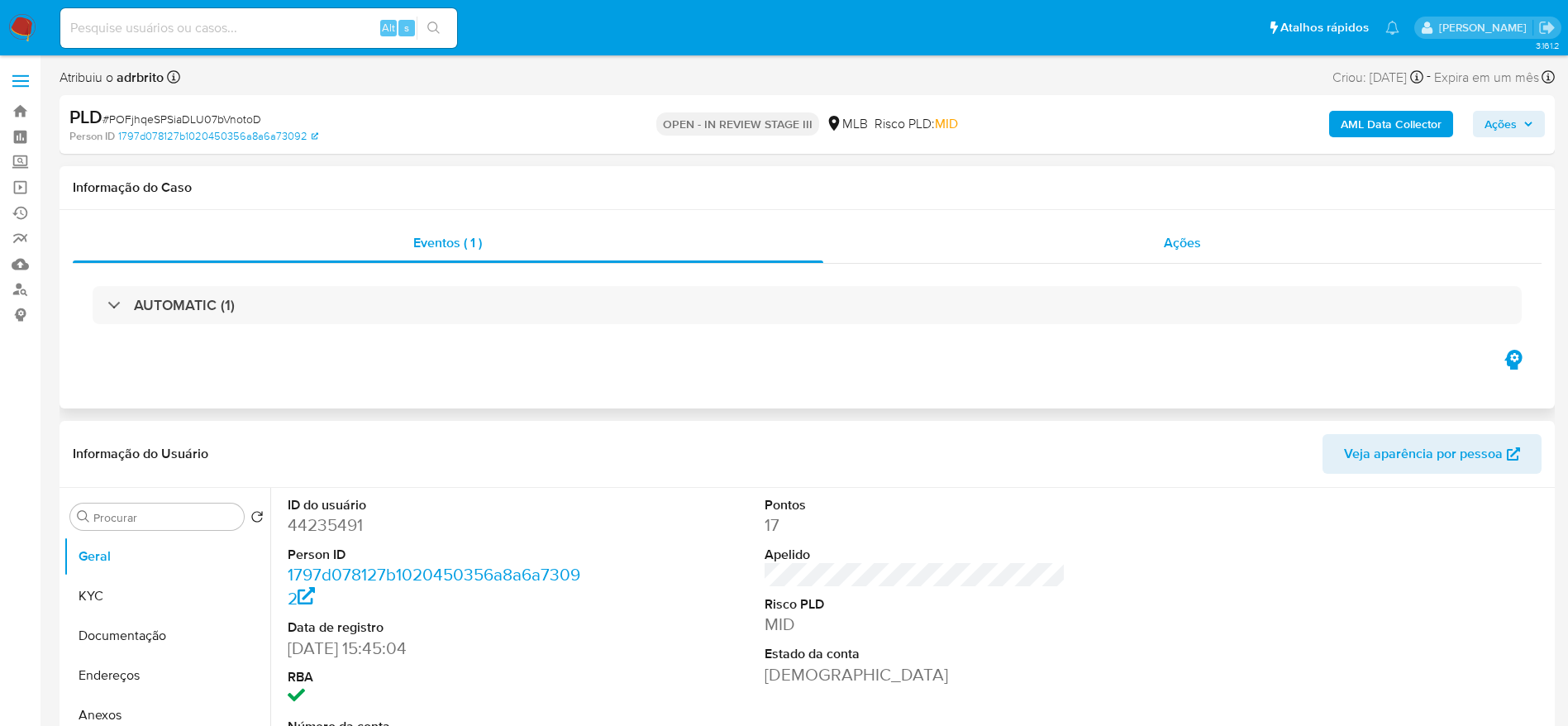
click at [1056, 249] on div "Ações" at bounding box center [1182, 243] width 720 height 40
